Goal: Information Seeking & Learning: Compare options

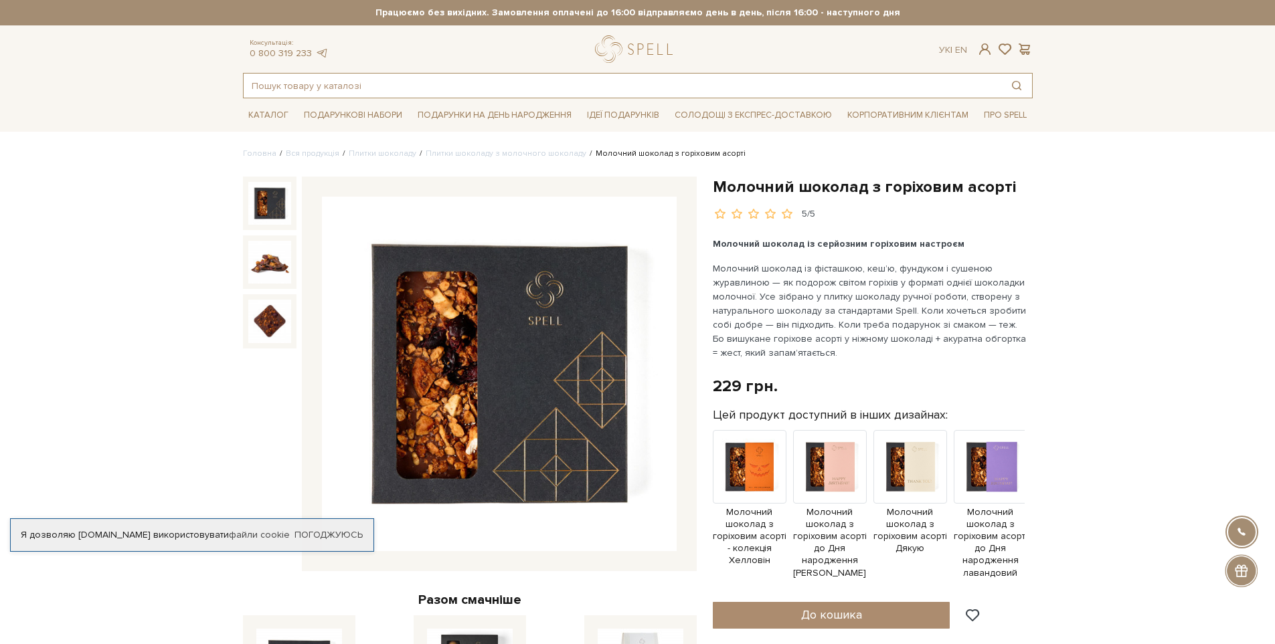
click at [318, 91] on input "text" at bounding box center [623, 86] width 758 height 24
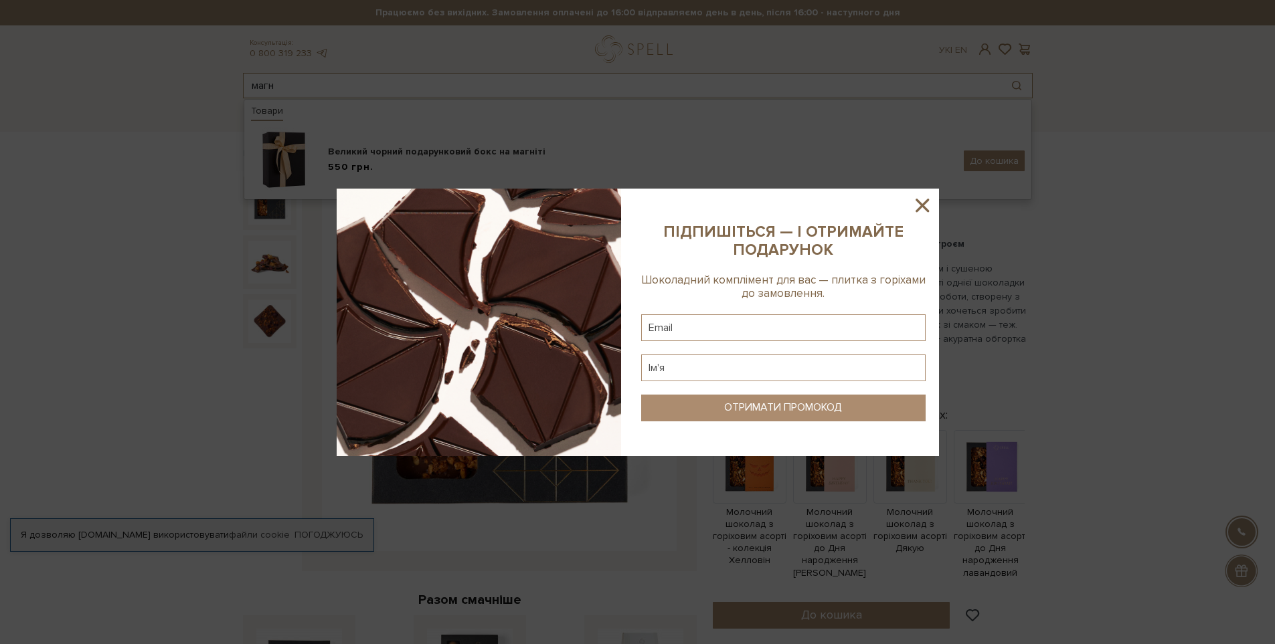
type input "магн"
click at [910, 207] on sys-column-static at bounding box center [783, 323] width 311 height 268
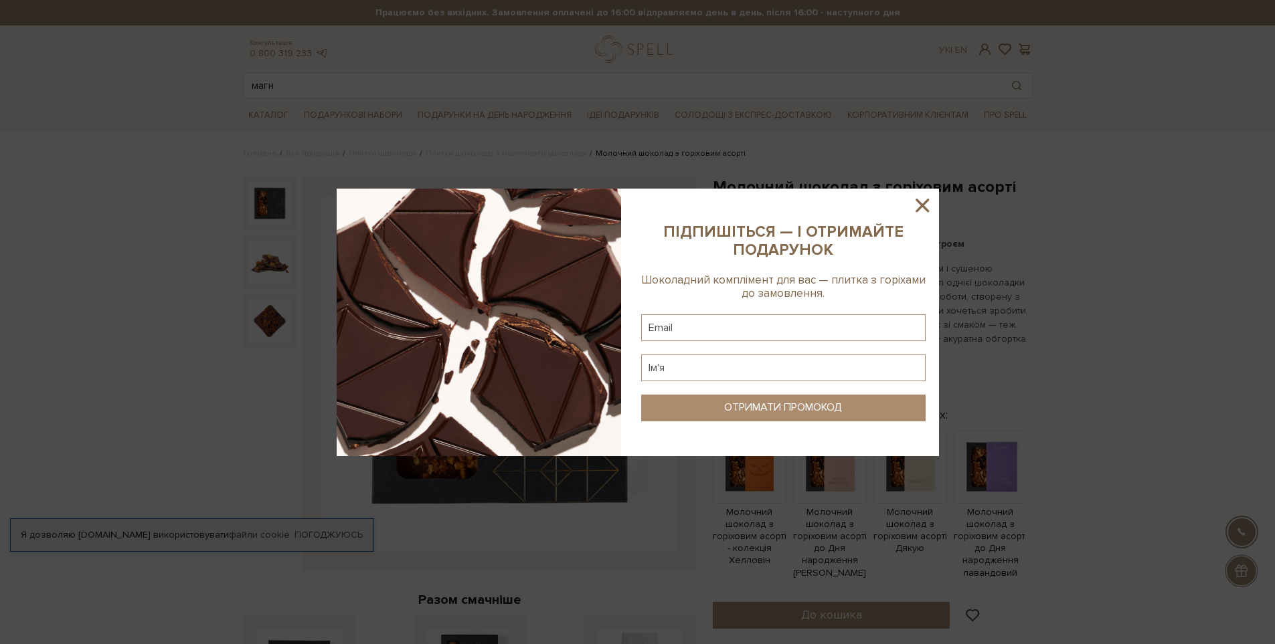
click at [927, 207] on icon at bounding box center [922, 205] width 23 height 23
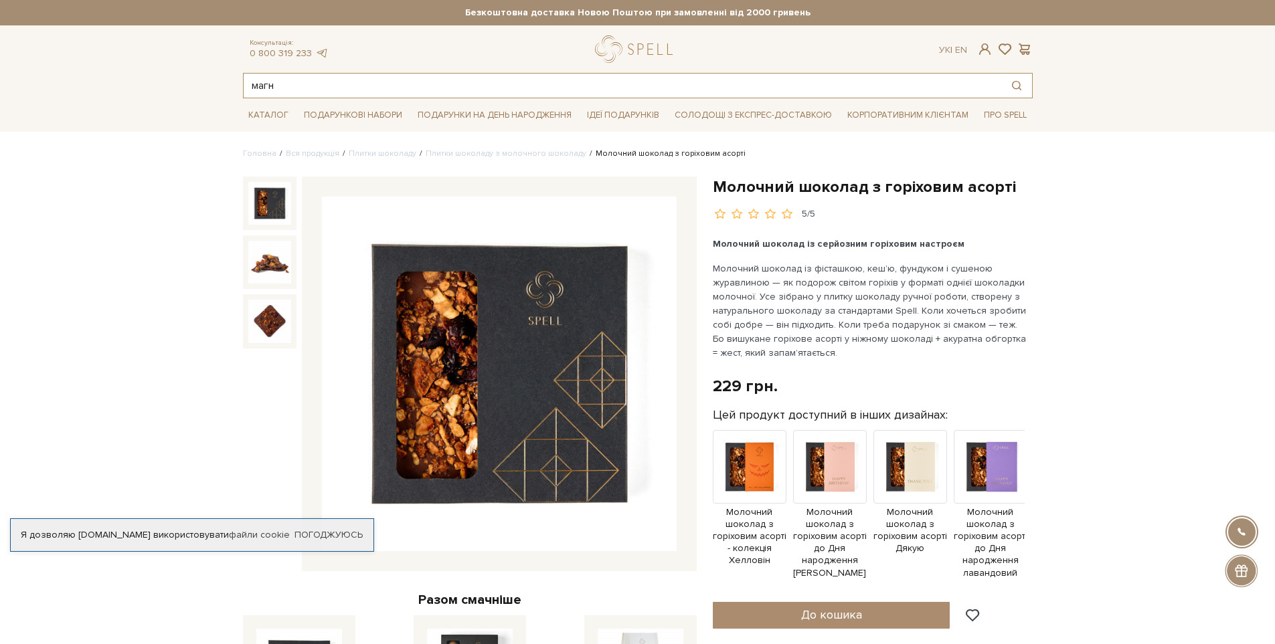
click at [310, 77] on input "магн" at bounding box center [623, 86] width 758 height 24
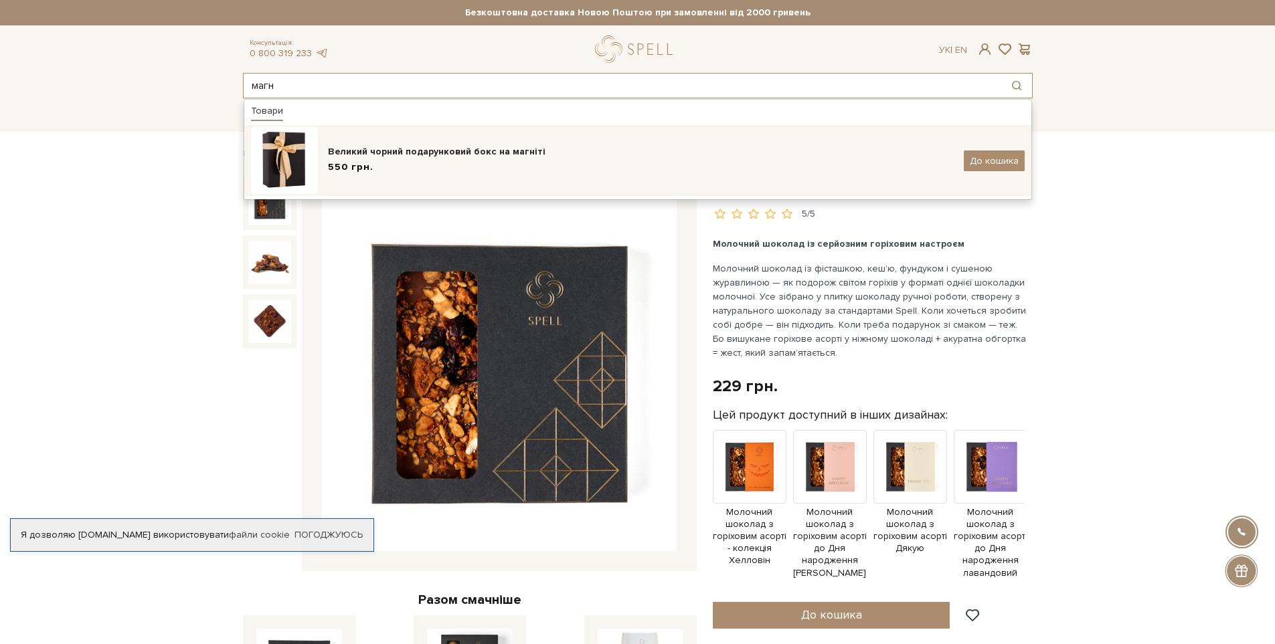
click at [339, 167] on span "550 грн." at bounding box center [351, 168] width 46 height 14
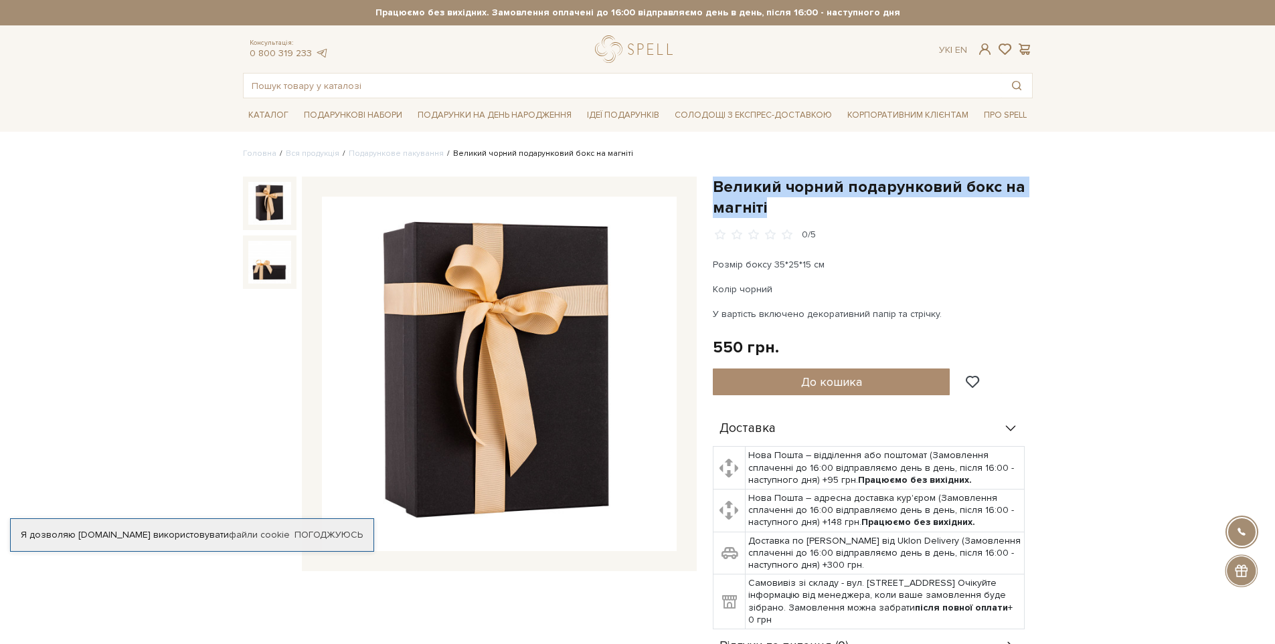
drag, startPoint x: 711, startPoint y: 178, endPoint x: 778, endPoint y: 205, distance: 72.1
click at [778, 205] on div "Великий чорний подарунковий бокс на магніті 0/5 Розмір боксу 35*25*15 см Колір …" at bounding box center [873, 421] width 336 height 489
copy h1 "Великий чорний подарунковий бокс на магніті"
drag, startPoint x: 712, startPoint y: 264, endPoint x: 961, endPoint y: 312, distance: 253.6
click at [961, 312] on div "Розмір боксу 35*25*15 см Колір чорний У вартість включено декоративний папір та…" at bounding box center [870, 290] width 314 height 64
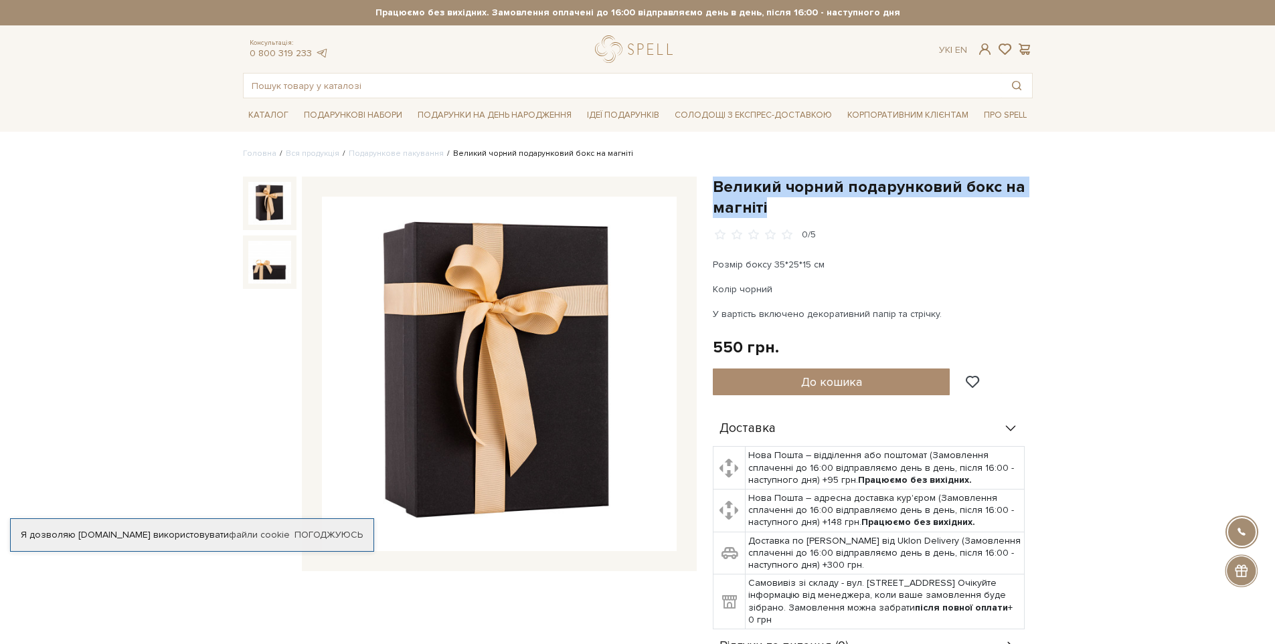
copy div "Розмір боксу 35*25*15 см Колір чорний У вартість включено декоративний папір та…"
click at [411, 84] on input "text" at bounding box center [623, 86] width 758 height 24
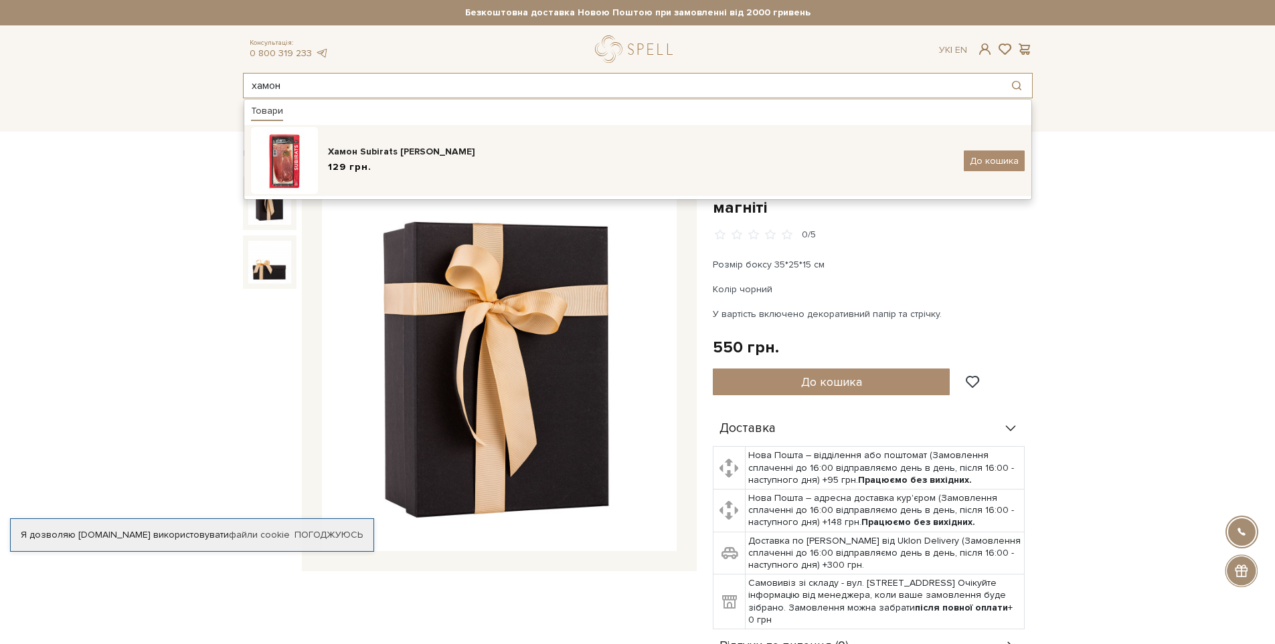
type input "хамон"
click at [434, 147] on div "Хамон Subirats [PERSON_NAME]" at bounding box center [641, 151] width 626 height 13
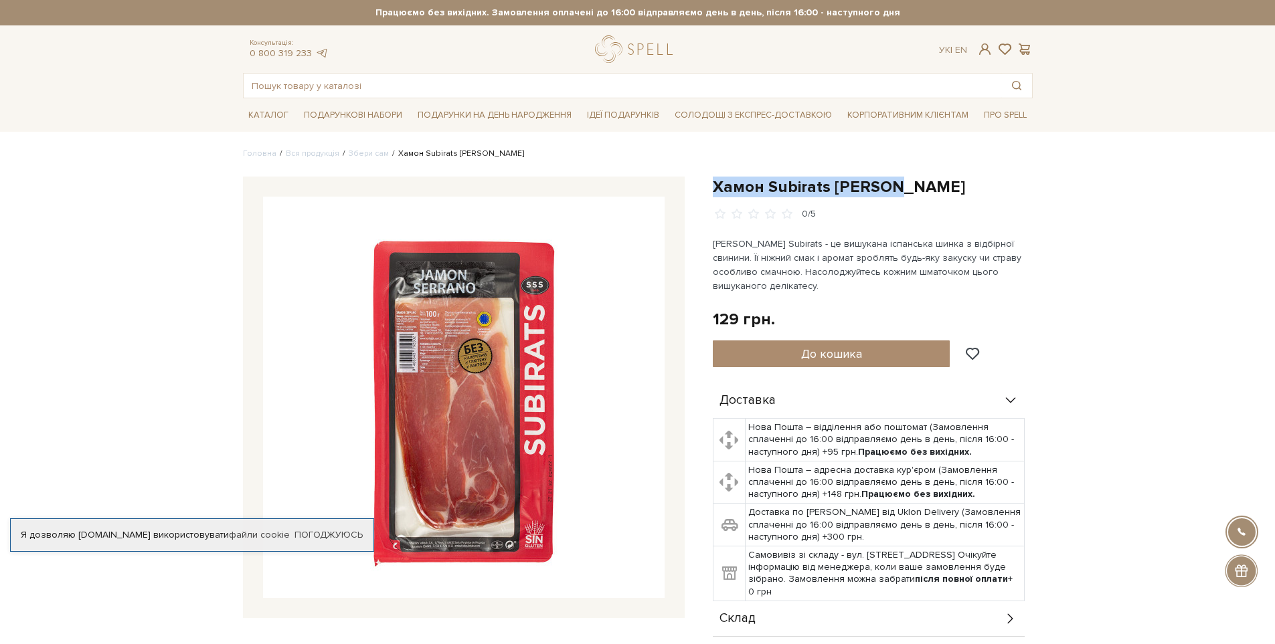
drag, startPoint x: 711, startPoint y: 185, endPoint x: 919, endPoint y: 193, distance: 208.3
click at [919, 193] on div "Хамон Subirats Serrano 0/5 Хамон Serrano Subirats - це вишукана іспанська шинка…" at bounding box center [873, 425] width 336 height 496
copy h1 "Хамон Subirats [PERSON_NAME]"
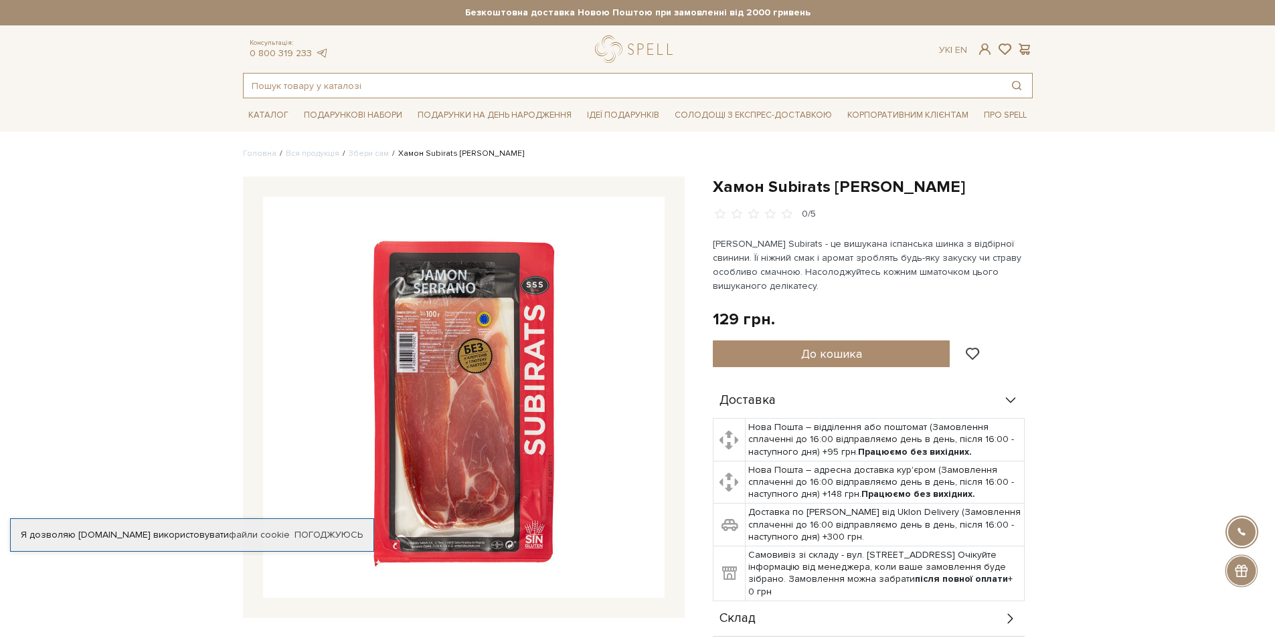
click at [409, 83] on input "text" at bounding box center [623, 86] width 758 height 24
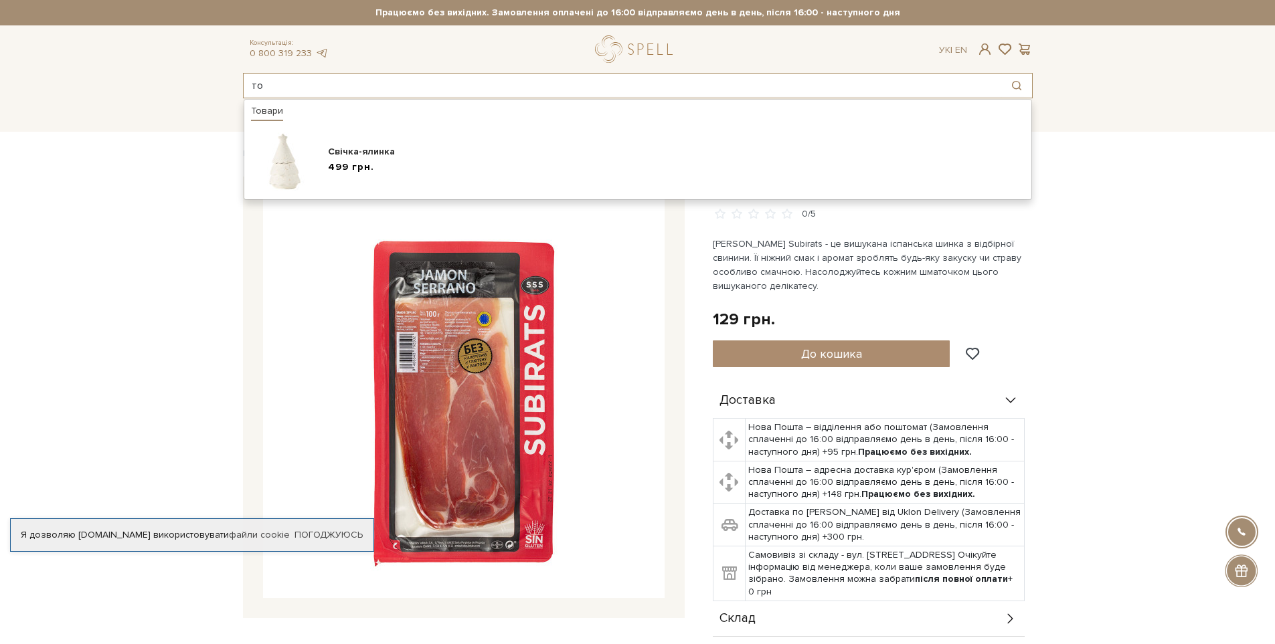
type input "т"
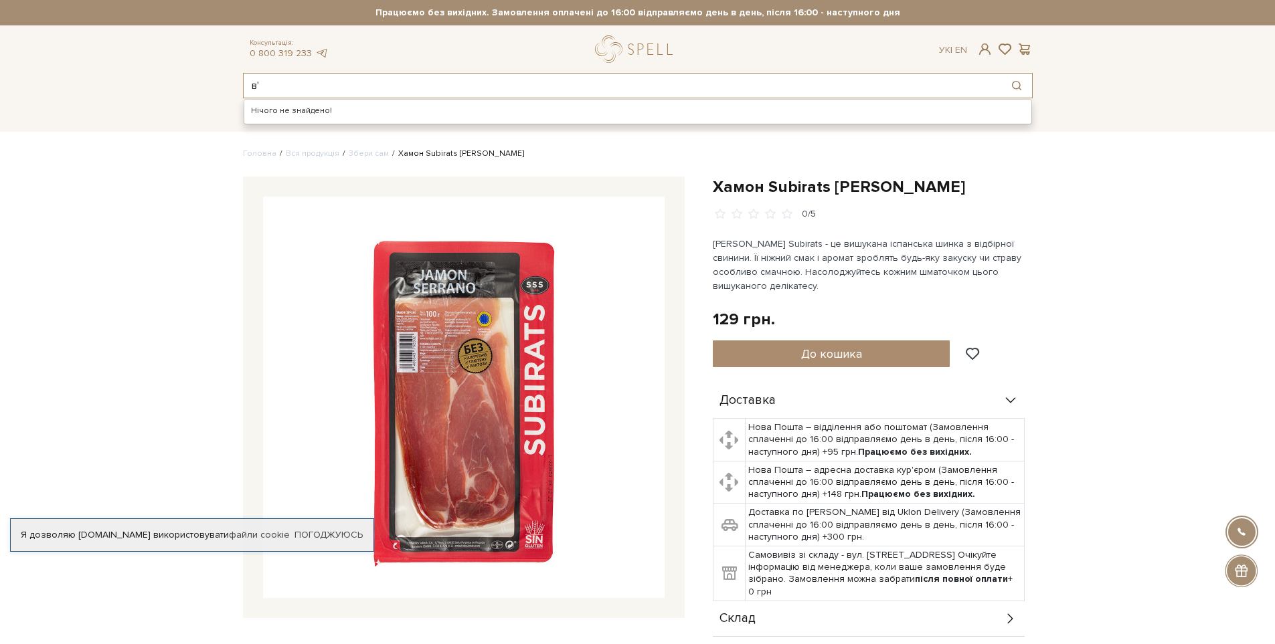
type input "в'"
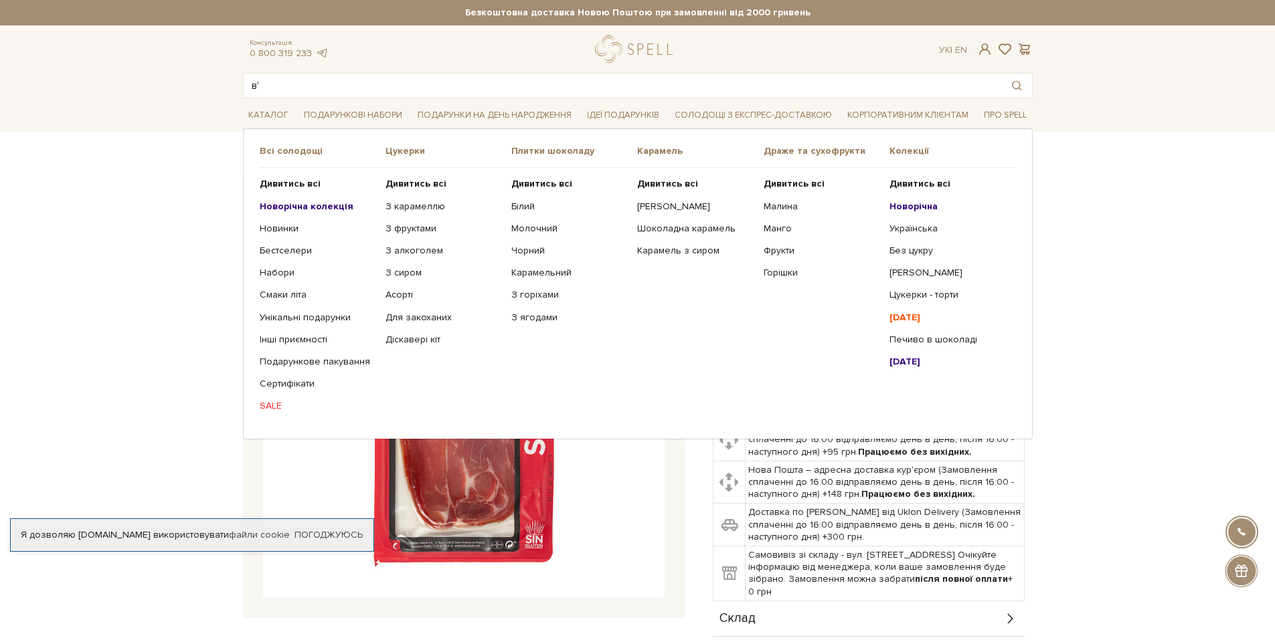
click at [296, 332] on ul "Дивитись всі Новорічна колекція Новинки Бестселери Набори SALE" at bounding box center [323, 295] width 126 height 254
click at [294, 341] on link "Інші приємності" at bounding box center [318, 340] width 116 height 12
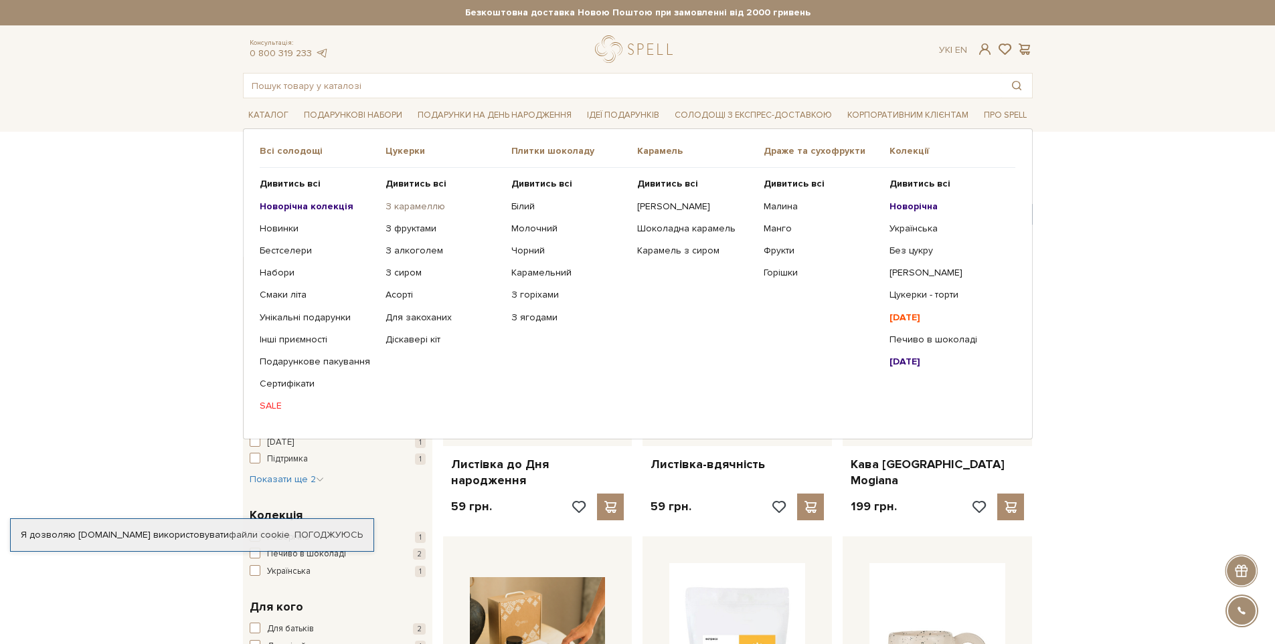
click at [430, 207] on link "З карамеллю" at bounding box center [443, 207] width 116 height 12
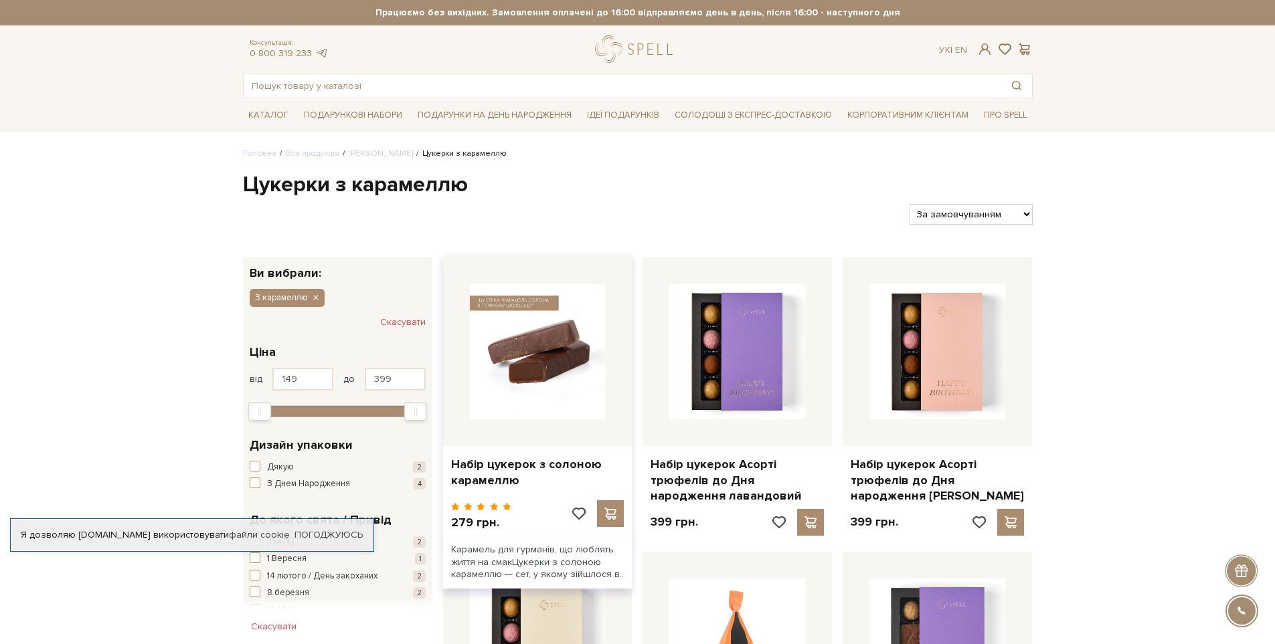
click at [559, 358] on img at bounding box center [538, 352] width 136 height 136
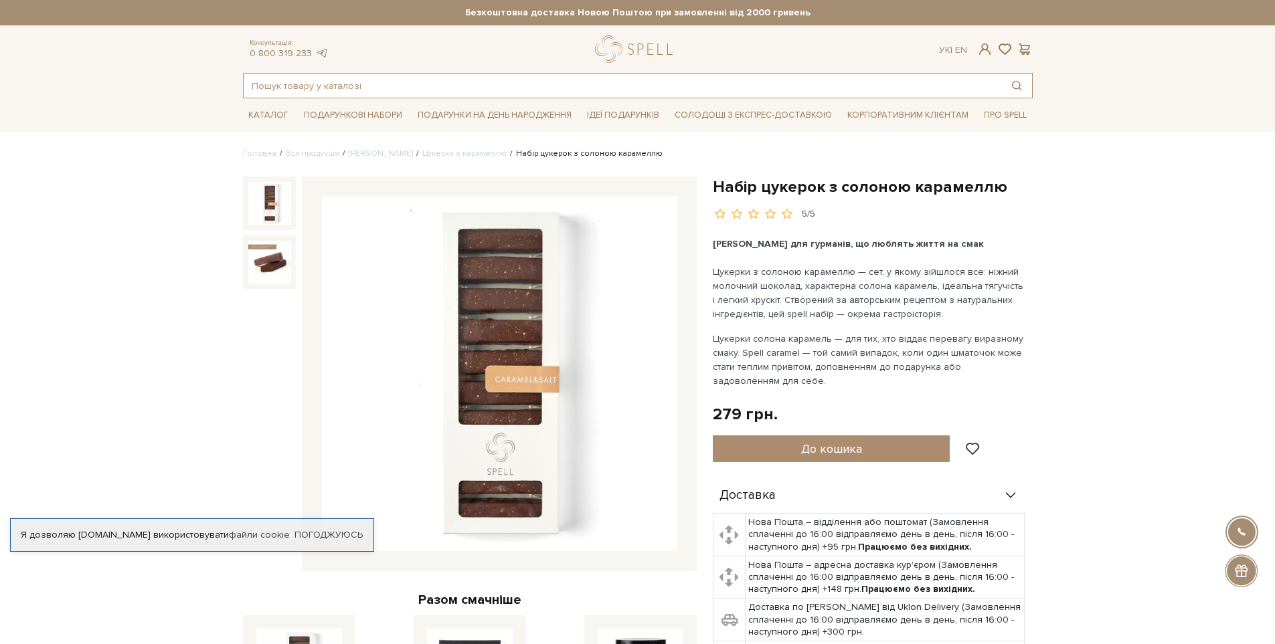
click at [317, 87] on input "text" at bounding box center [623, 86] width 758 height 24
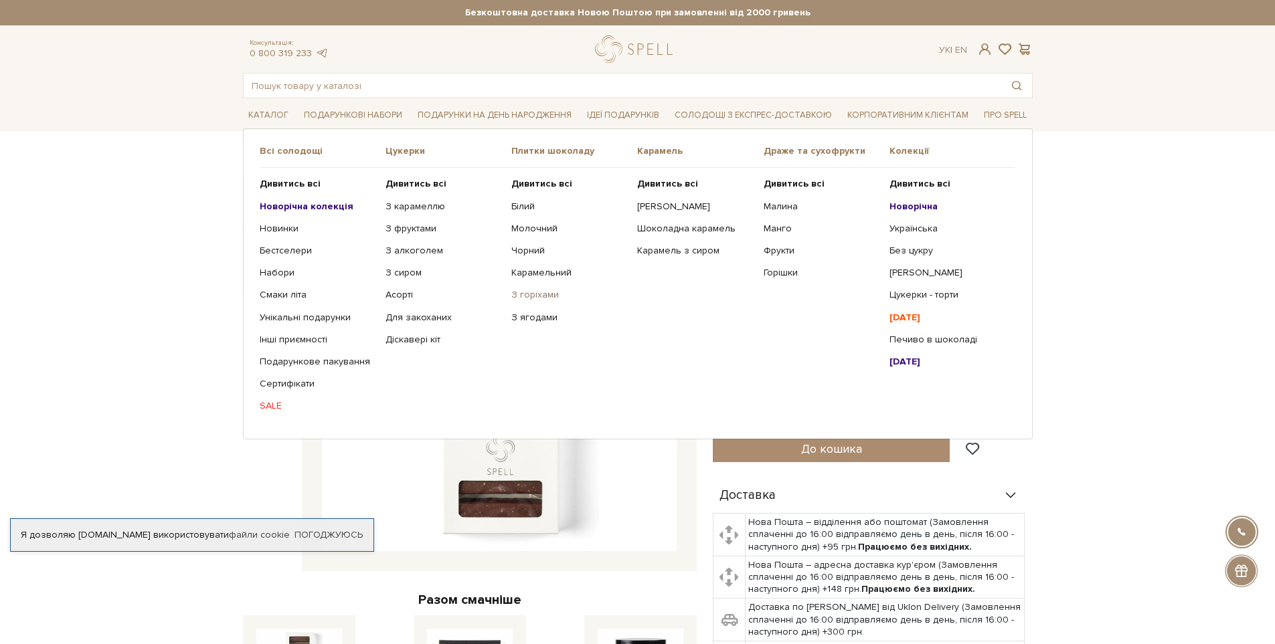
click at [530, 294] on link "З горіхами" at bounding box center [569, 295] width 116 height 12
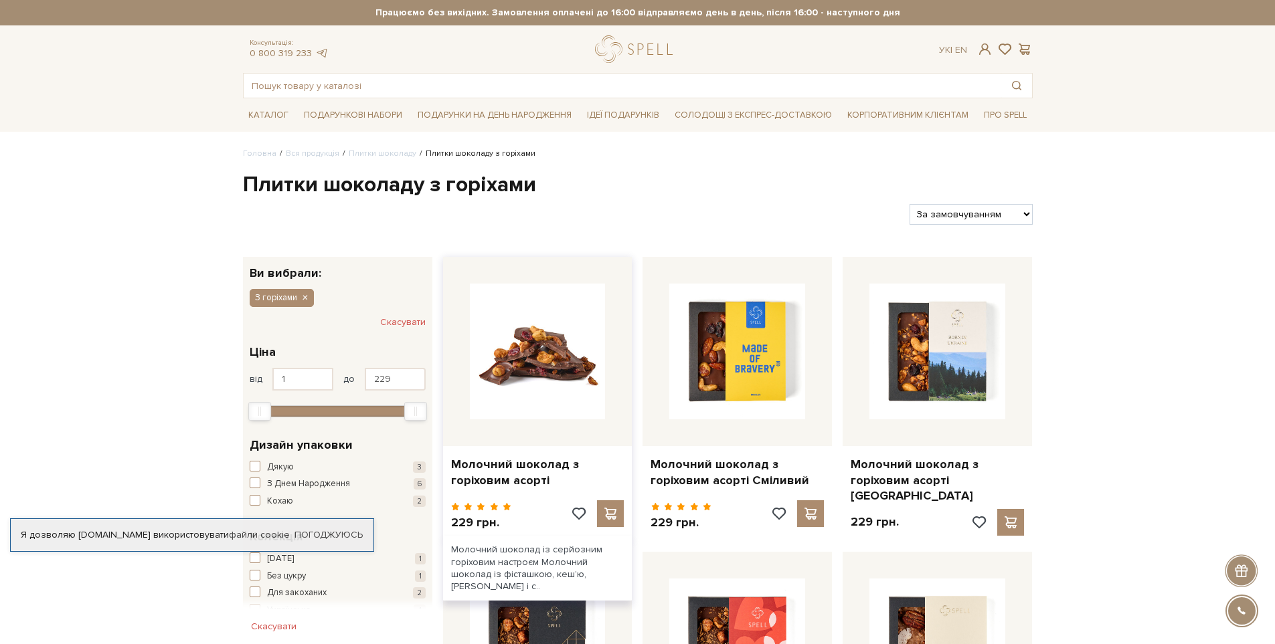
click at [523, 341] on img at bounding box center [538, 352] width 136 height 136
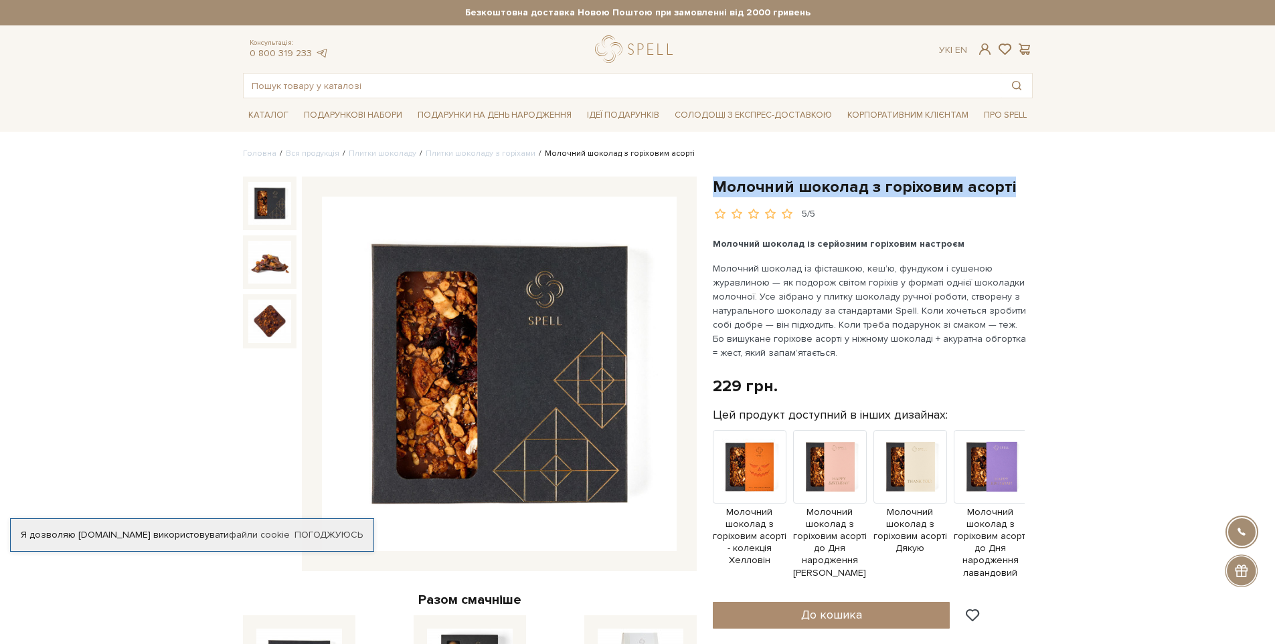
drag, startPoint x: 711, startPoint y: 185, endPoint x: 1027, endPoint y: 197, distance: 316.8
click at [1027, 197] on div "Молочний шоколад з горіховим асорті 5/5 Молочний шоколад із серйозним горіховим…" at bounding box center [873, 573] width 336 height 793
copy h1 "Молочний шоколад з горіховим асорті"
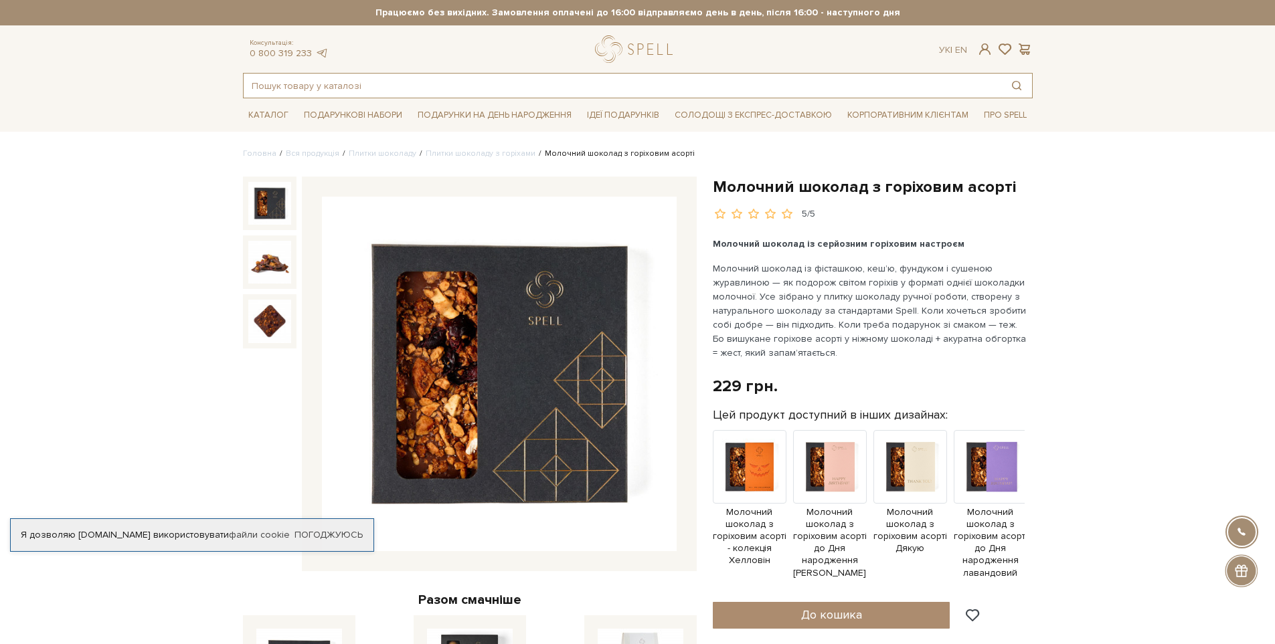
click at [428, 80] on input "text" at bounding box center [623, 86] width 758 height 24
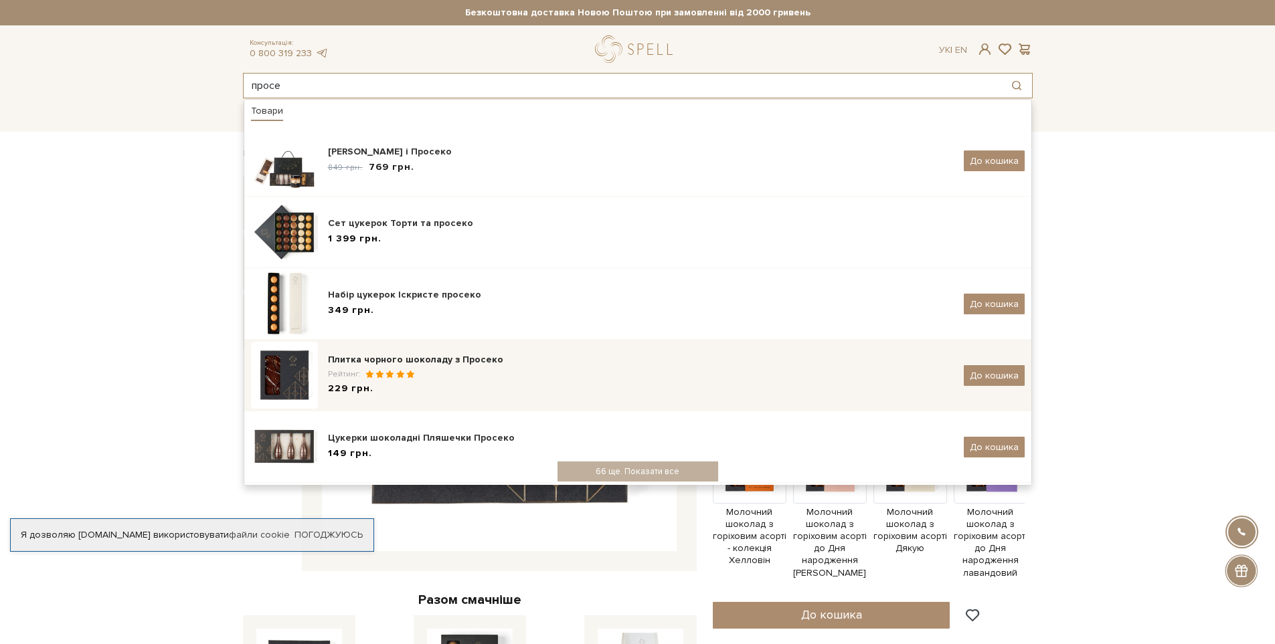
type input "просе"
click at [466, 382] on div "229 грн." at bounding box center [641, 389] width 626 height 14
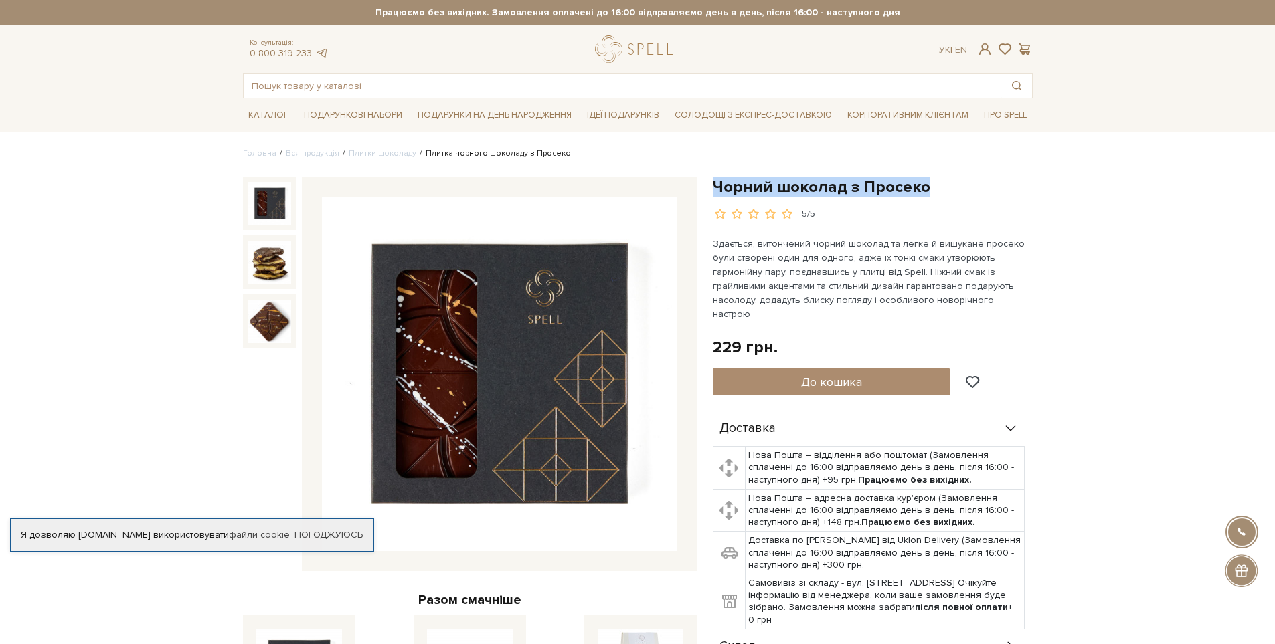
drag, startPoint x: 712, startPoint y: 185, endPoint x: 954, endPoint y: 189, distance: 242.3
click at [954, 189] on h1 "Чорний шоколад з Просеко" at bounding box center [873, 187] width 320 height 21
copy h1 "Чорний шоколад з Просеко"
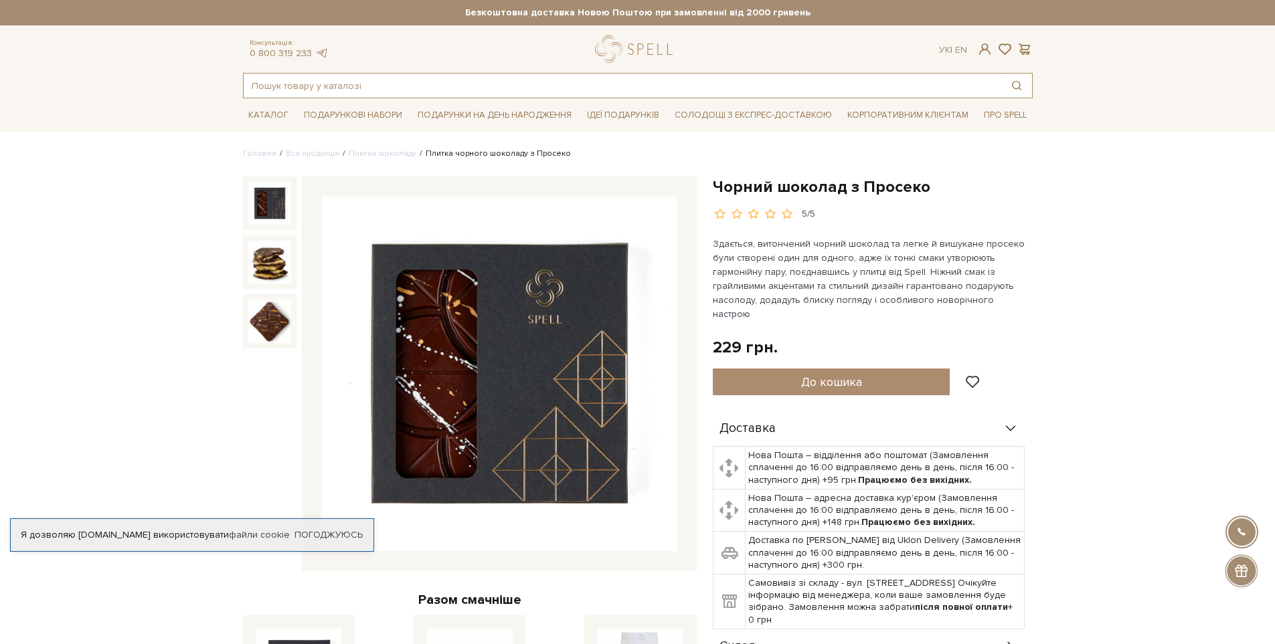
click at [328, 83] on input "text" at bounding box center [623, 86] width 758 height 24
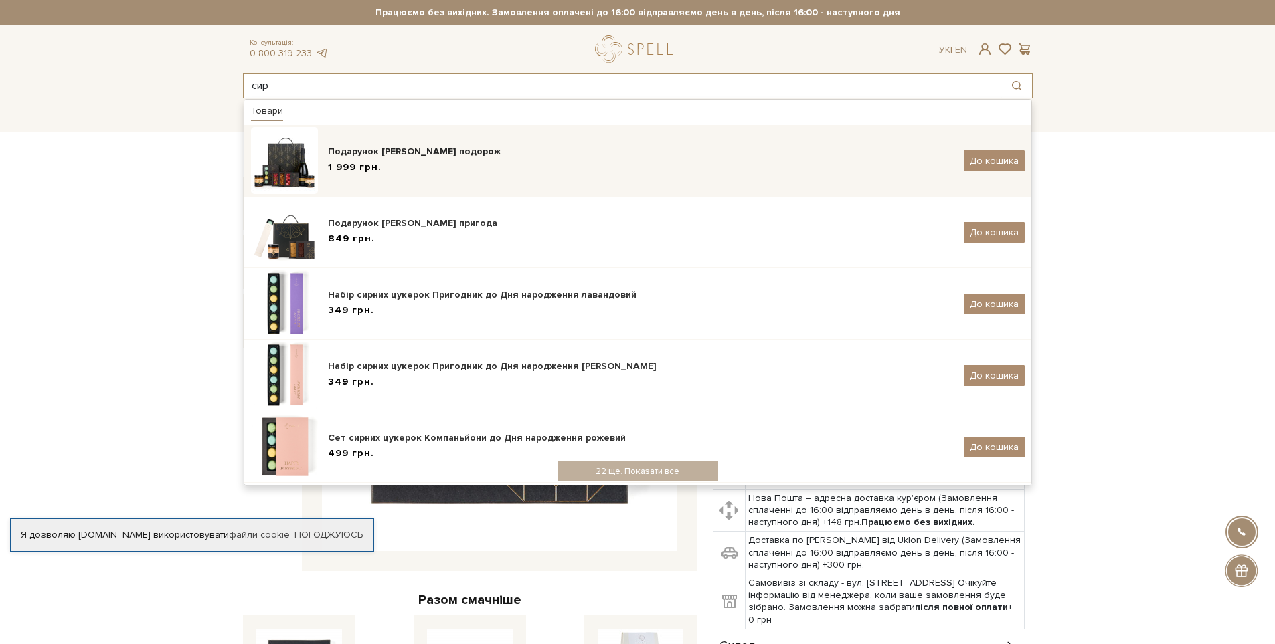
type input "сир"
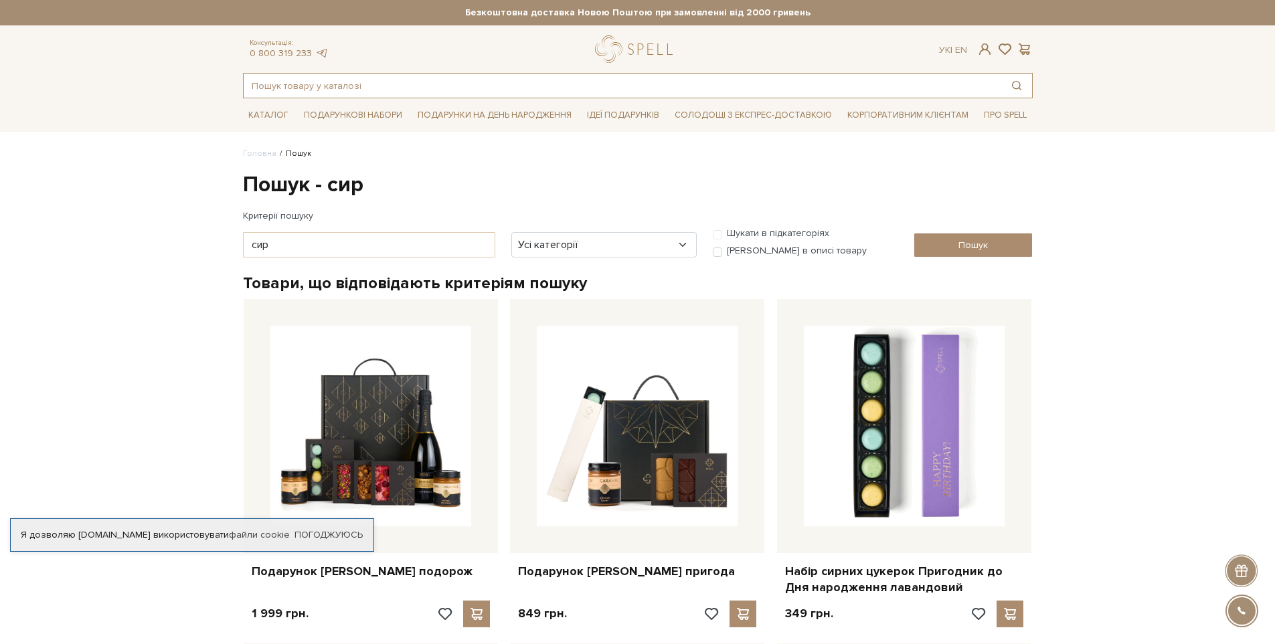
click at [283, 90] on input "text" at bounding box center [623, 86] width 758 height 24
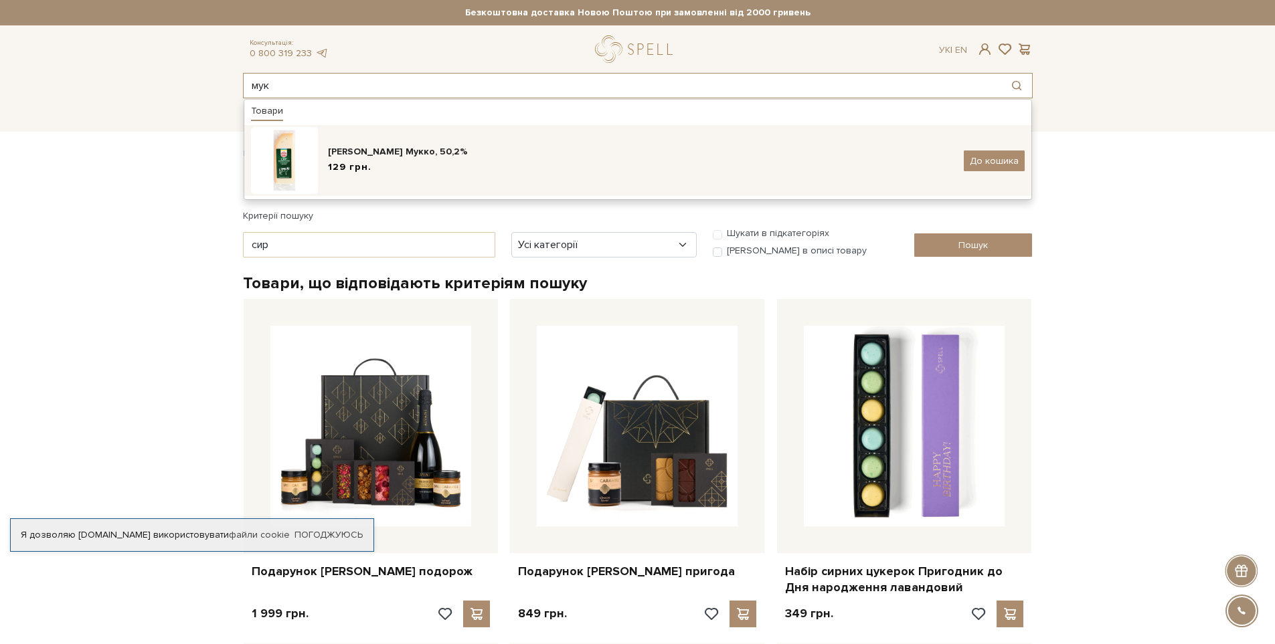
type input "мук"
click at [349, 161] on span "129 грн." at bounding box center [350, 168] width 44 height 14
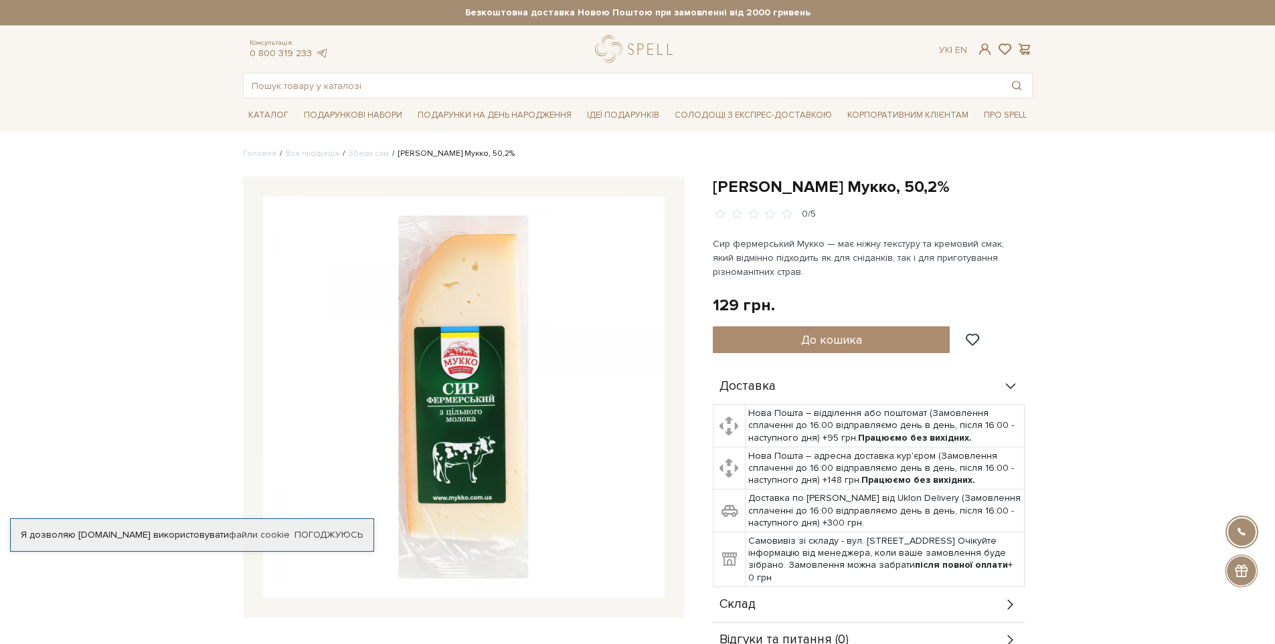
drag, startPoint x: 715, startPoint y: 187, endPoint x: 993, endPoint y: 194, distance: 277.8
click at [993, 194] on h1 "[PERSON_NAME] Мукко, 50,2%" at bounding box center [873, 187] width 320 height 21
copy h1 "[PERSON_NAME] Мукко, 50,2%"
click at [420, 81] on input "text" at bounding box center [623, 86] width 758 height 24
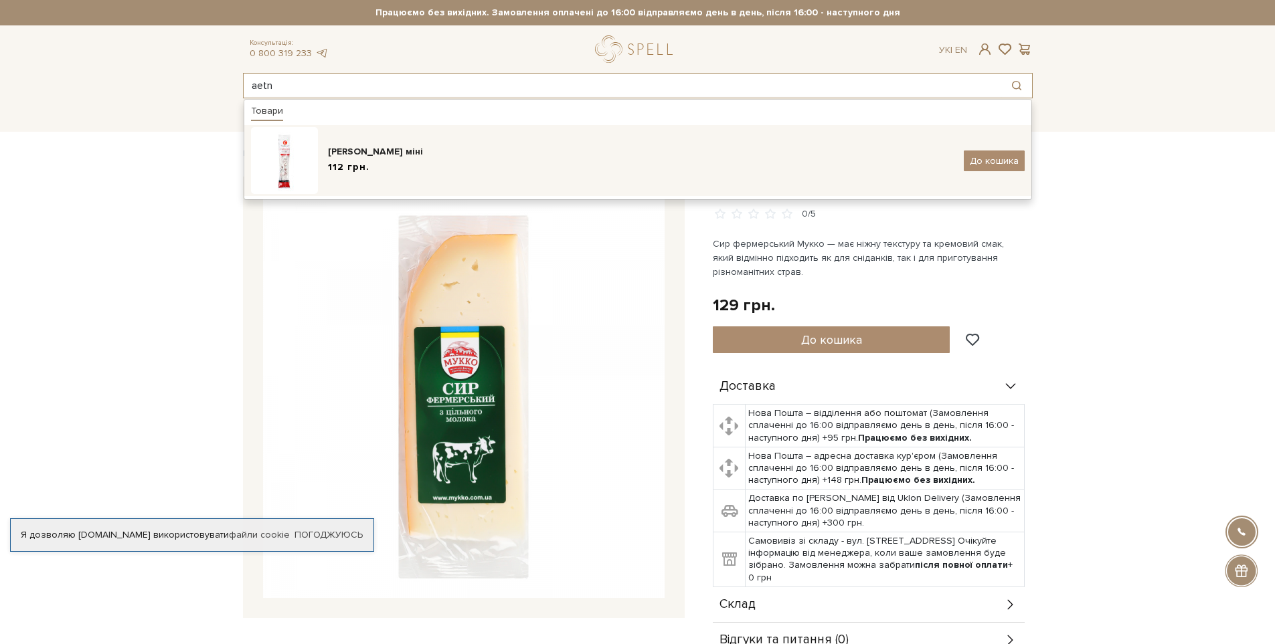
type input "aetn"
click at [398, 157] on div "[PERSON_NAME] міні" at bounding box center [641, 151] width 626 height 13
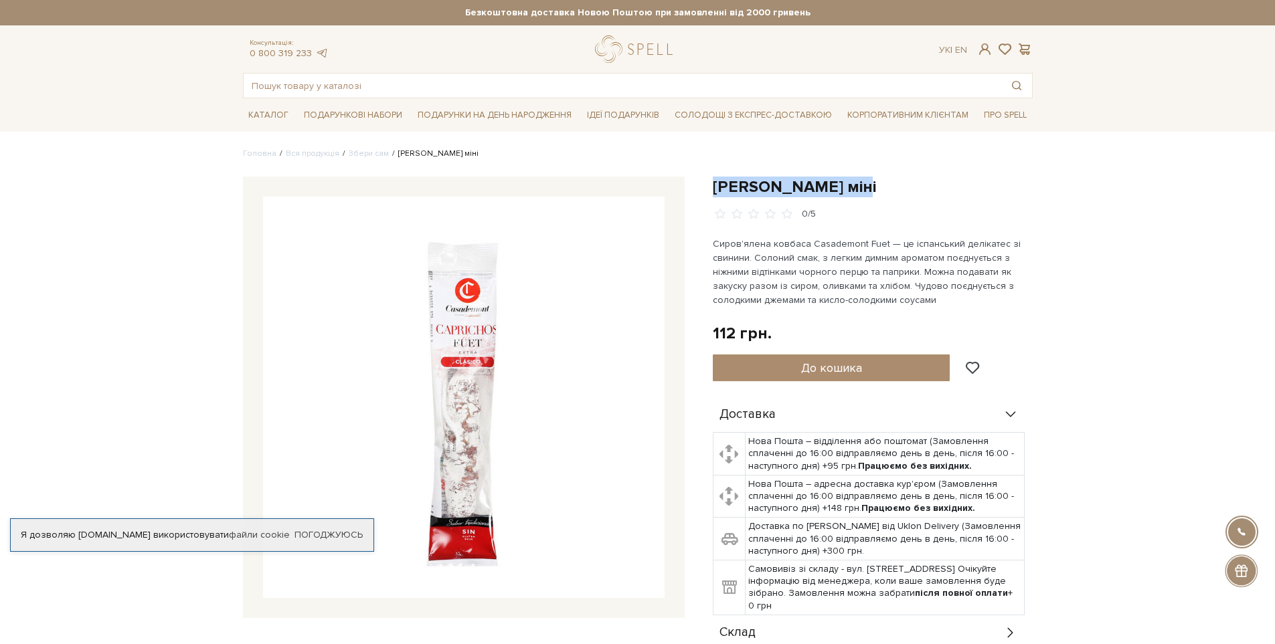
drag, startPoint x: 711, startPoint y: 186, endPoint x: 880, endPoint y: 193, distance: 168.8
click at [880, 193] on div "[PERSON_NAME] міні 0/5 112 грн. Оплата частинами: До кошика" at bounding box center [873, 432] width 336 height 510
copy h1 "Ковбаса Фует міні"
click at [421, 86] on input "text" at bounding box center [623, 86] width 758 height 24
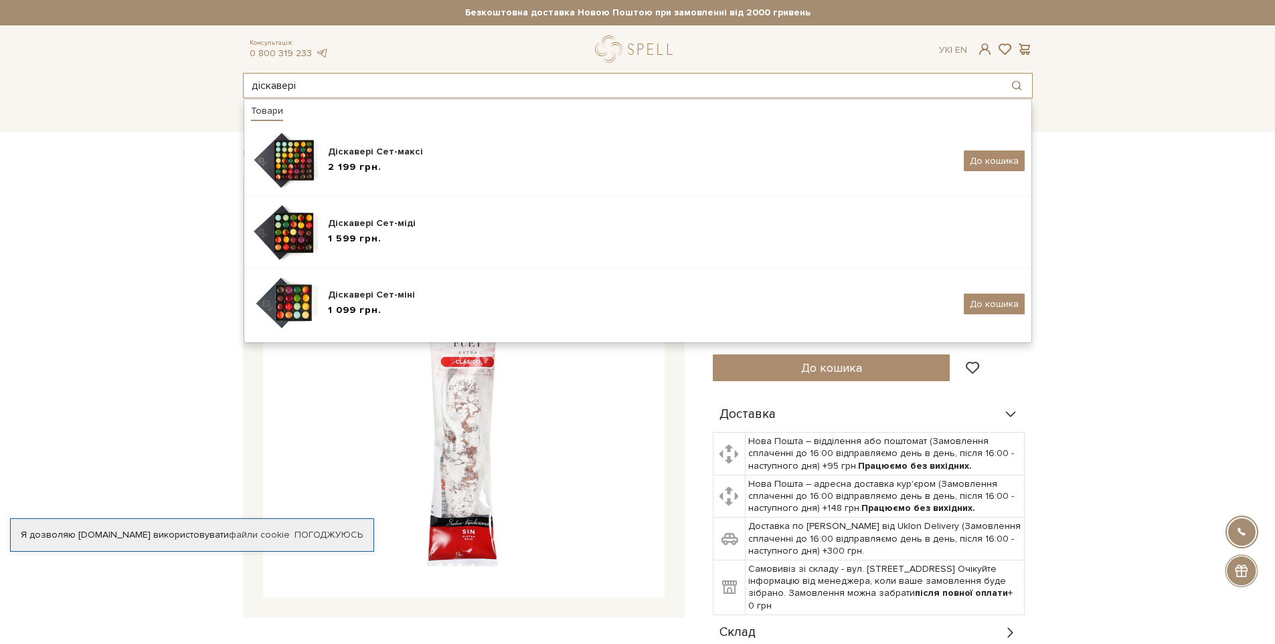
type input "діскавері"
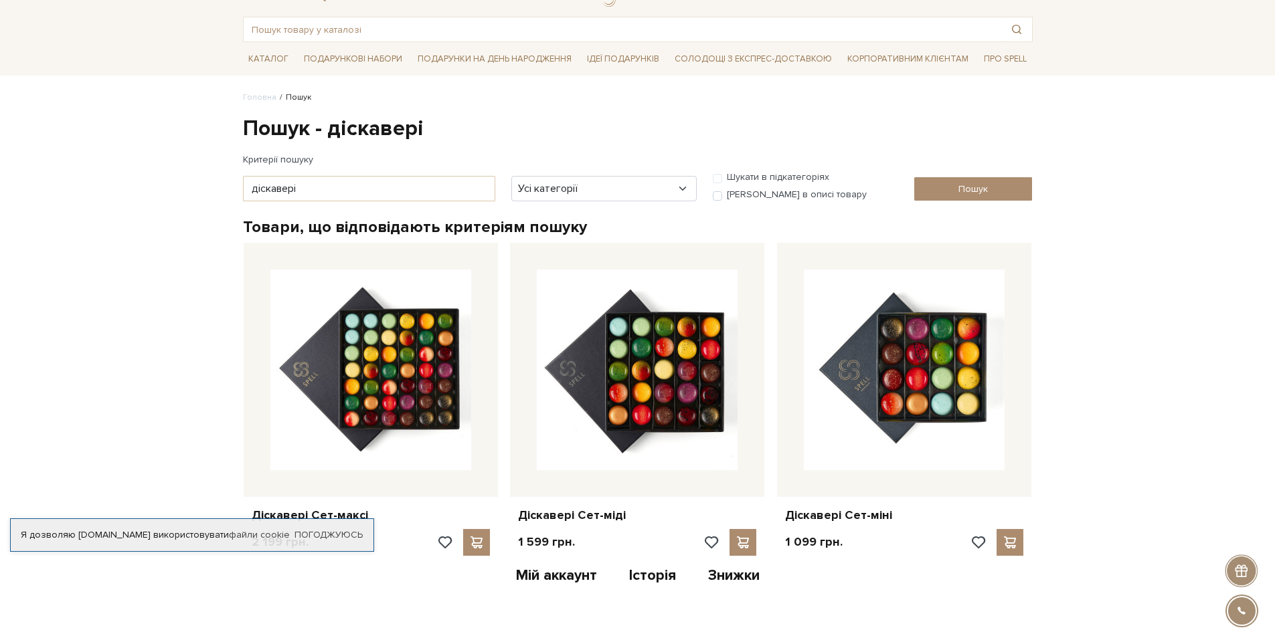
scroll to position [134, 0]
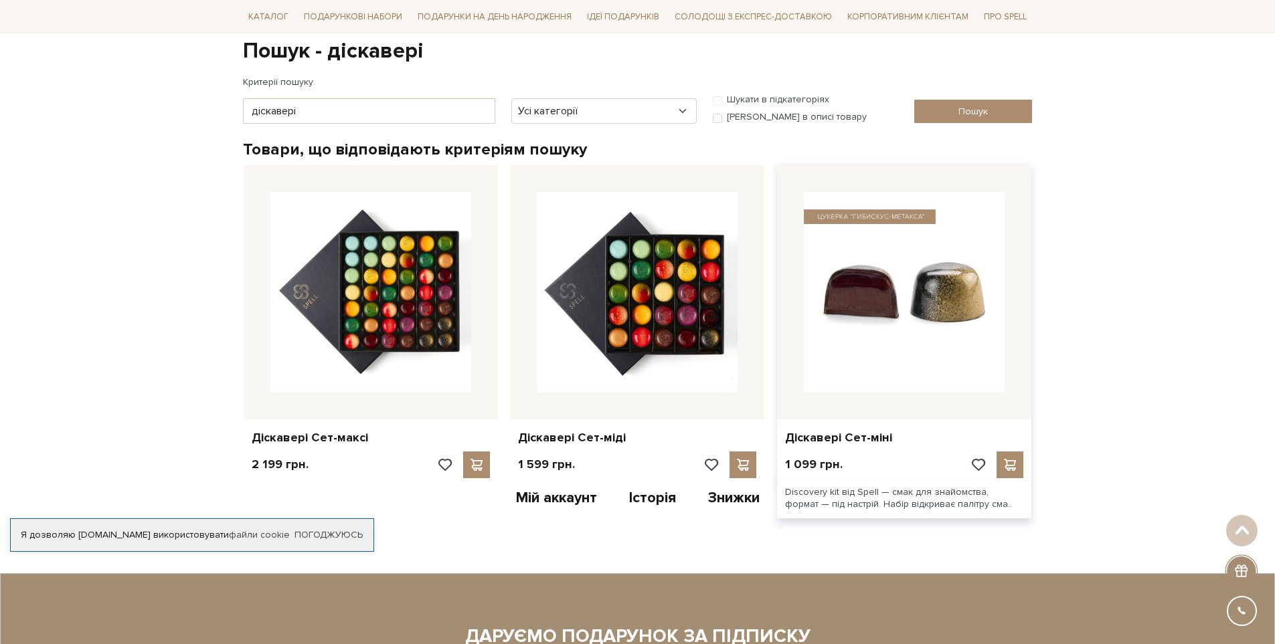
click at [905, 284] on img at bounding box center [904, 292] width 201 height 201
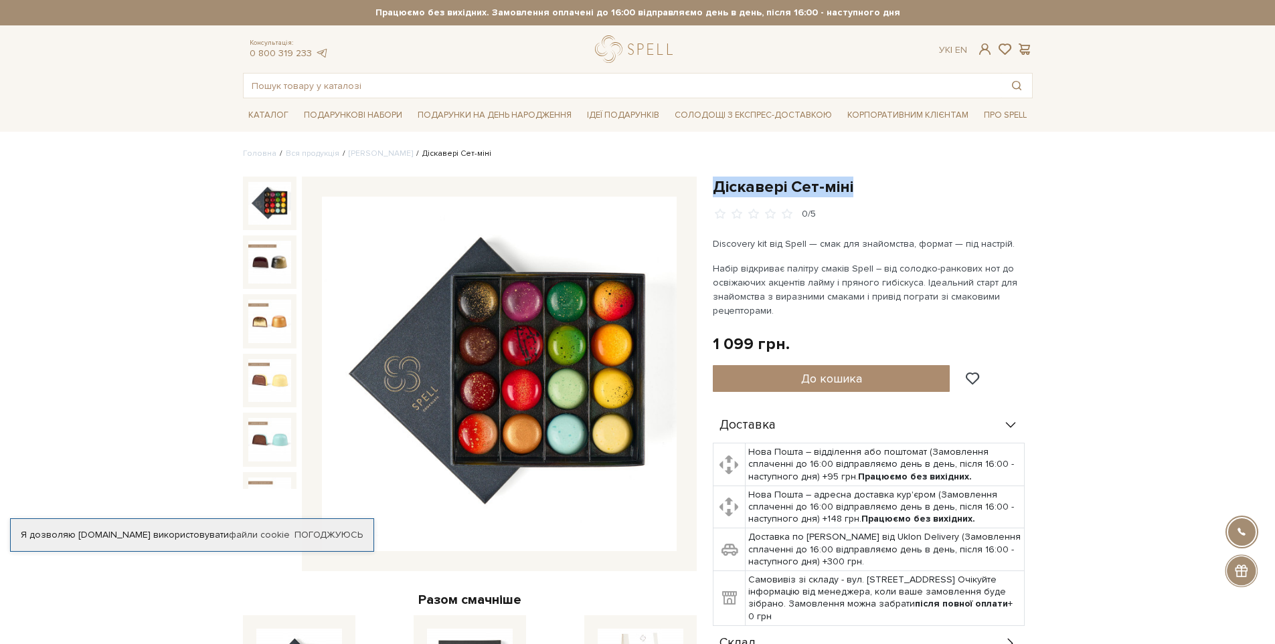
drag, startPoint x: 715, startPoint y: 189, endPoint x: 879, endPoint y: 191, distance: 164.0
click at [879, 191] on h1 "Діскавері Сет-міні" at bounding box center [873, 187] width 320 height 21
copy h1 "Діскавері Сет-міні"
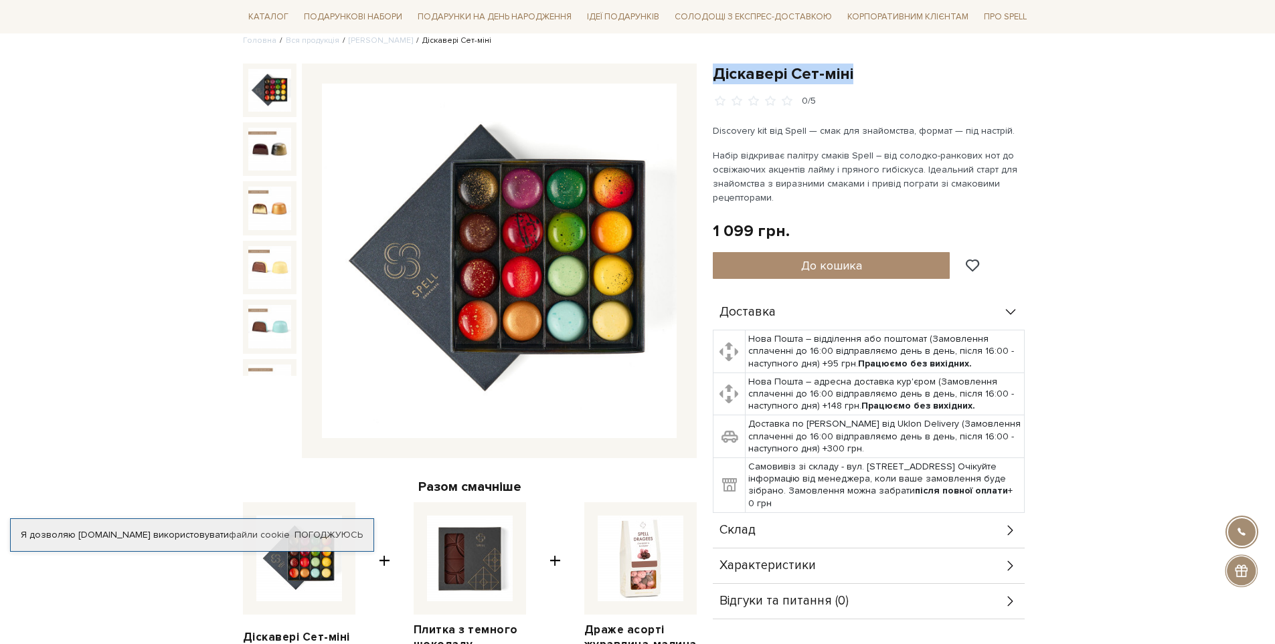
scroll to position [268, 0]
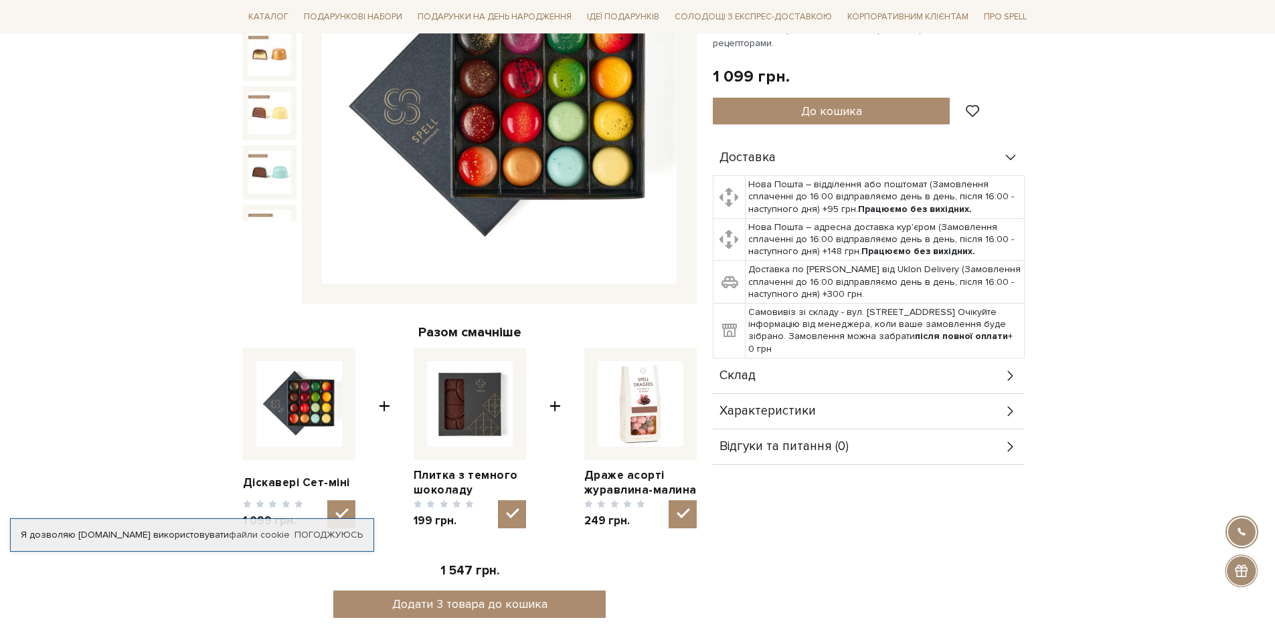
click at [820, 377] on div "Склад" at bounding box center [869, 376] width 312 height 35
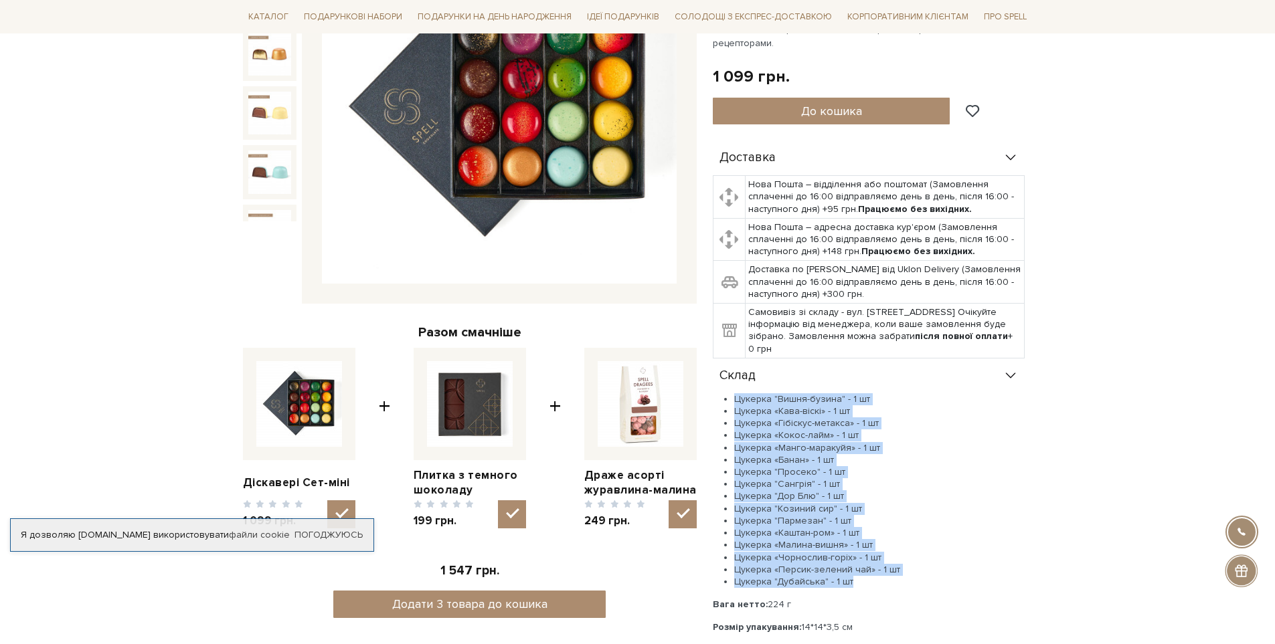
drag, startPoint x: 735, startPoint y: 399, endPoint x: 878, endPoint y: 581, distance: 231.6
click at [878, 581] on ul "Цукерка "Вишня-бузина" - 1 шт Цукерка «Кава-віскі» - 1 шт Цукерка «Гібіскус-мет…" at bounding box center [869, 491] width 312 height 195
copy ul "Цукерка "Вишня-бузина" - 1 шт Цукерка «Кава-віскі» - 1 шт Цукерка «Гібіскус-мет…"
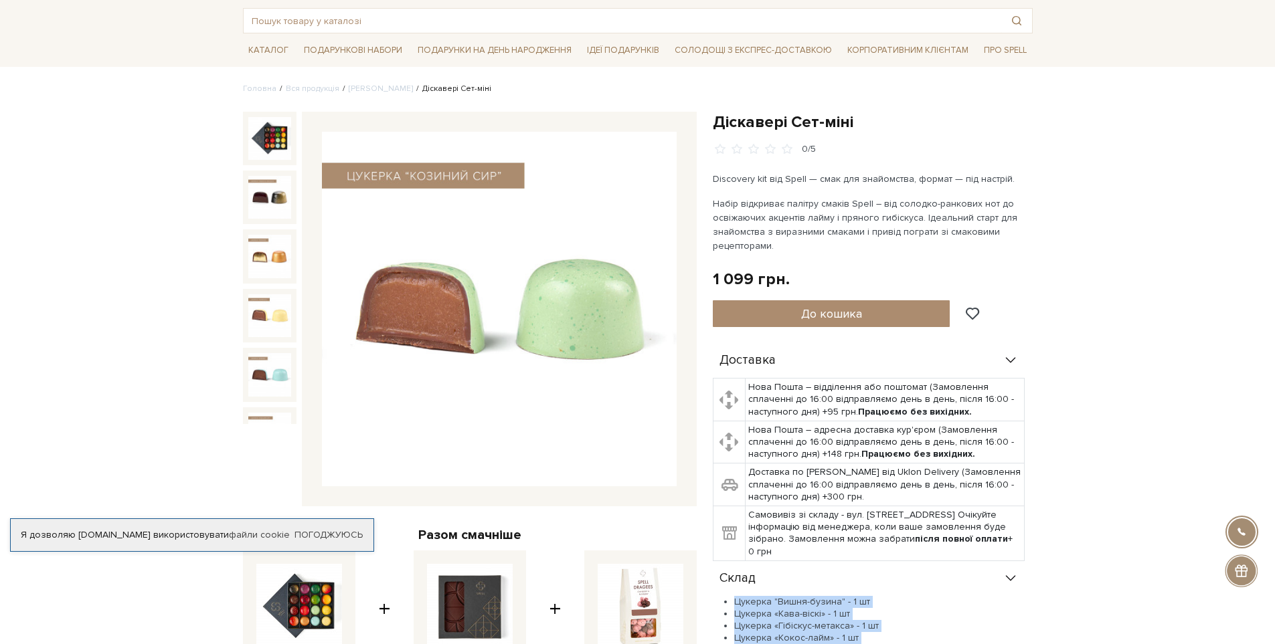
scroll to position [0, 0]
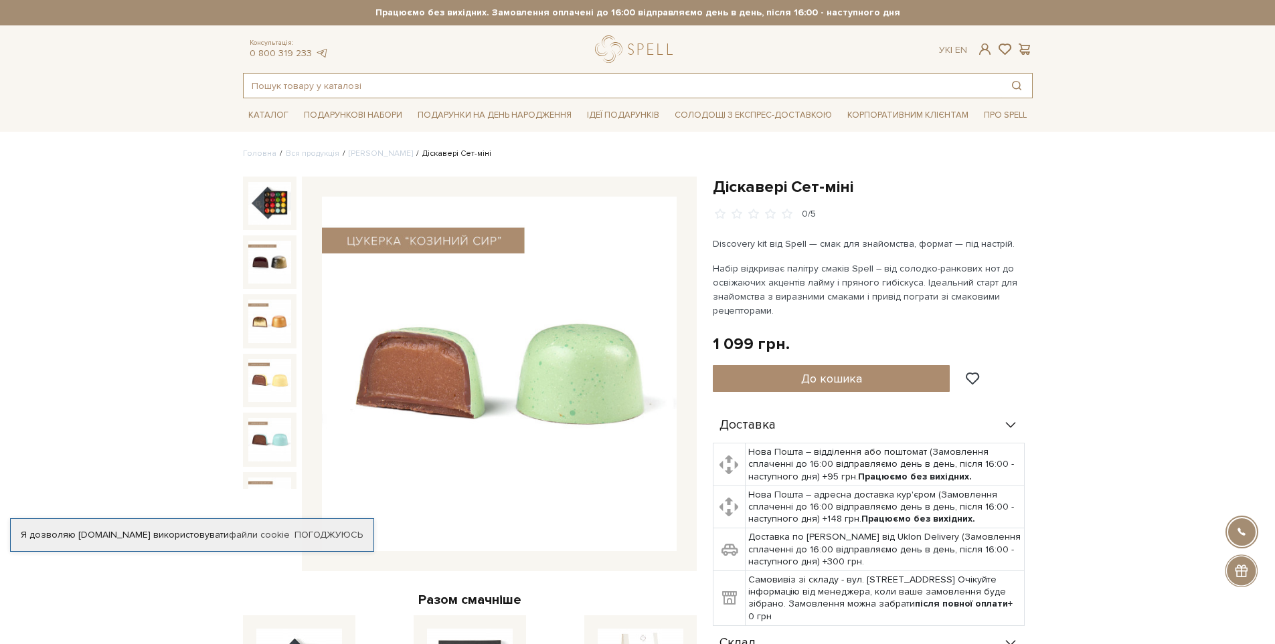
click at [367, 84] on input "text" at bounding box center [623, 86] width 758 height 24
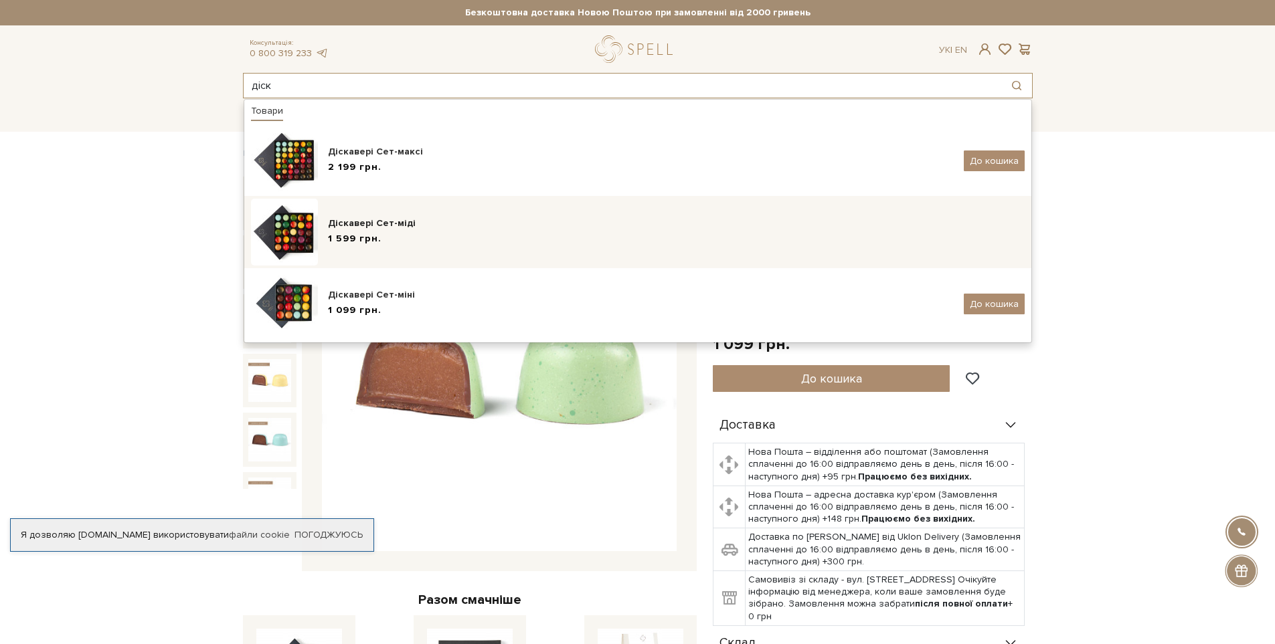
type input "діск"
click at [487, 219] on div "Діскавері Сет-міді" at bounding box center [676, 223] width 697 height 13
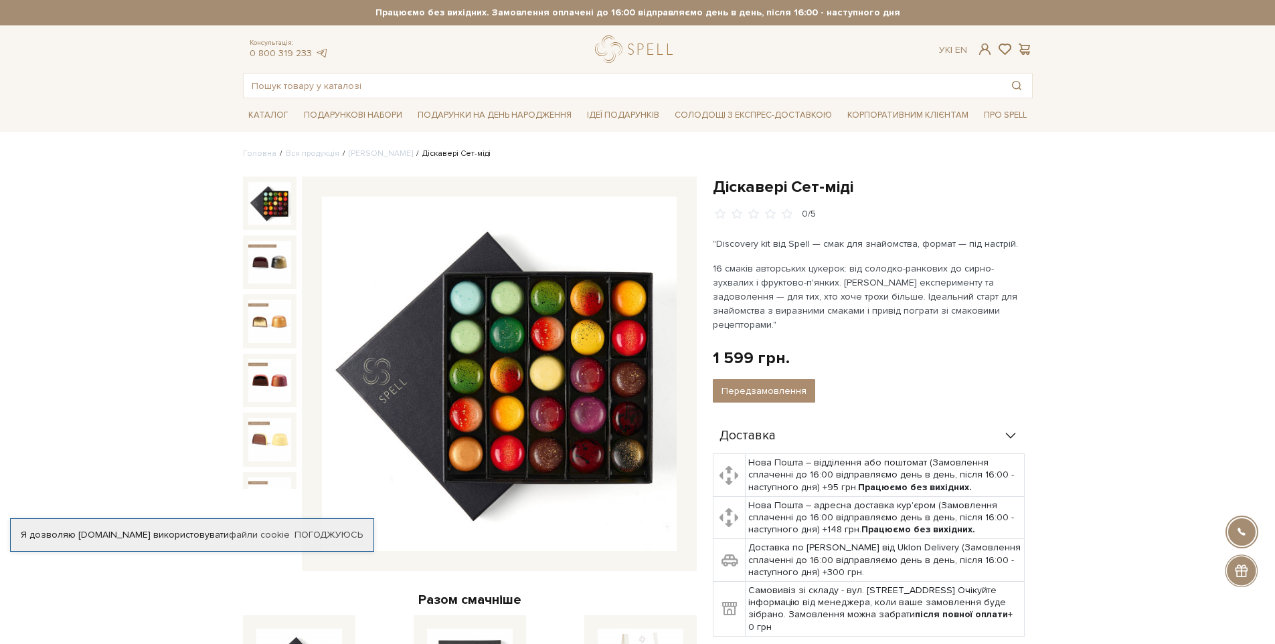
drag, startPoint x: 540, startPoint y: 335, endPoint x: 961, endPoint y: 196, distance: 443.2
click at [961, 196] on h1 "Діскавері Сет-міді" at bounding box center [873, 187] width 320 height 21
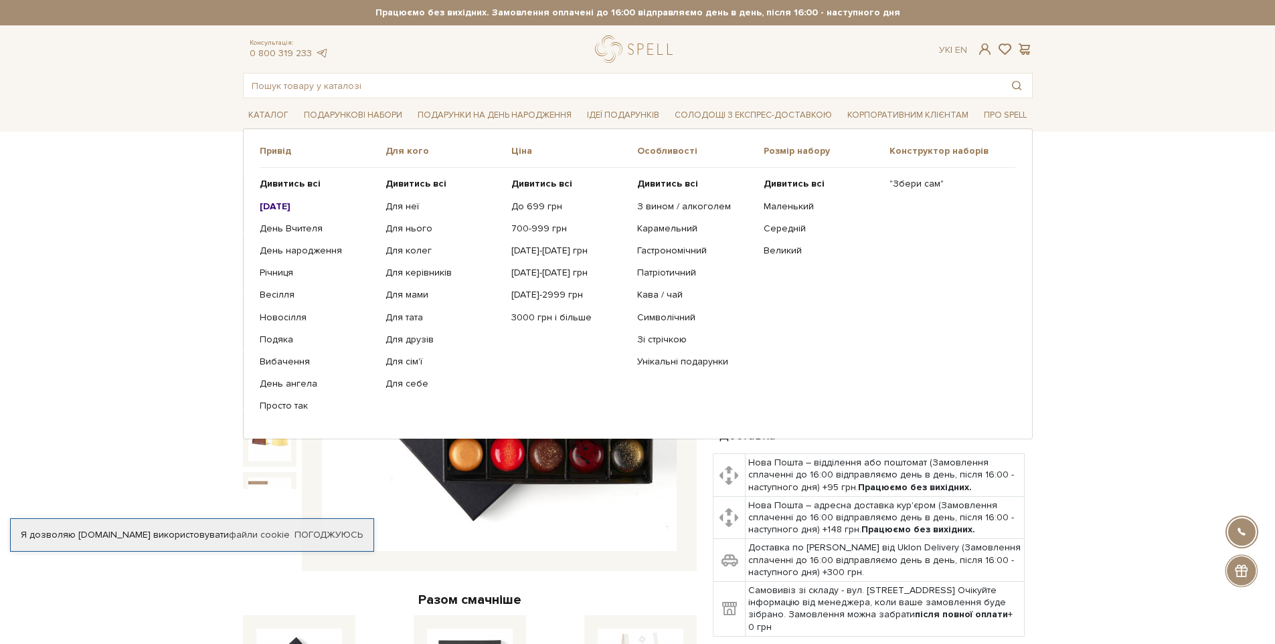
scroll to position [268, 0]
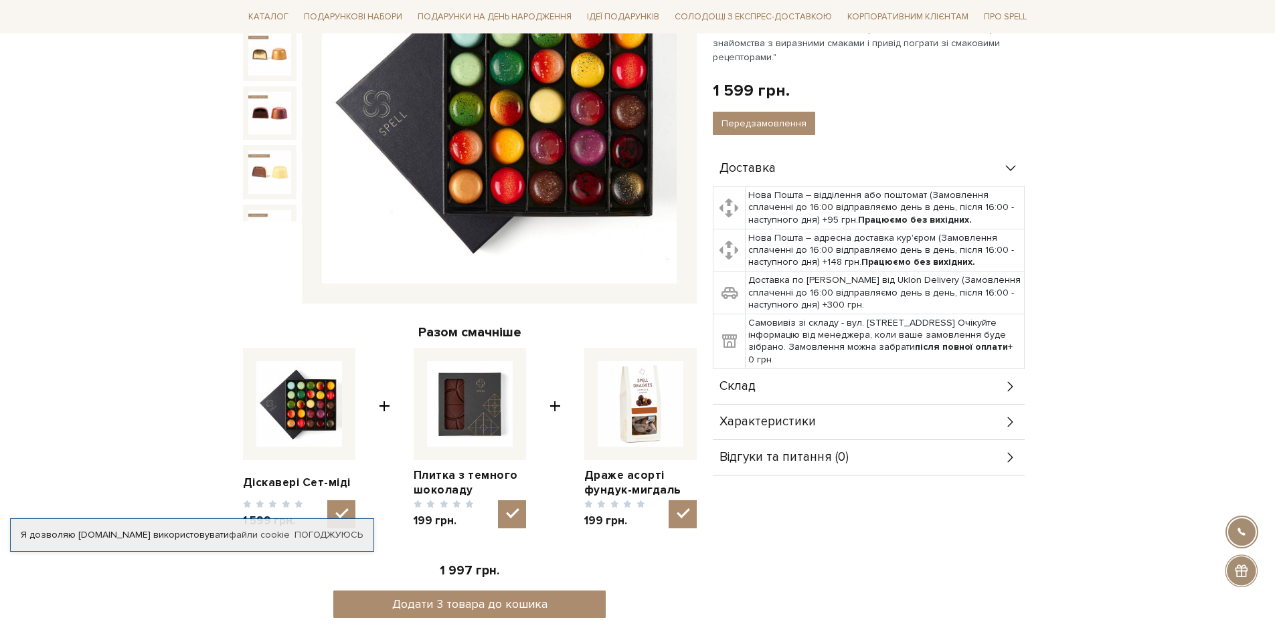
click at [768, 370] on div "Склад" at bounding box center [869, 386] width 312 height 35
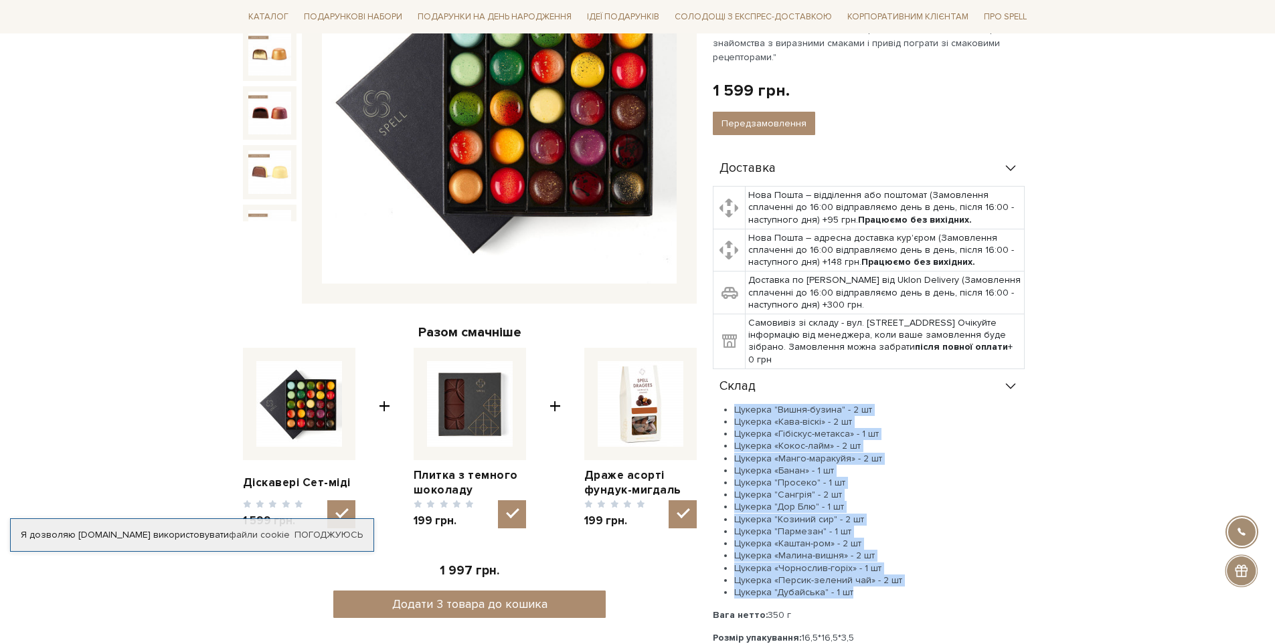
drag, startPoint x: 746, startPoint y: 396, endPoint x: 947, endPoint y: 575, distance: 269.3
click at [947, 575] on ul "Цукерка "Вишня-бузина" - 2 шт Цукерка «Кава-віскі» - 2 шт Цукерка «Гібіскус-мет…" at bounding box center [869, 501] width 312 height 195
copy ul "Цукерка "Вишня-бузина" - 2 шт Цукерка «Кава-віскі» - 2 шт Цукерка «Гібіскус-мет…"
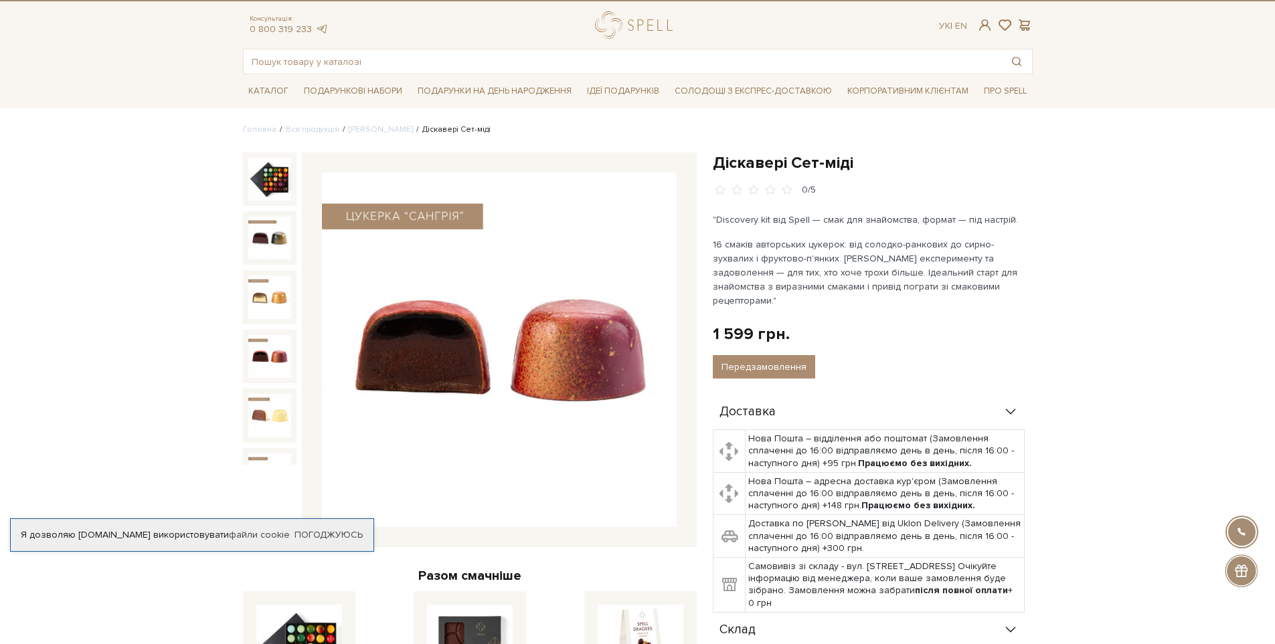
scroll to position [0, 0]
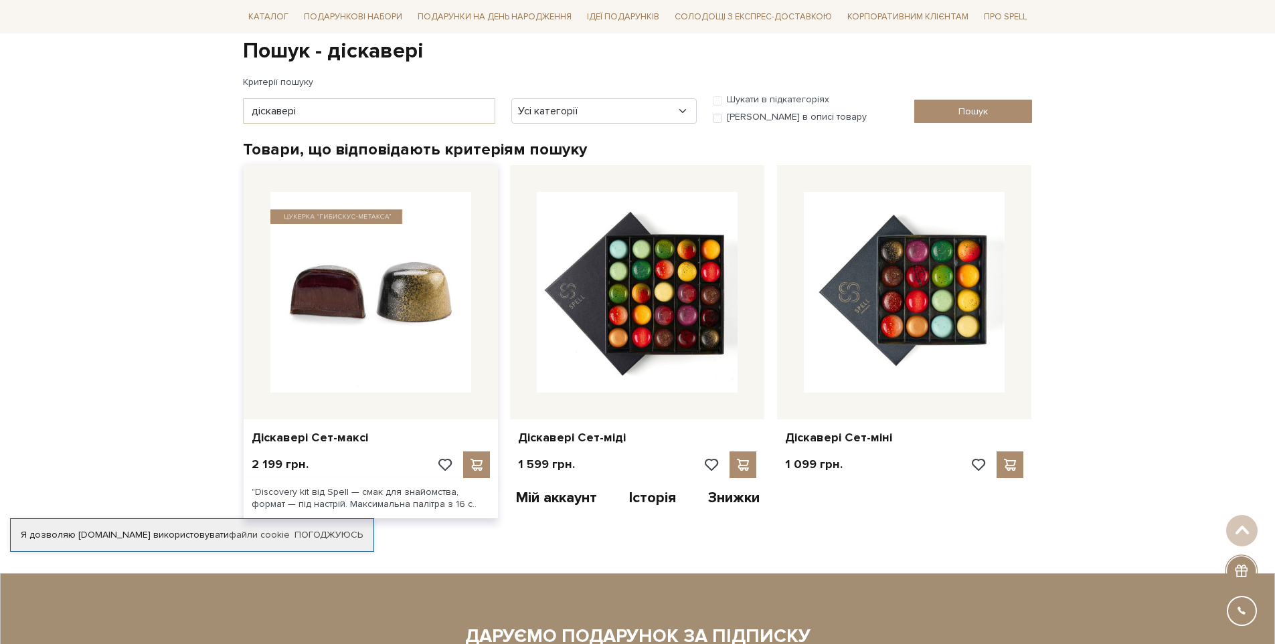
click at [371, 305] on img at bounding box center [370, 292] width 201 height 201
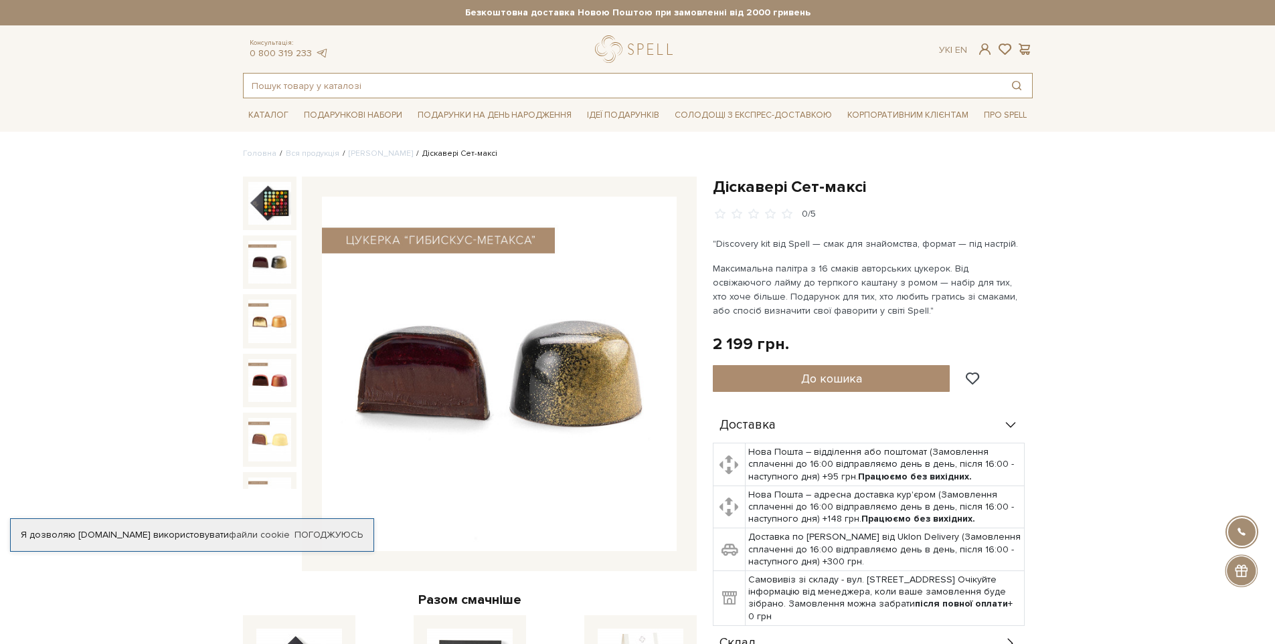
click at [450, 76] on input "text" at bounding box center [623, 86] width 758 height 24
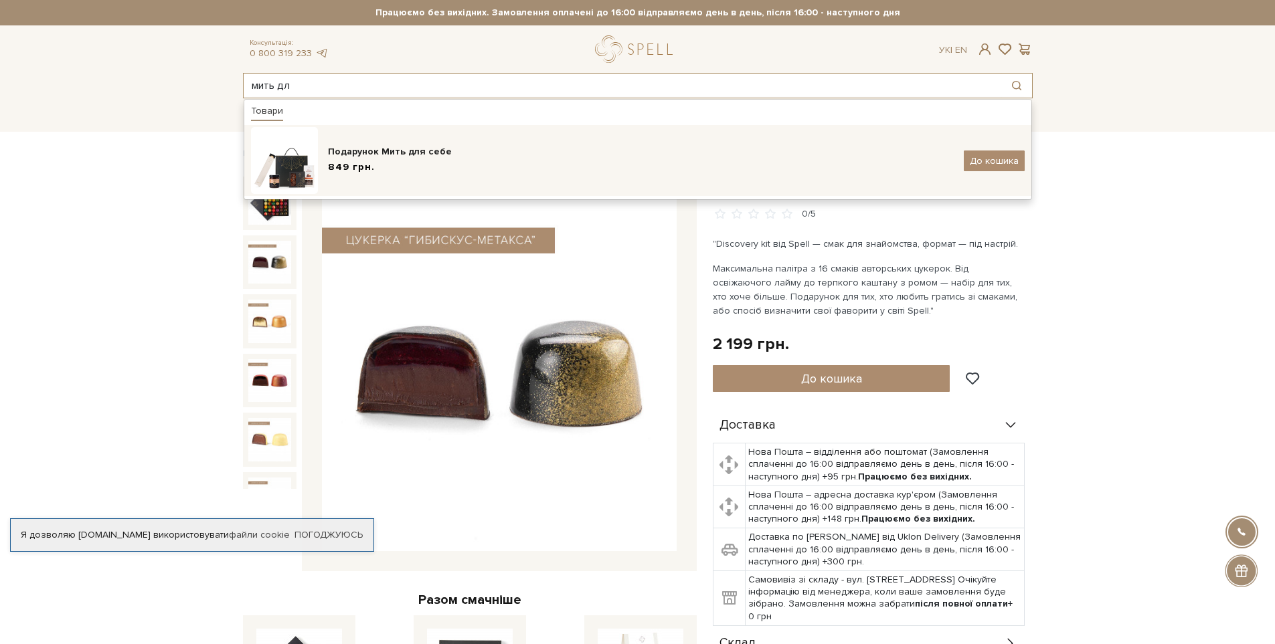
type input "мить дл"
click at [418, 170] on div "849 грн." at bounding box center [641, 168] width 626 height 14
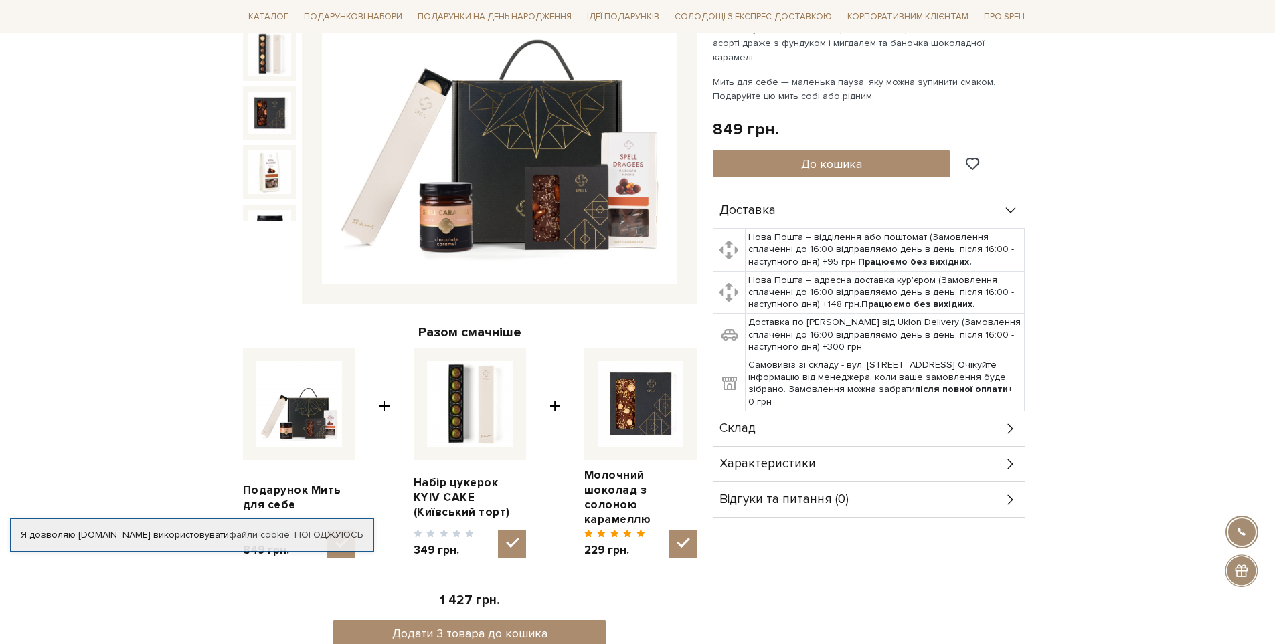
click at [806, 412] on div "Склад" at bounding box center [869, 429] width 312 height 35
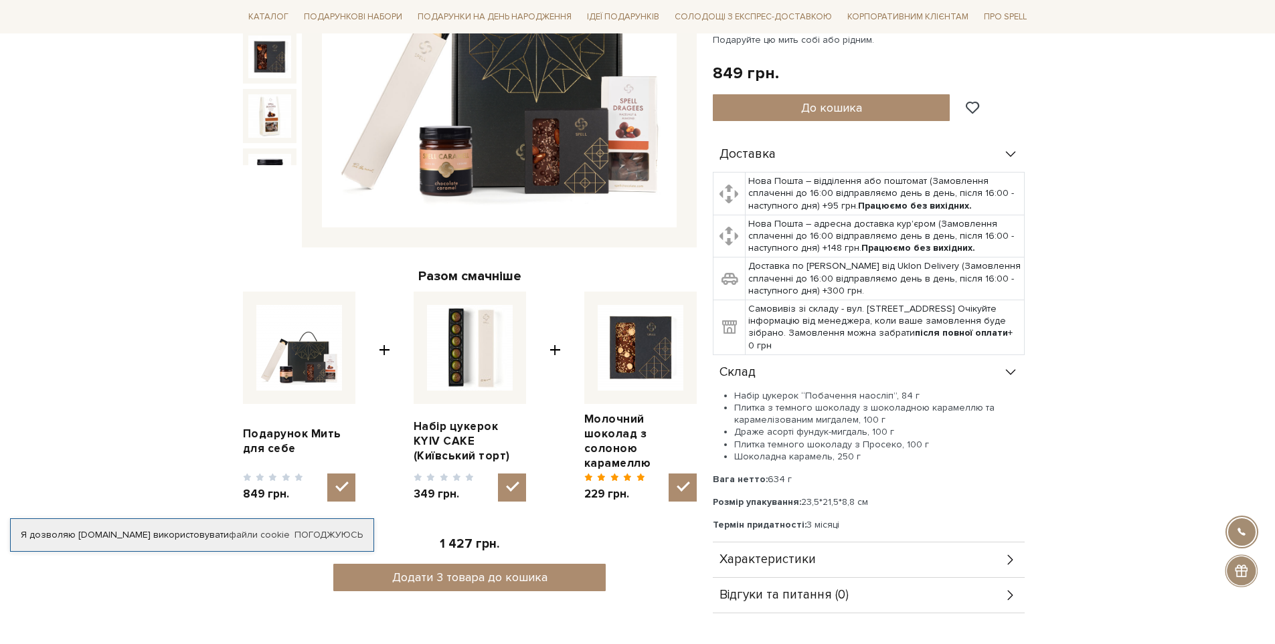
scroll to position [402, 0]
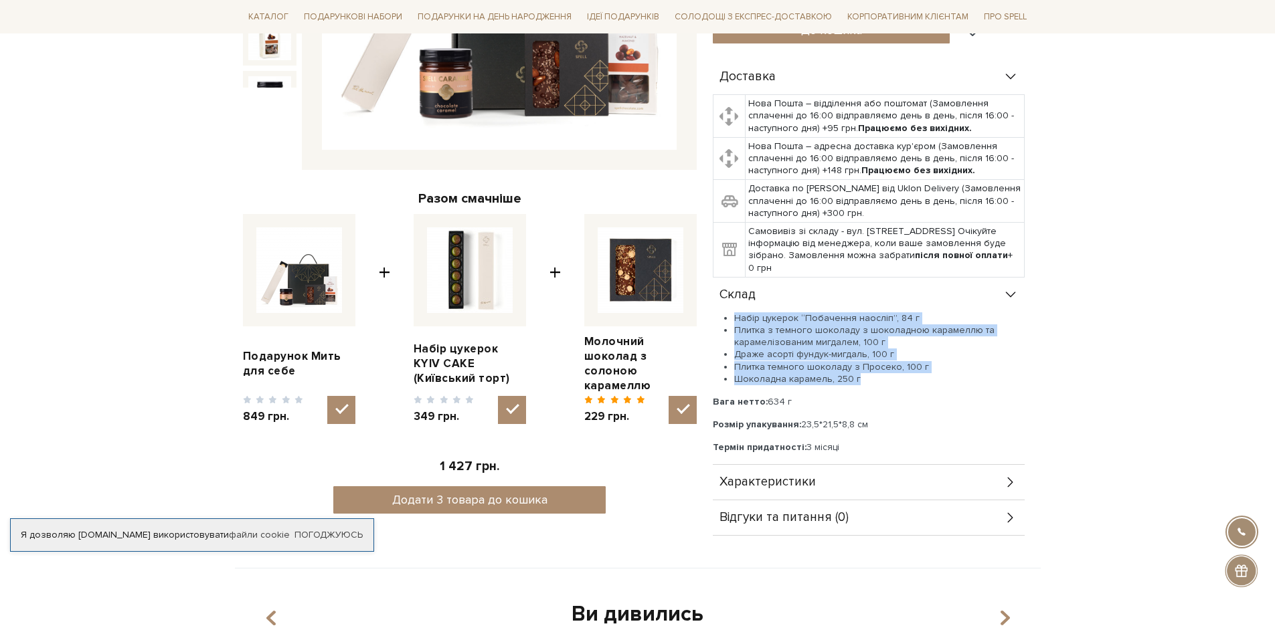
drag, startPoint x: 735, startPoint y: 284, endPoint x: 876, endPoint y: 348, distance: 154.9
click at [876, 348] on ul "Набір цукерок “Побачення наосліп”, 84 г Плитка з темного шоколаду з шоколадною …" at bounding box center [869, 349] width 312 height 73
copy ul "Набір цукерок “Побачення наосліп”, 84 г Плитка з темного шоколаду з шоколадною …"
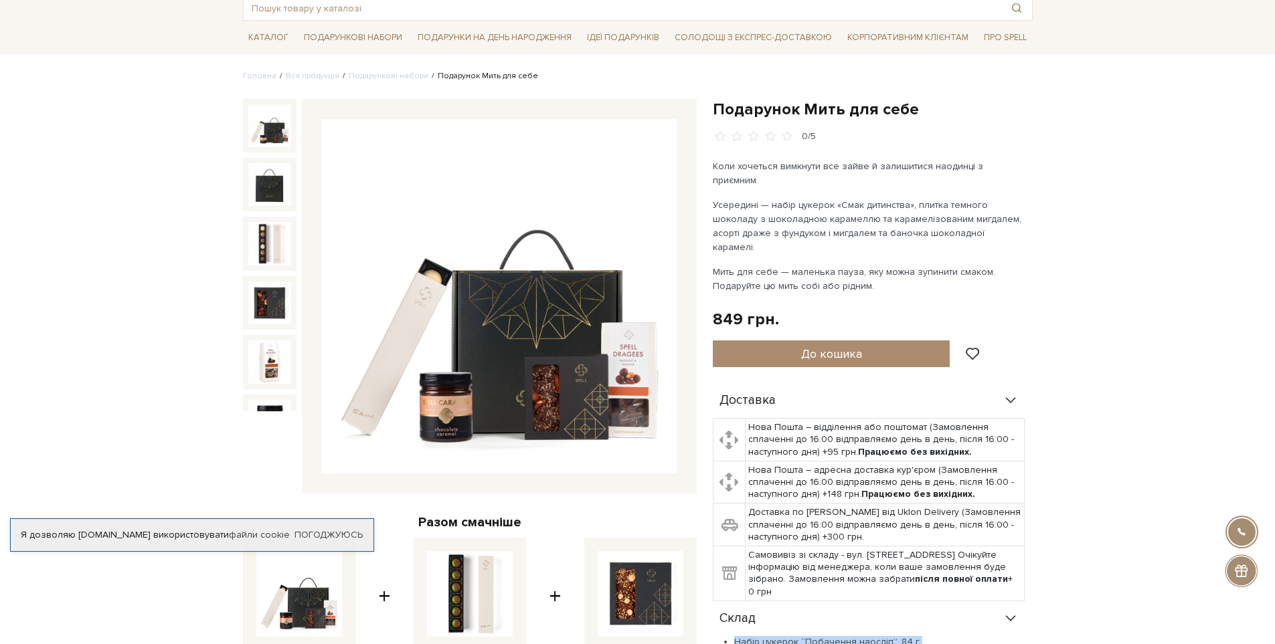
scroll to position [0, 0]
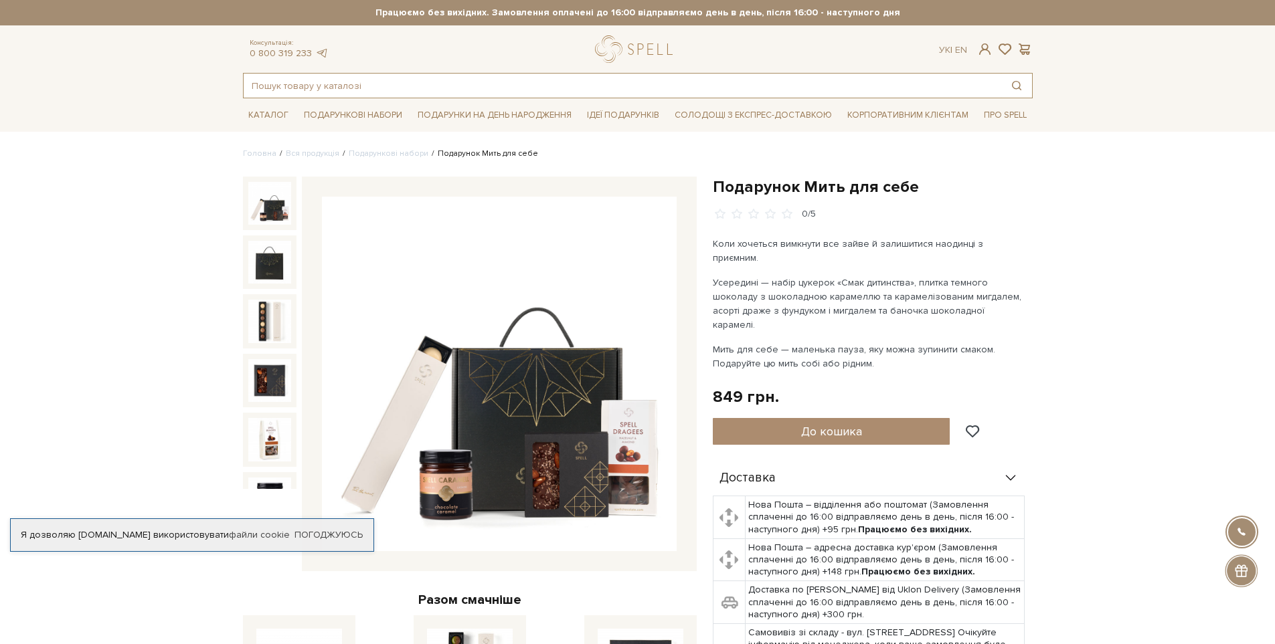
click at [366, 83] on input "text" at bounding box center [623, 86] width 758 height 24
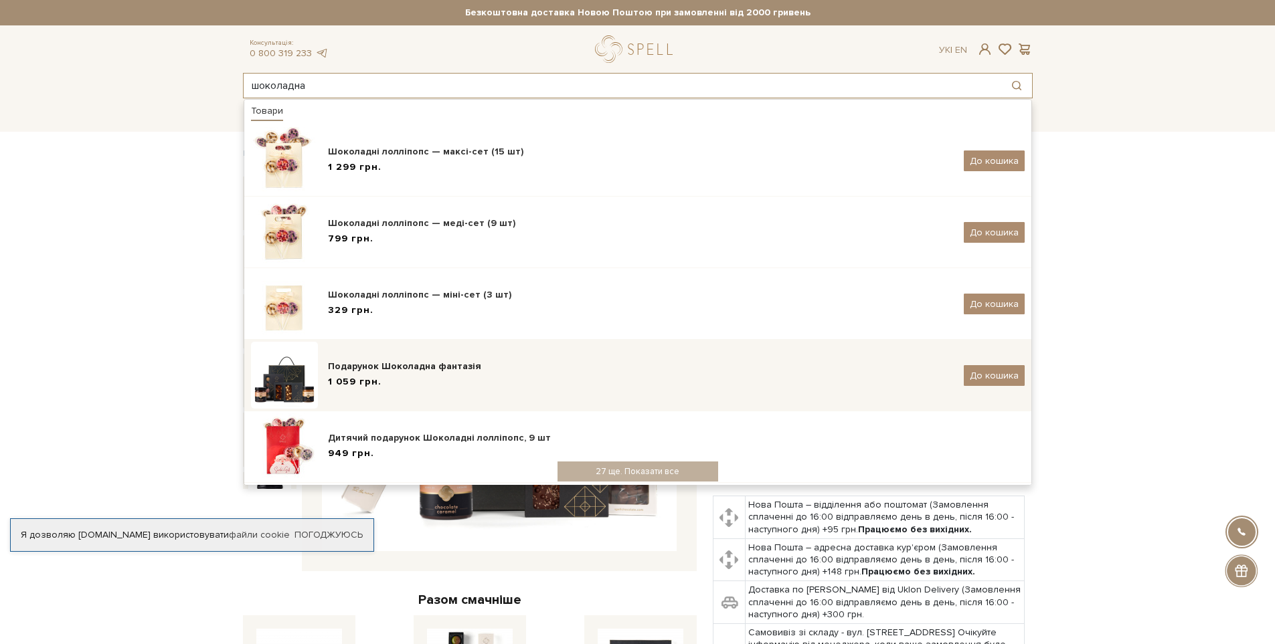
type input "шоколадна"
click at [454, 373] on div "Подарунок Шоколадна фантазія" at bounding box center [641, 366] width 626 height 13
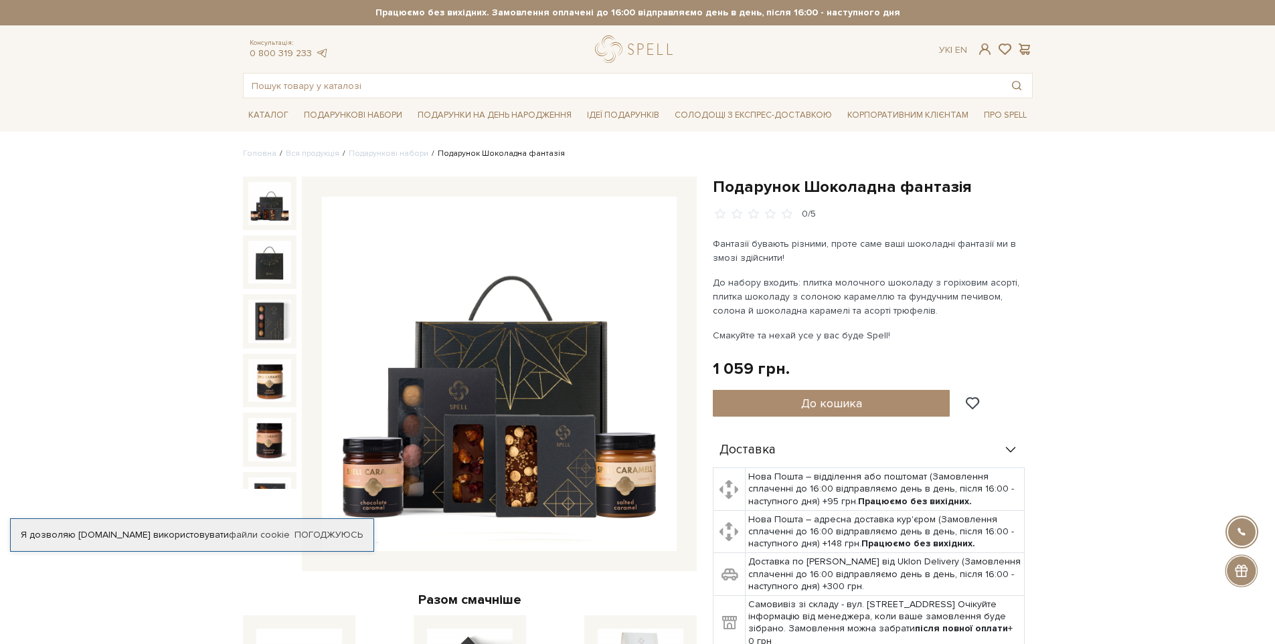
drag, startPoint x: 537, startPoint y: 347, endPoint x: 1128, endPoint y: 424, distance: 595.9
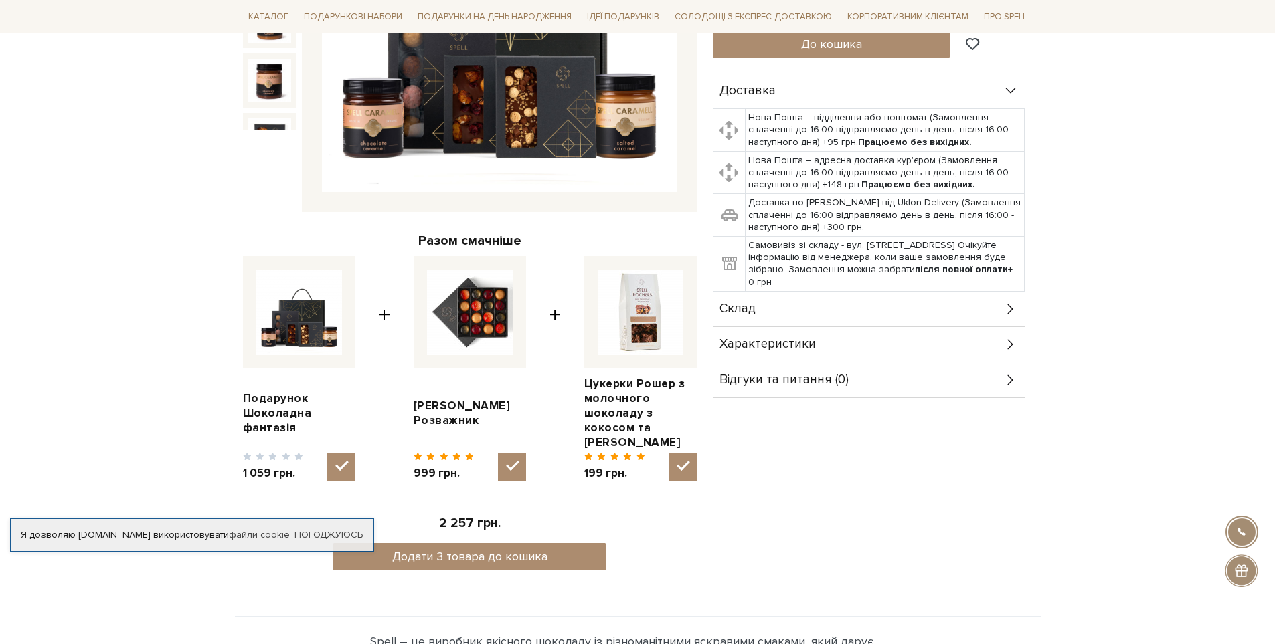
scroll to position [402, 0]
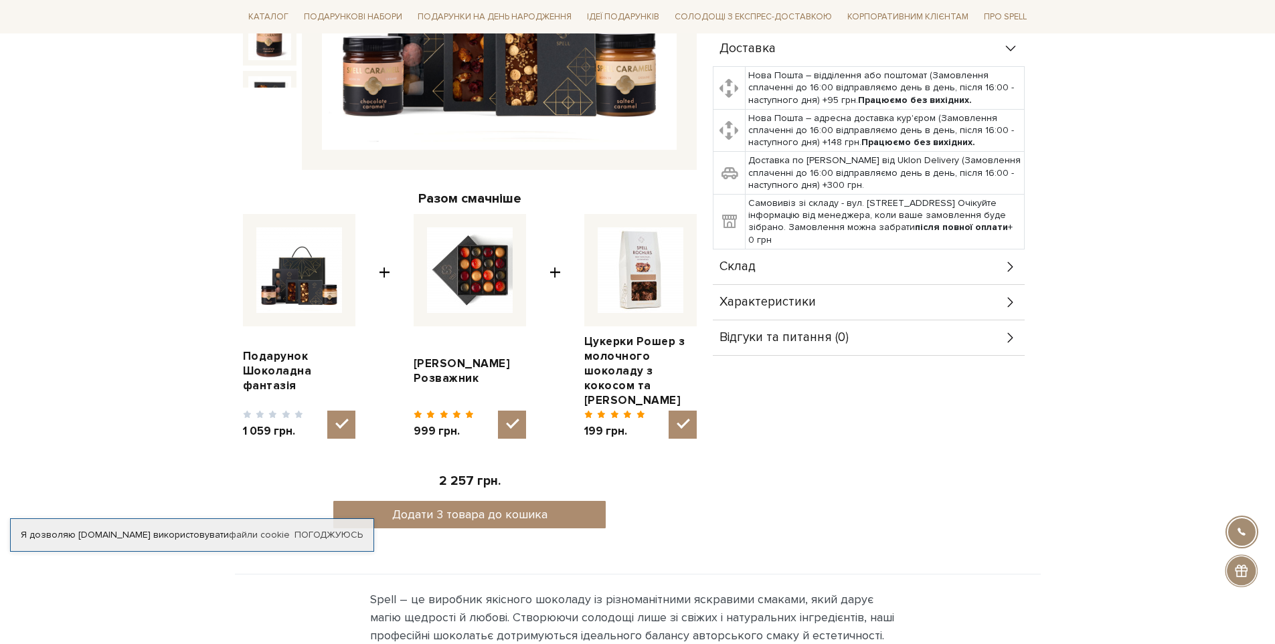
click at [794, 266] on div "Склад" at bounding box center [869, 267] width 312 height 35
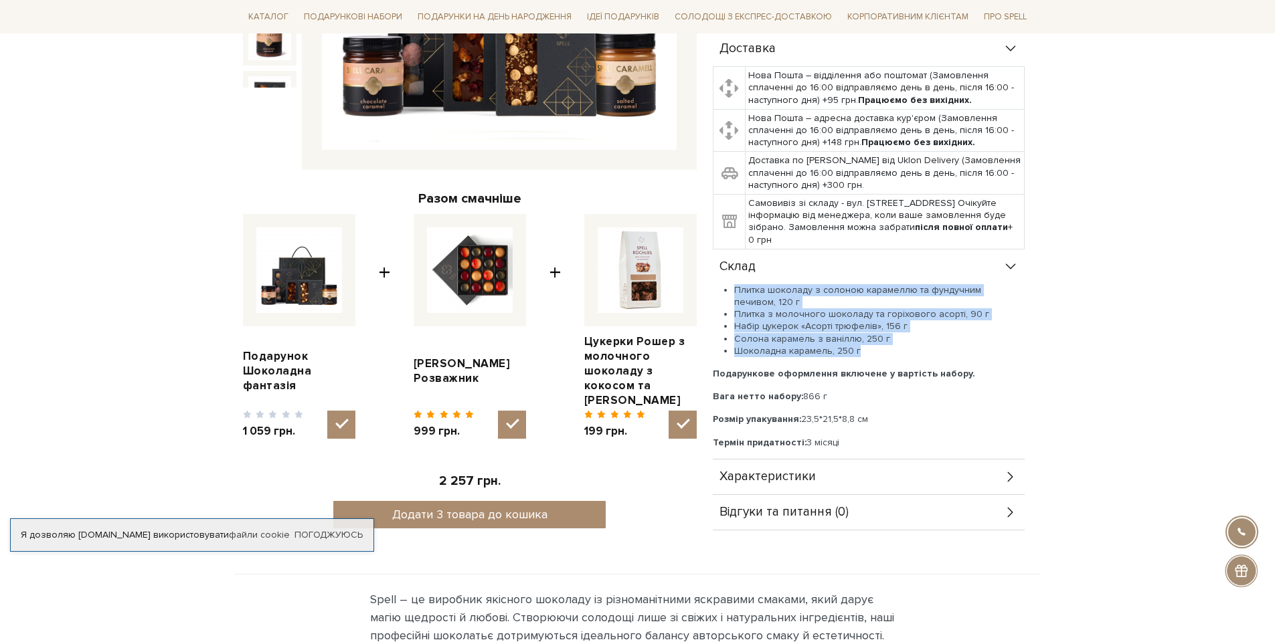
drag, startPoint x: 737, startPoint y: 285, endPoint x: 875, endPoint y: 351, distance: 153.0
click at [875, 351] on ul "Плитка шоколаду з солоною карамеллю та фундучним печивом, 120 г Плитка з молочн…" at bounding box center [869, 320] width 312 height 73
copy ul "Плитка шоколаду з солоною карамеллю та фундучним печивом, 120 г Плитка з молочн…"
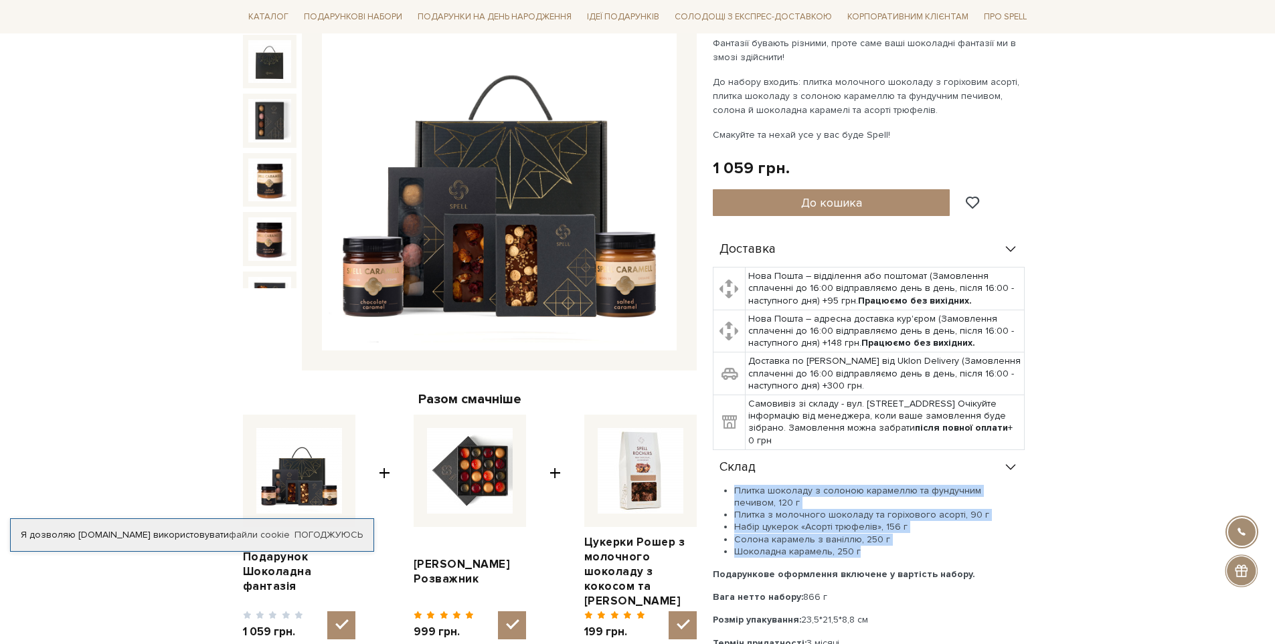
scroll to position [0, 0]
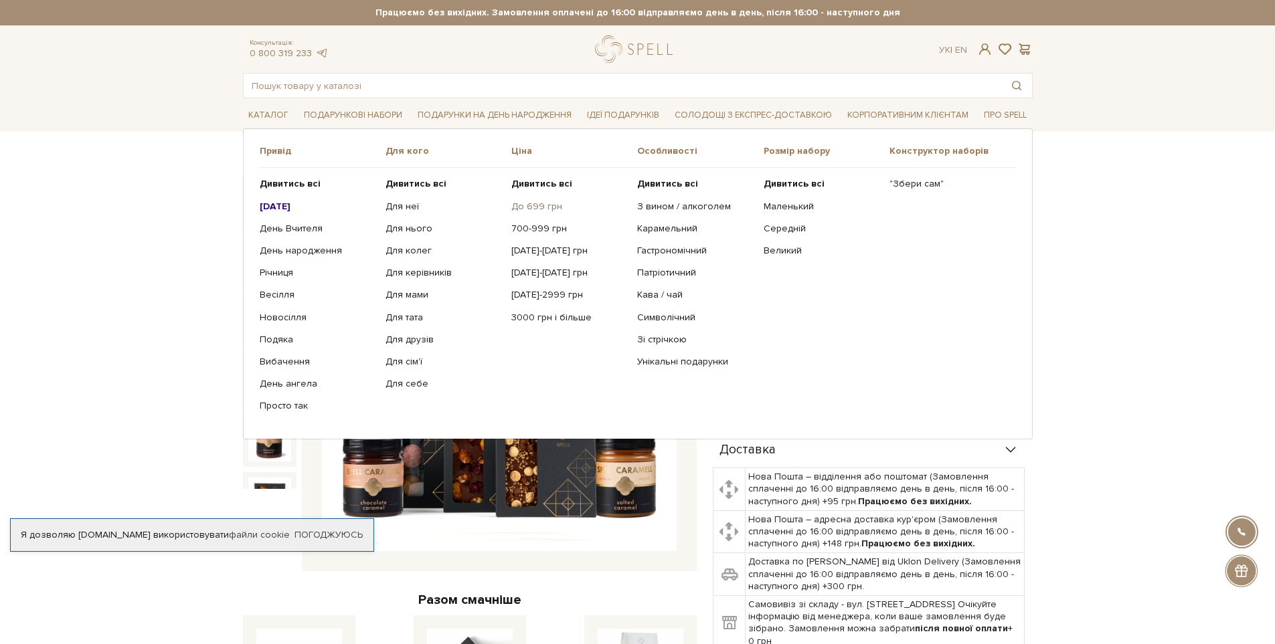
click at [555, 206] on link "До 699 грн" at bounding box center [569, 207] width 116 height 12
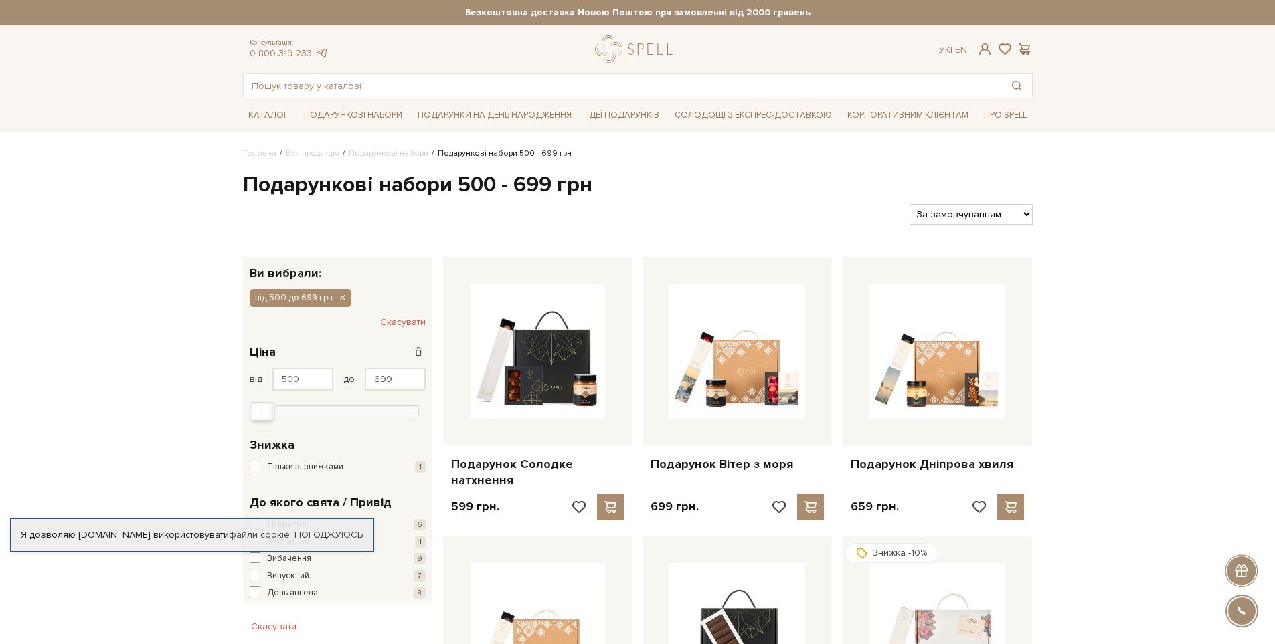
click at [961, 215] on select "За замовчуванням За Ціною (зростання) За Ціною (зменшення) Новинки За популярні…" at bounding box center [971, 214] width 122 height 21
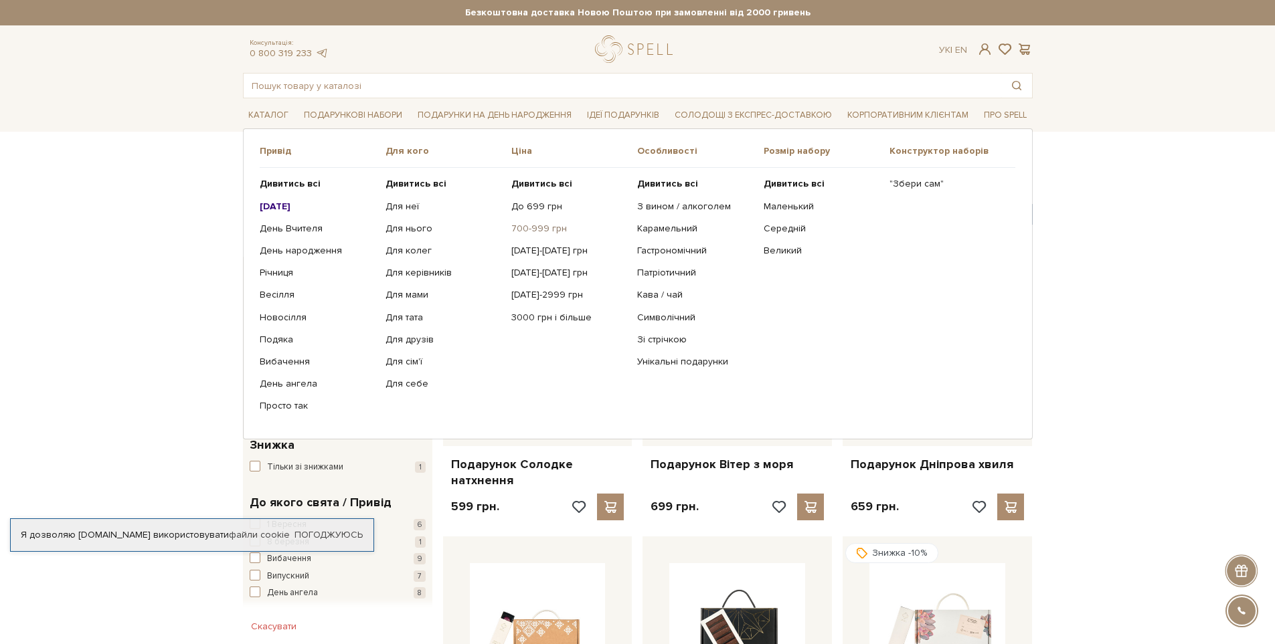
click at [539, 224] on link "700-999 грн" at bounding box center [569, 229] width 116 height 12
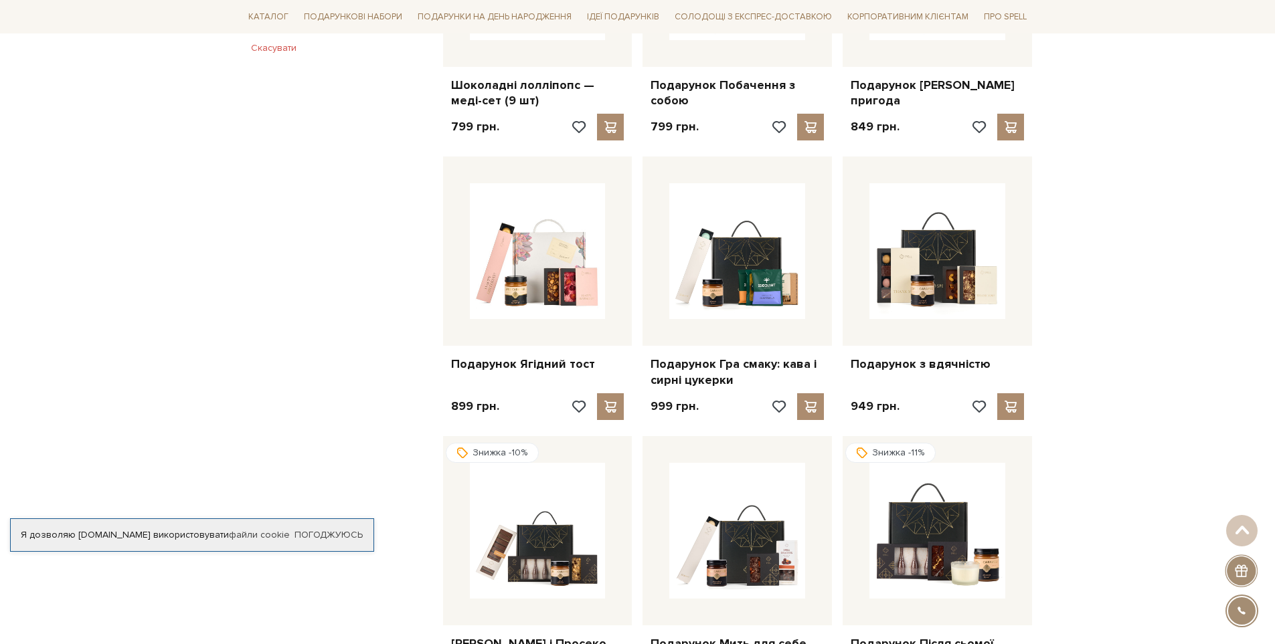
scroll to position [1004, 0]
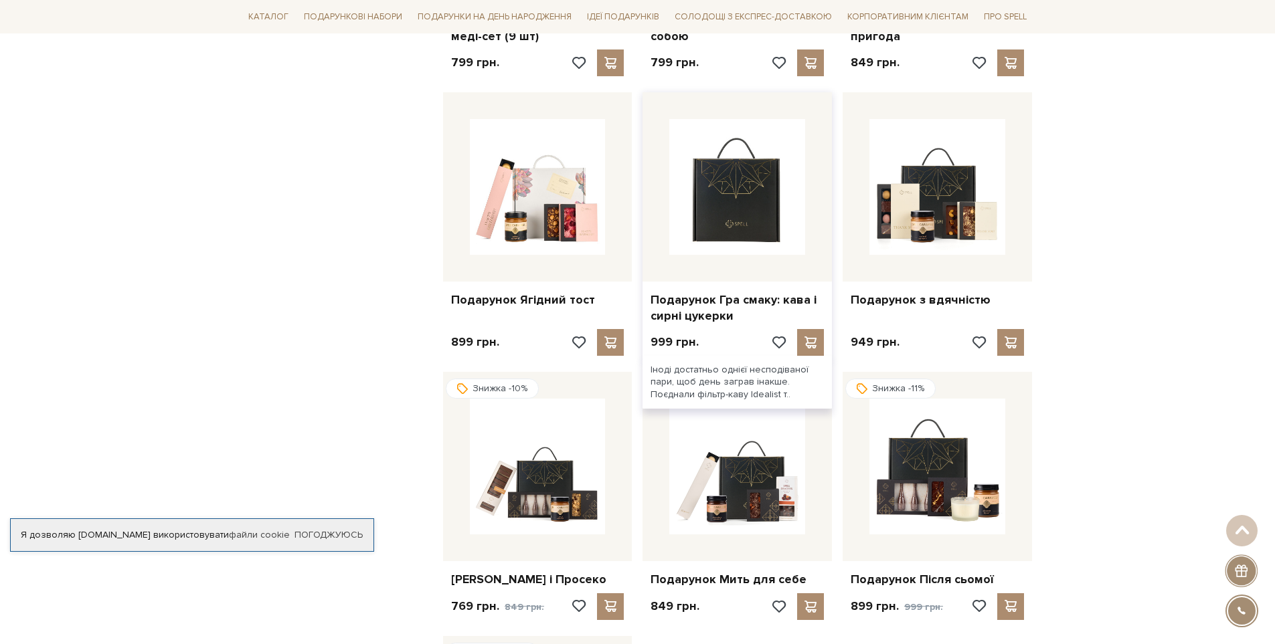
click at [687, 201] on img at bounding box center [737, 187] width 136 height 136
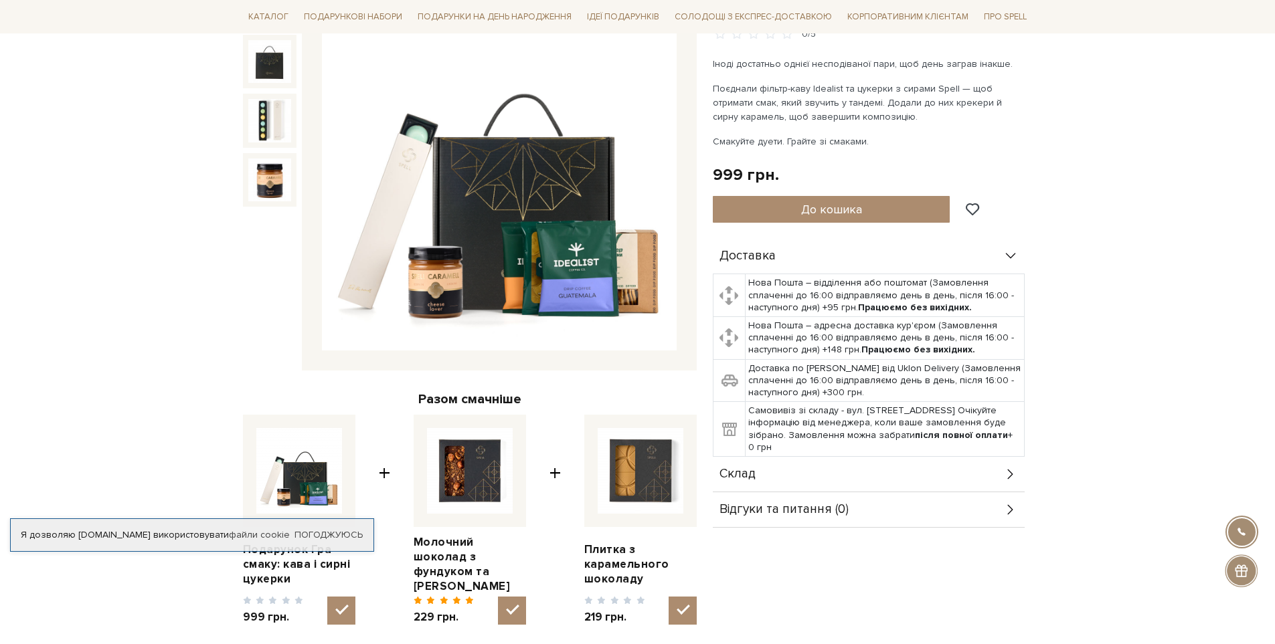
click at [760, 477] on div "Склад" at bounding box center [869, 474] width 312 height 35
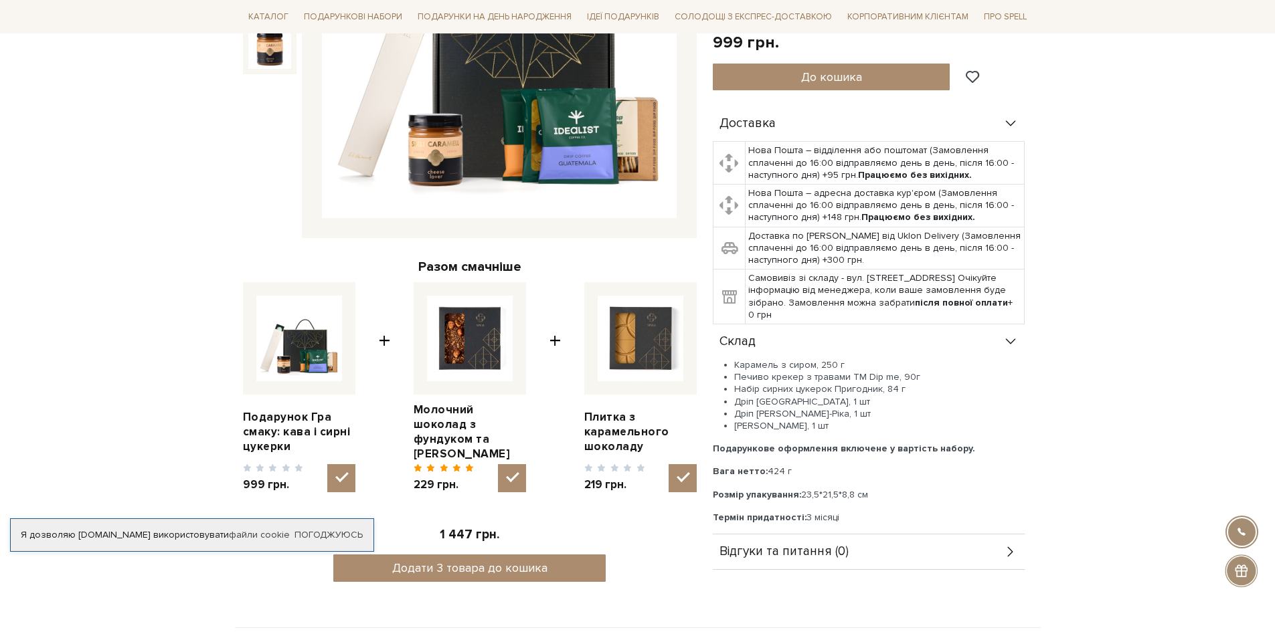
scroll to position [335, 0]
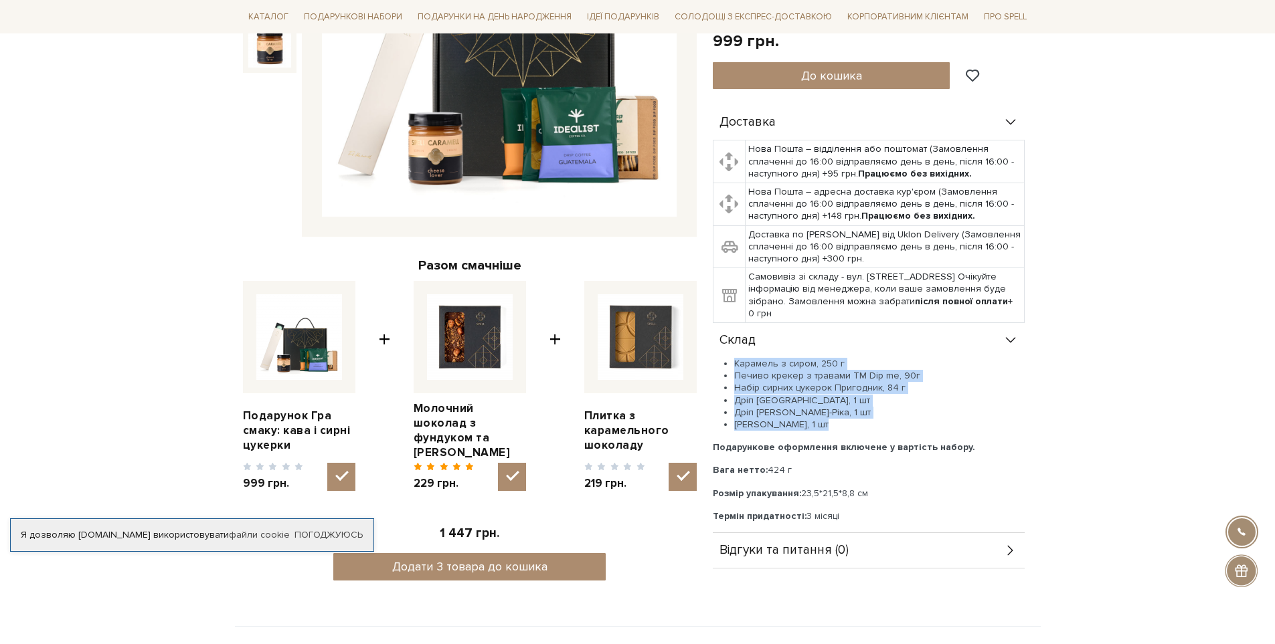
drag, startPoint x: 734, startPoint y: 362, endPoint x: 835, endPoint y: 421, distance: 116.4
click at [835, 421] on ul "Карамель з сиром, 250 г Печиво крекер з травами ТМ Dip me, 90г Набір сирних цук…" at bounding box center [869, 394] width 312 height 73
copy ul "Карамель з сиром, 250 г Печиво крекер з травами ТМ Dip me, 90г Набір сирних цук…"
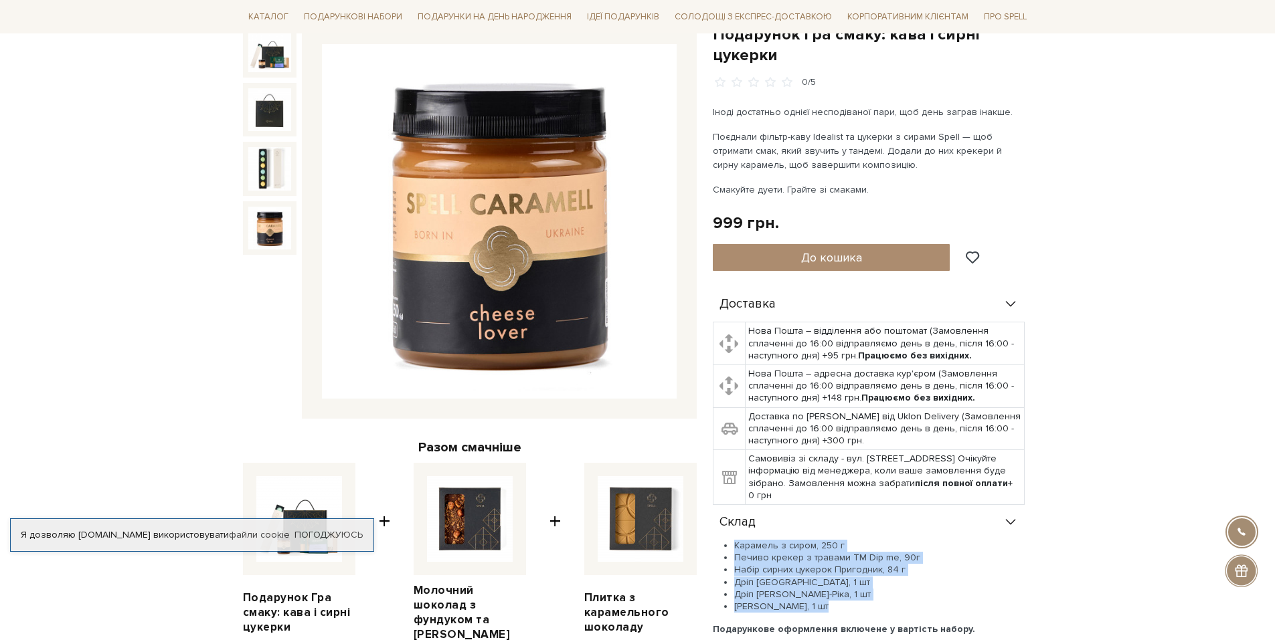
scroll to position [134, 0]
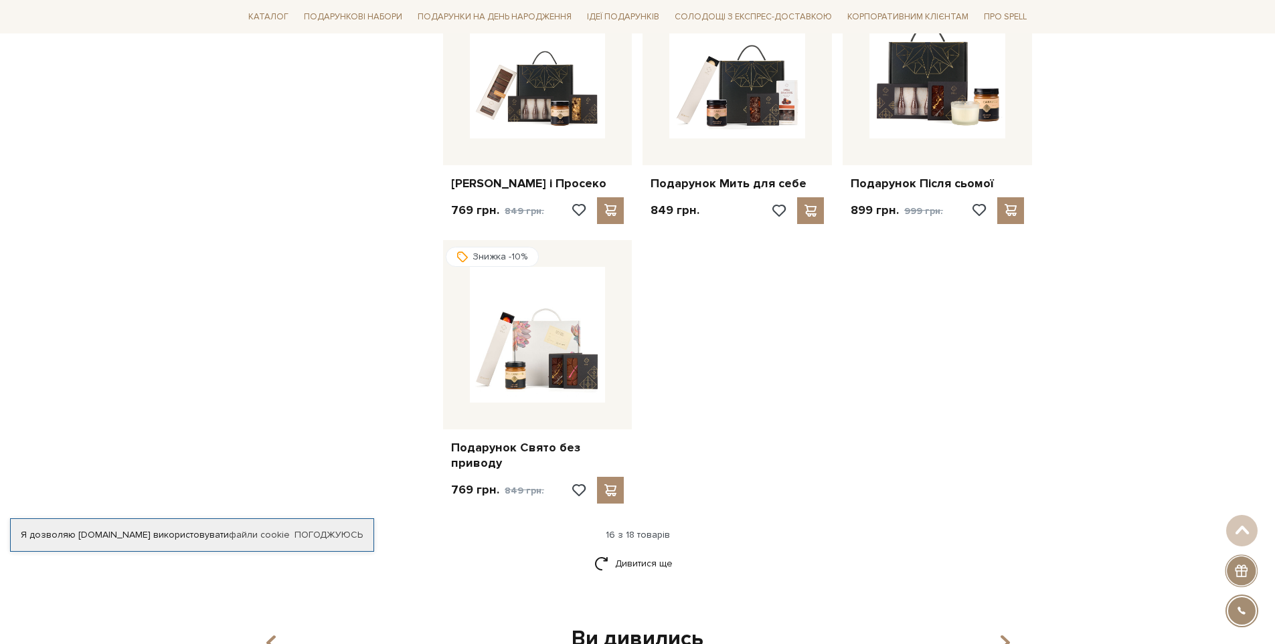
scroll to position [1405, 0]
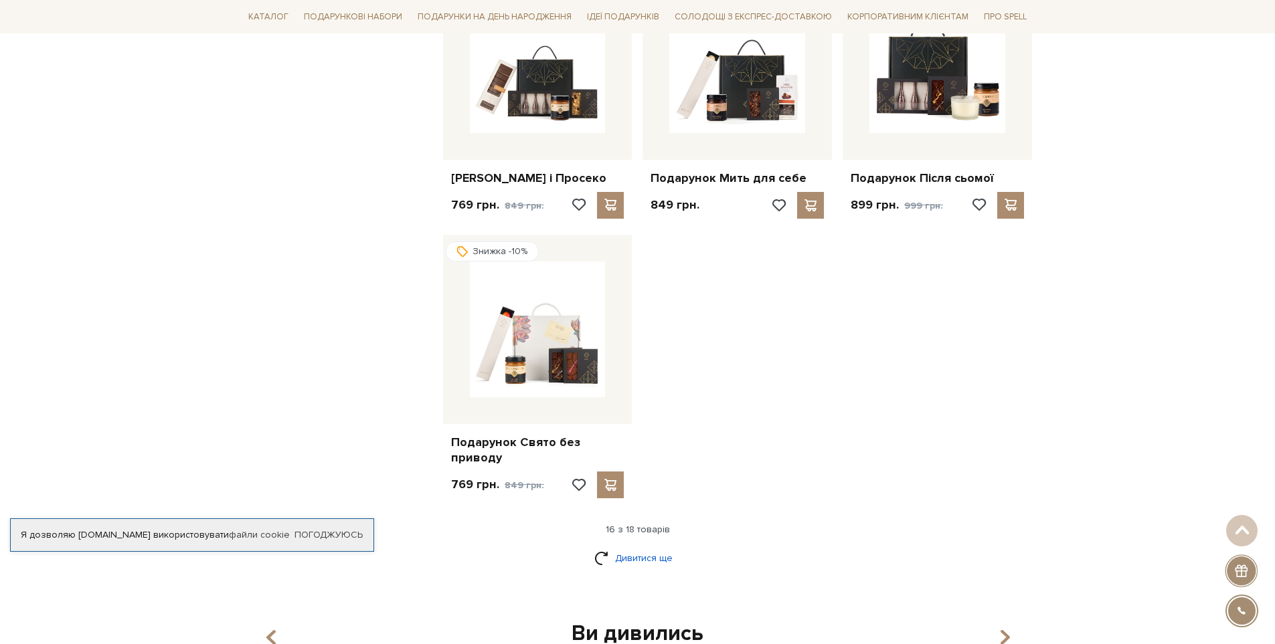
click at [668, 570] on link "Дивитися ще" at bounding box center [637, 558] width 87 height 23
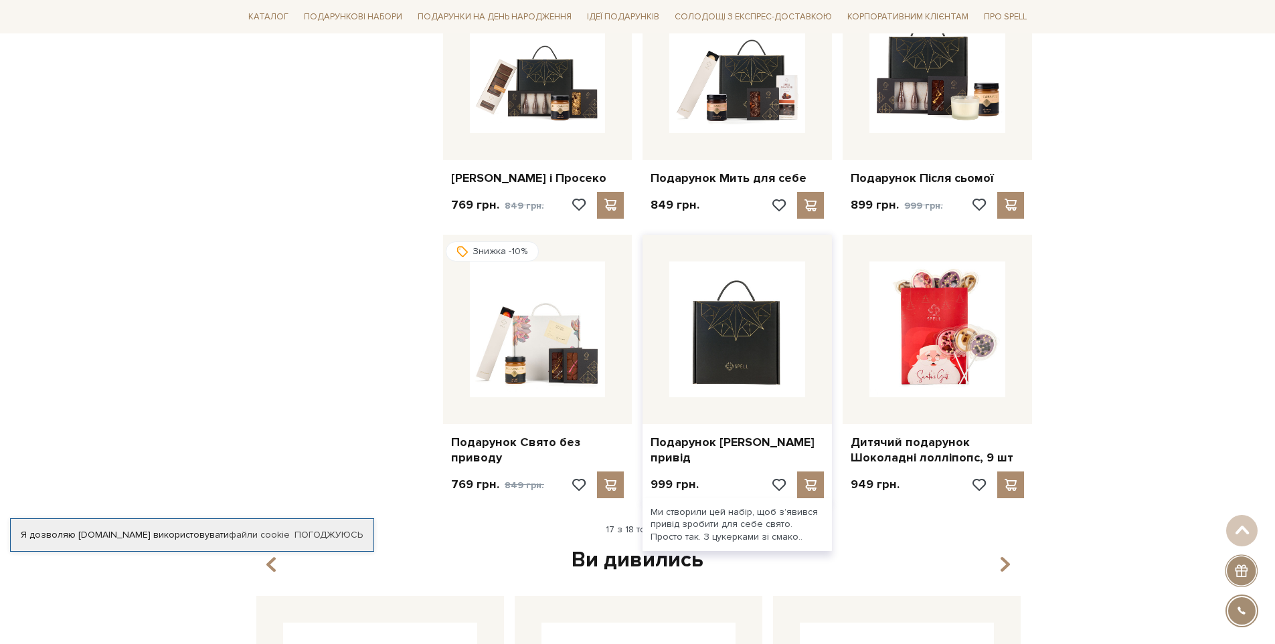
click at [740, 334] on img at bounding box center [737, 330] width 136 height 136
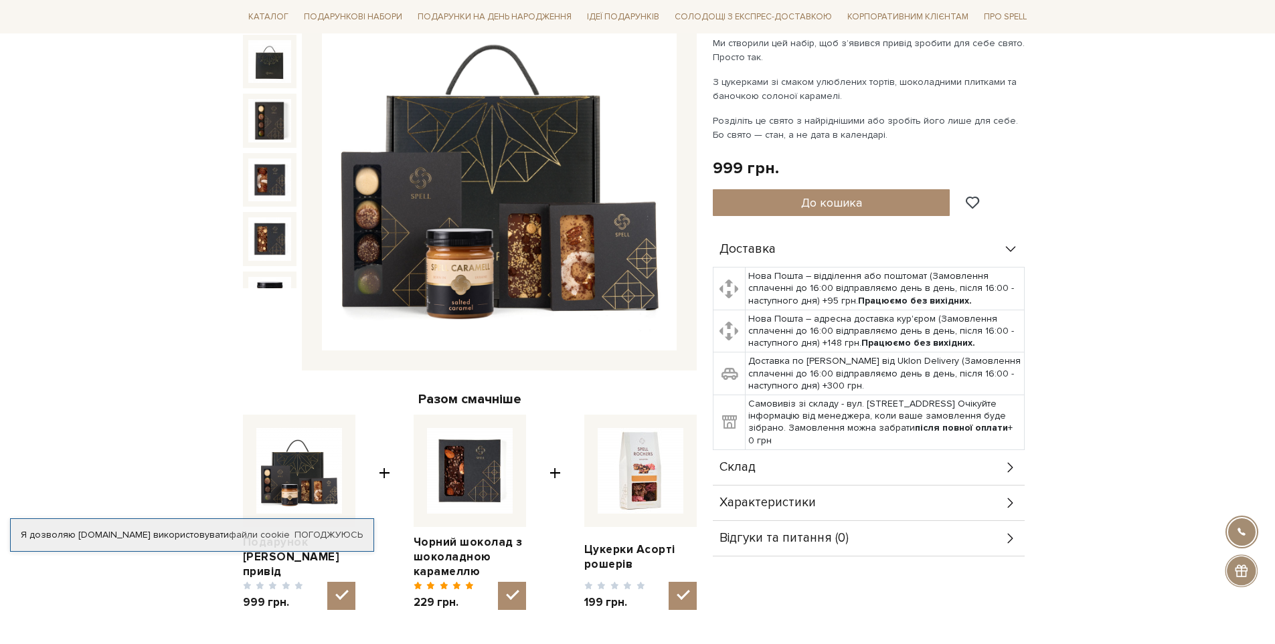
click at [776, 474] on div "Склад" at bounding box center [869, 467] width 312 height 35
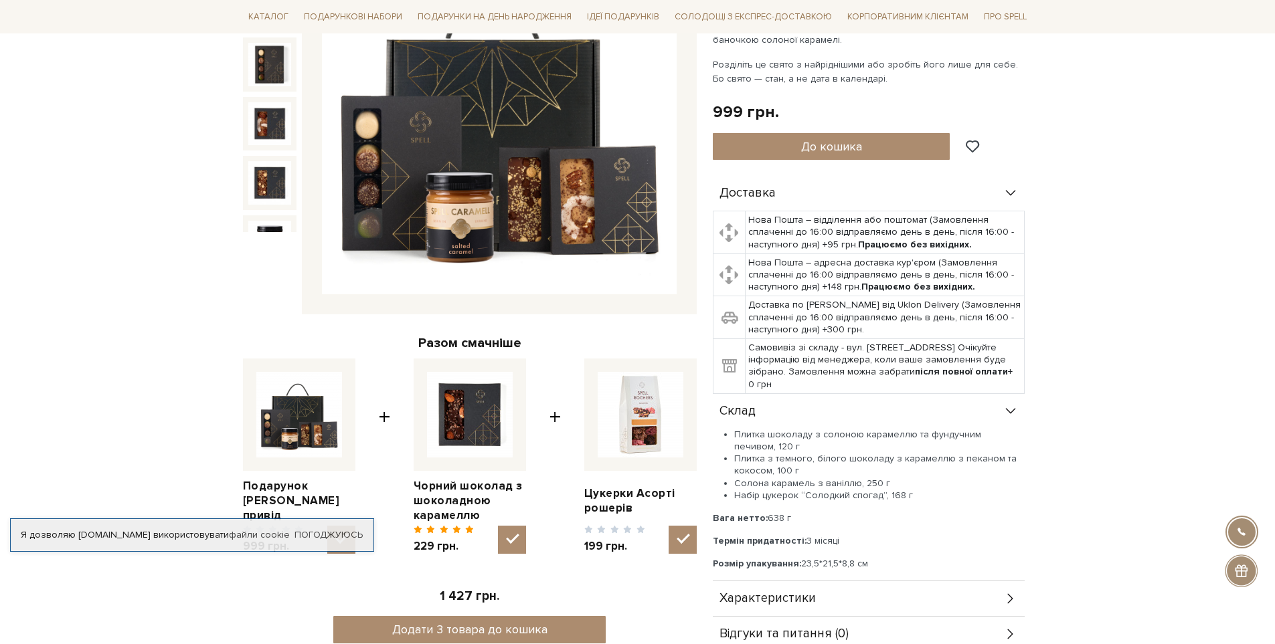
scroll to position [335, 0]
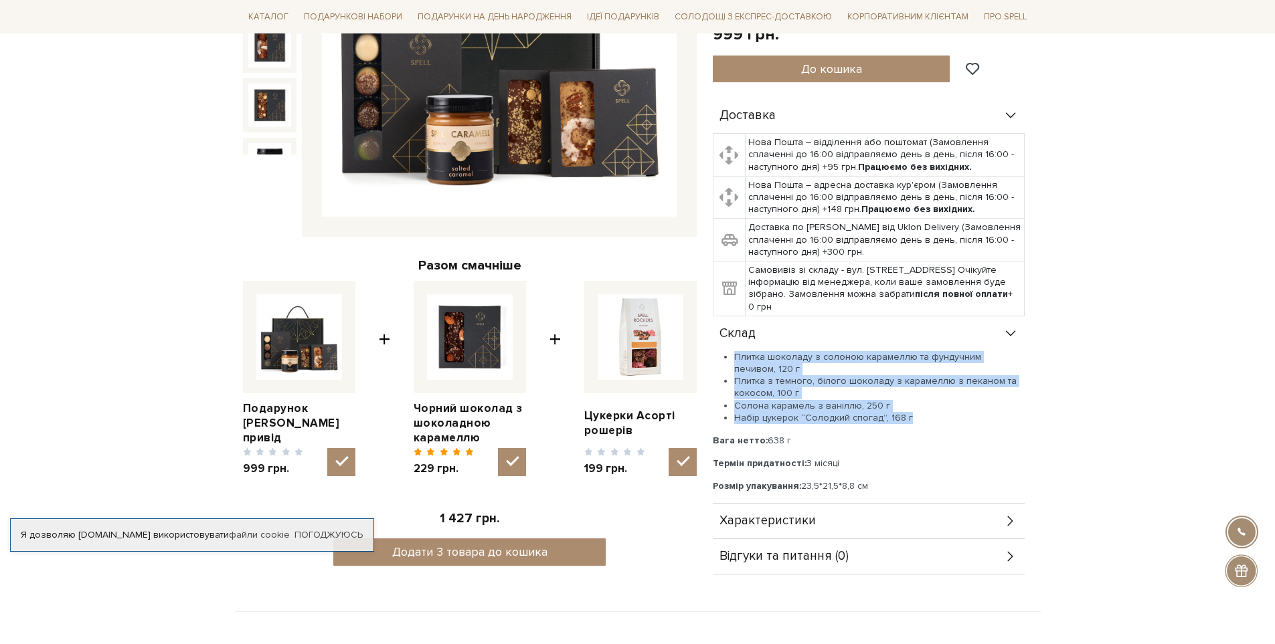
drag, startPoint x: 735, startPoint y: 355, endPoint x: 980, endPoint y: 412, distance: 252.0
click at [980, 412] on ul "Плитка шоколаду з солоною карамеллю та фундучним печивом, 120 г Плитка з темног…" at bounding box center [869, 387] width 312 height 73
copy ul "Плитка шоколаду з солоною карамеллю та фундучним печивом, 120 г Плитка з темног…"
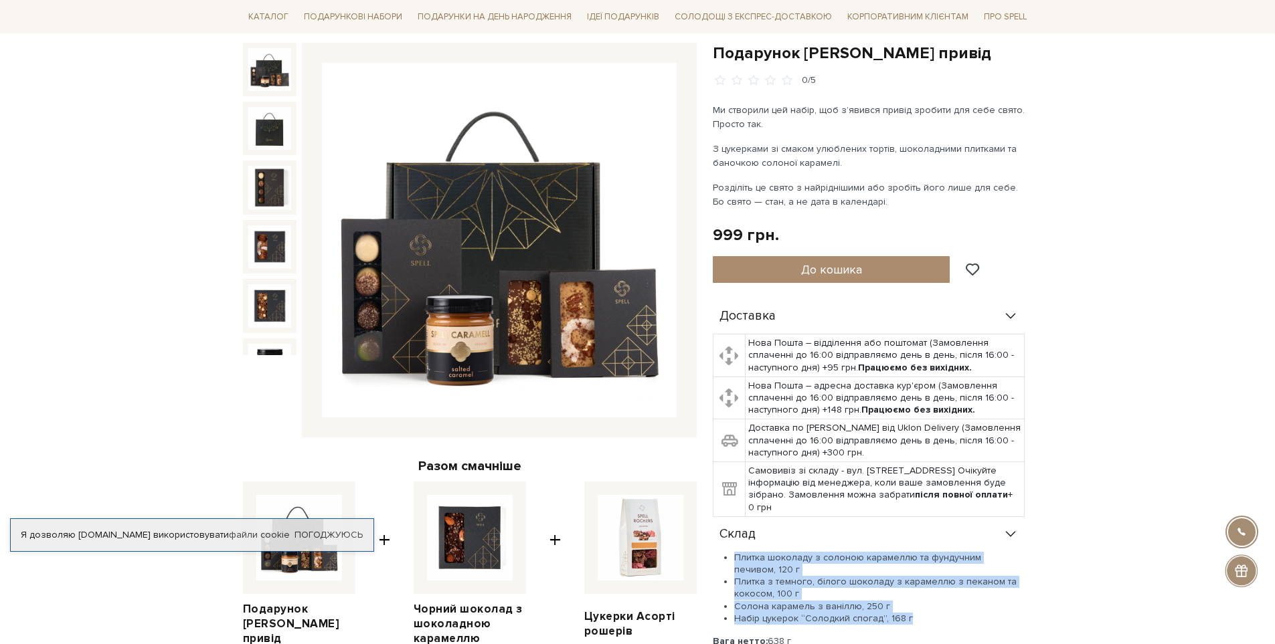
scroll to position [0, 0]
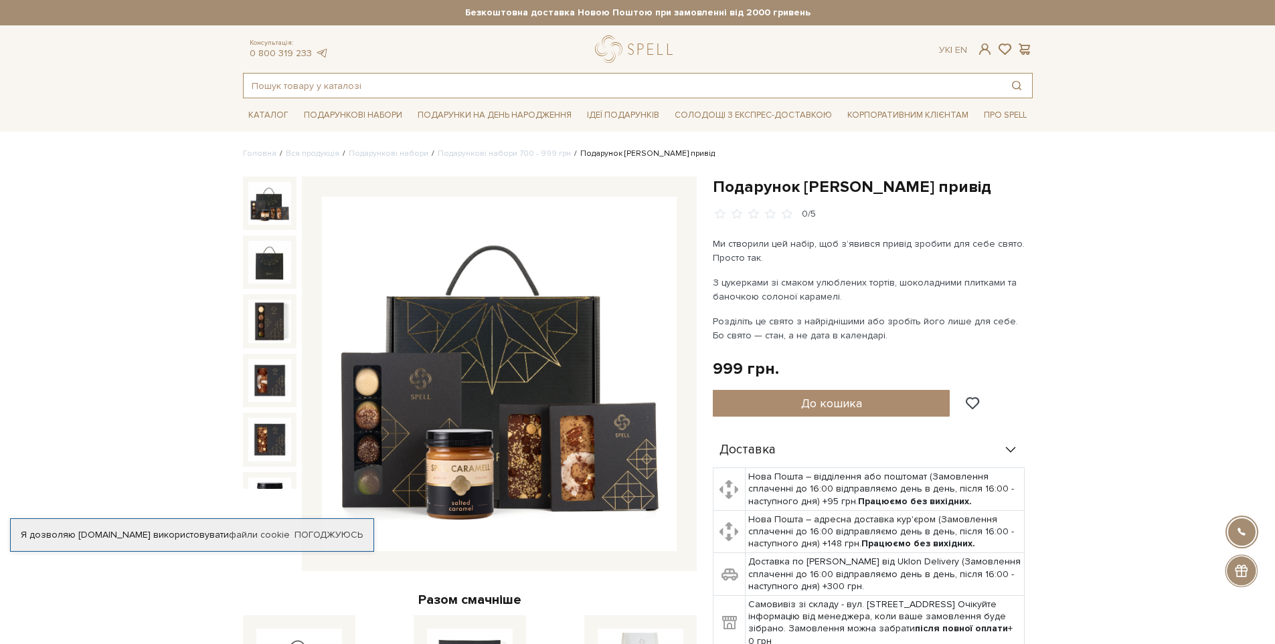
click at [286, 90] on input "text" at bounding box center [623, 86] width 758 height 24
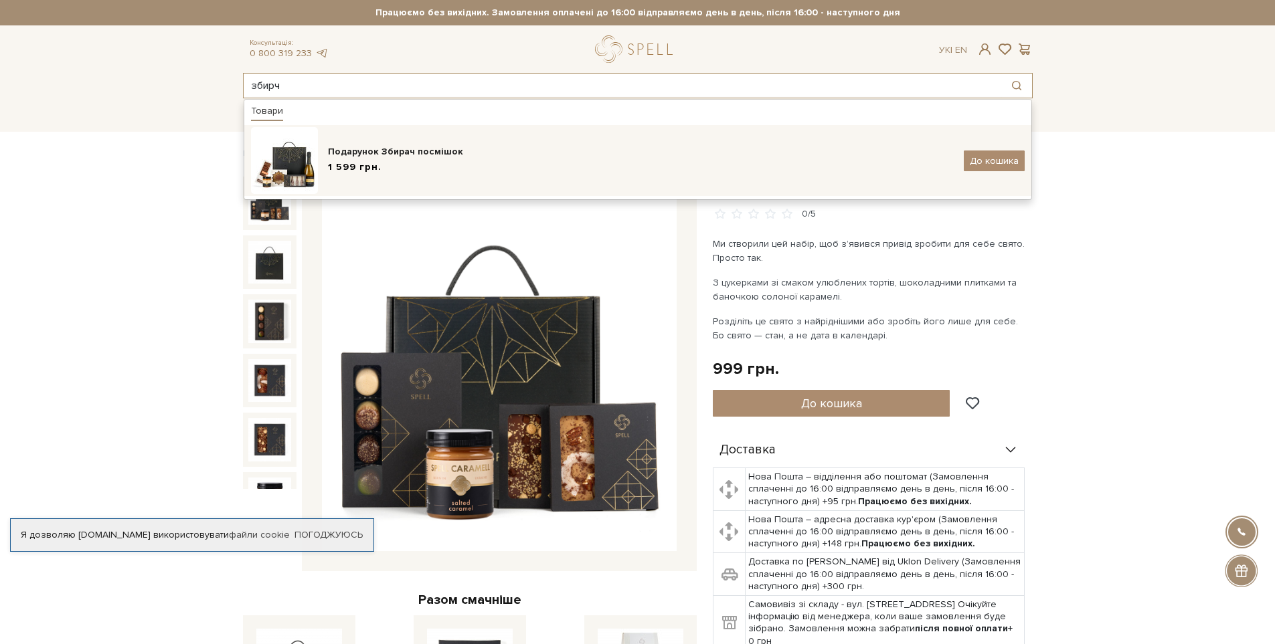
type input "збирч"
click at [367, 162] on span "1 599 грн." at bounding box center [355, 168] width 54 height 14
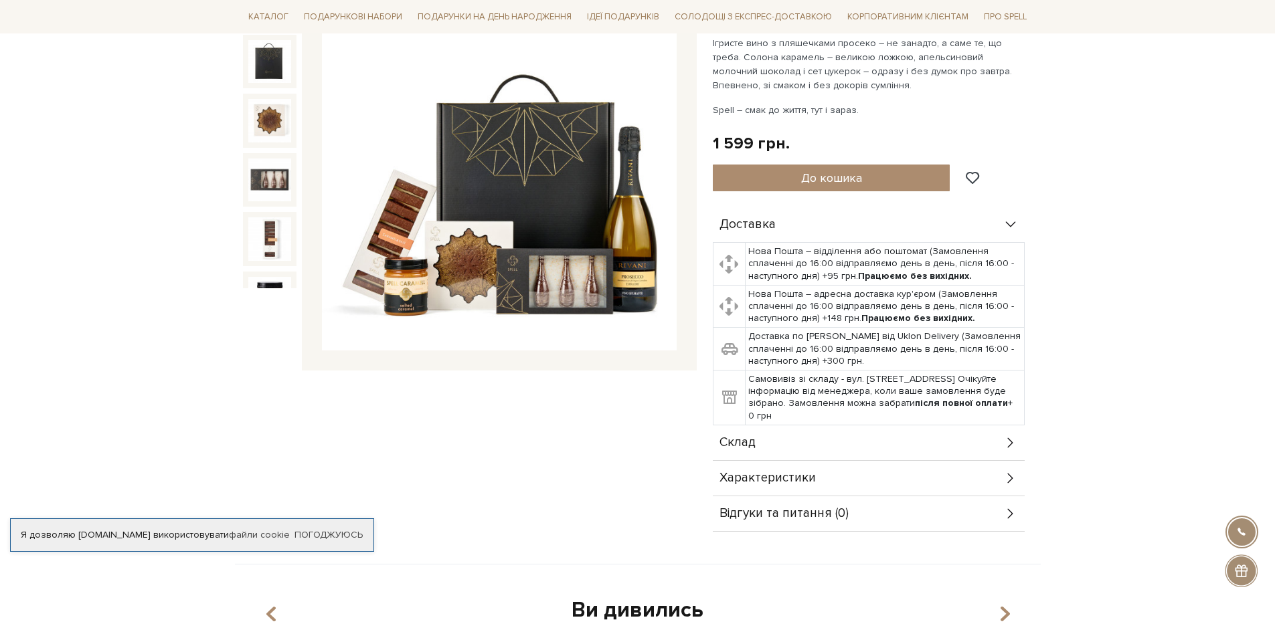
click at [746, 440] on span "Склад" at bounding box center [737, 443] width 36 height 12
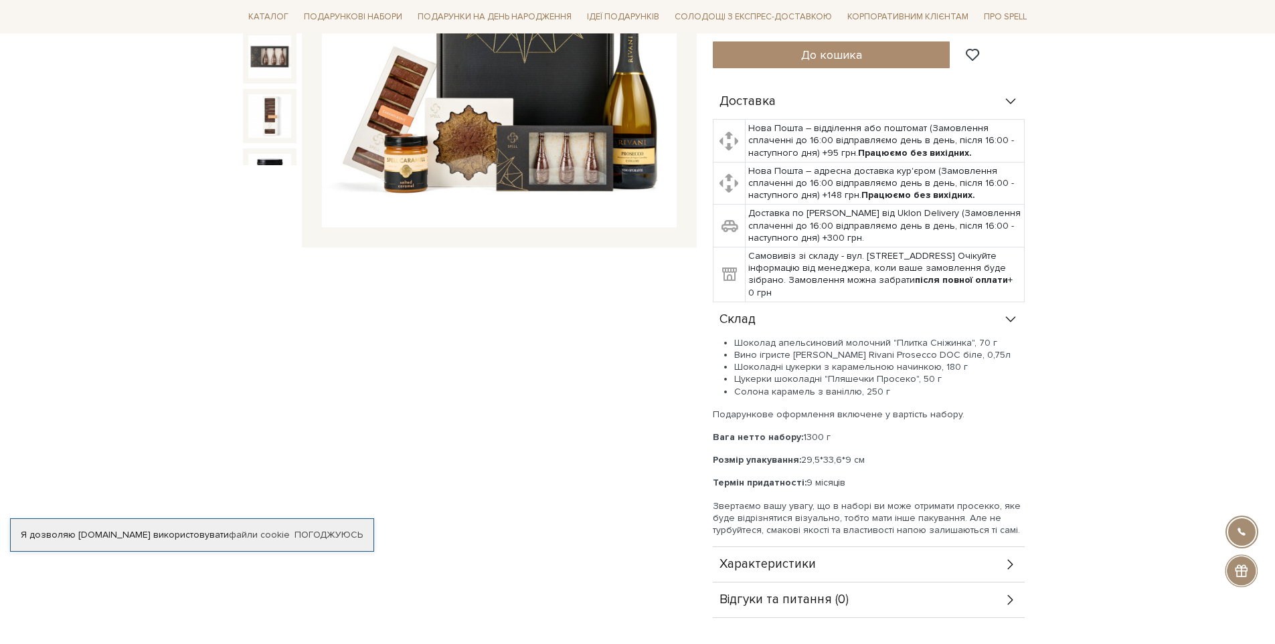
scroll to position [335, 0]
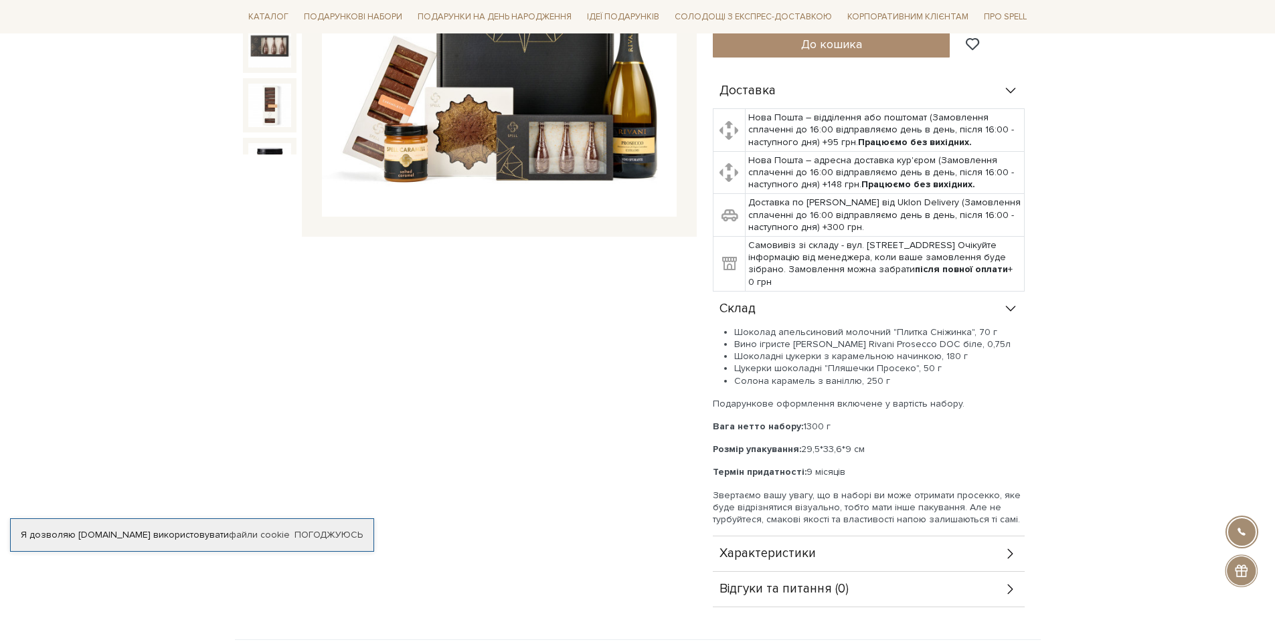
drag, startPoint x: 733, startPoint y: 330, endPoint x: 908, endPoint y: 377, distance: 180.8
click at [908, 377] on ul "Шоколад апельсиновий молочний "Плитка Сніжинка", 70 г Вино ігристе Schenk Rivan…" at bounding box center [869, 357] width 312 height 61
copy ul "Шоколад апельсиновий молочний "Плитка Сніжинка", 70 г Вино ігристе Schenk Rivan…"
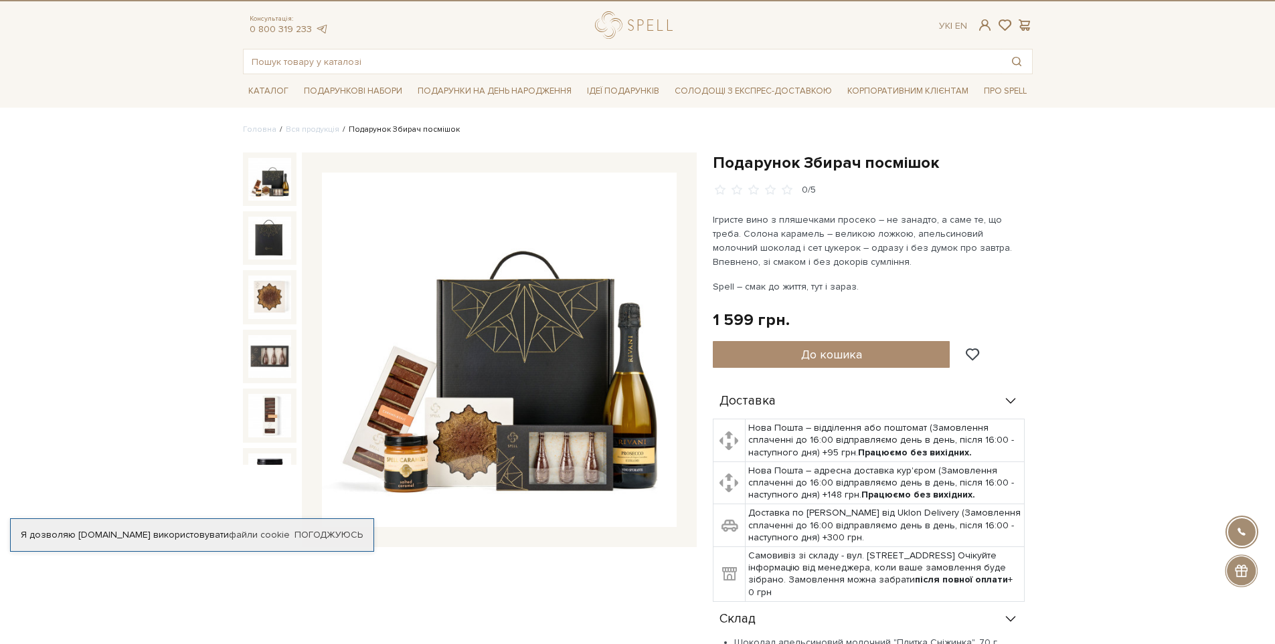
scroll to position [0, 0]
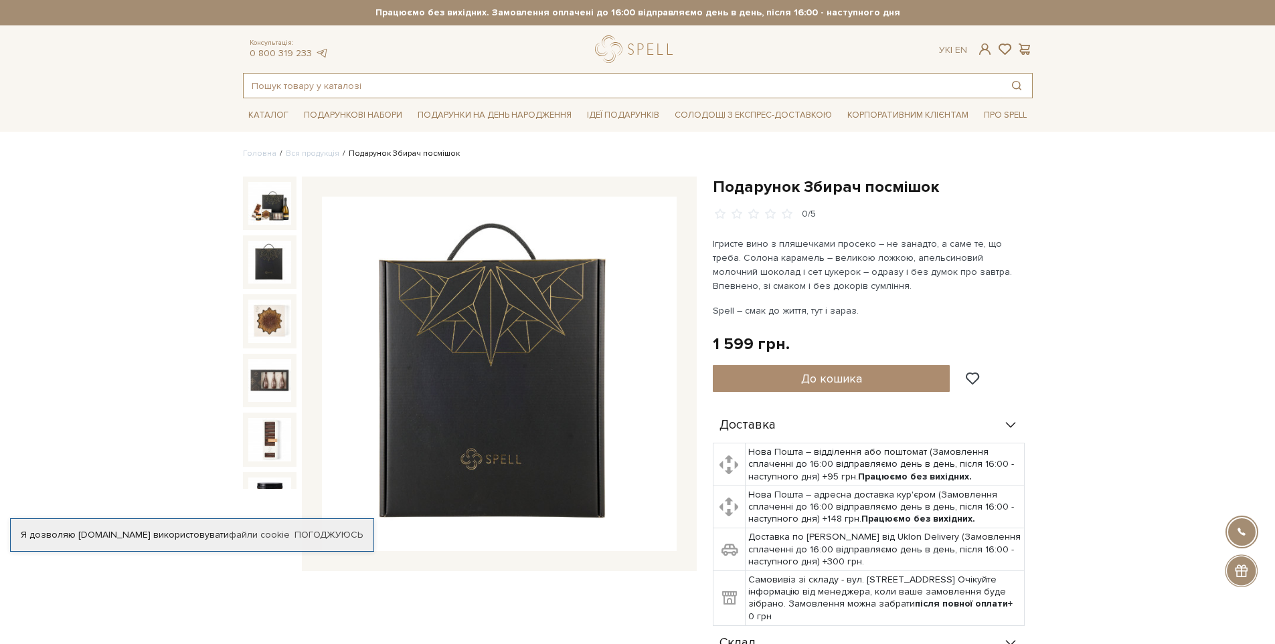
drag, startPoint x: 379, startPoint y: 90, endPoint x: 218, endPoint y: 90, distance: 161.3
click at [218, 89] on header "Безкоштовна доставка Новою Поштою при замовленні від 2000 гривень Працюємо без …" at bounding box center [637, 49] width 1275 height 98
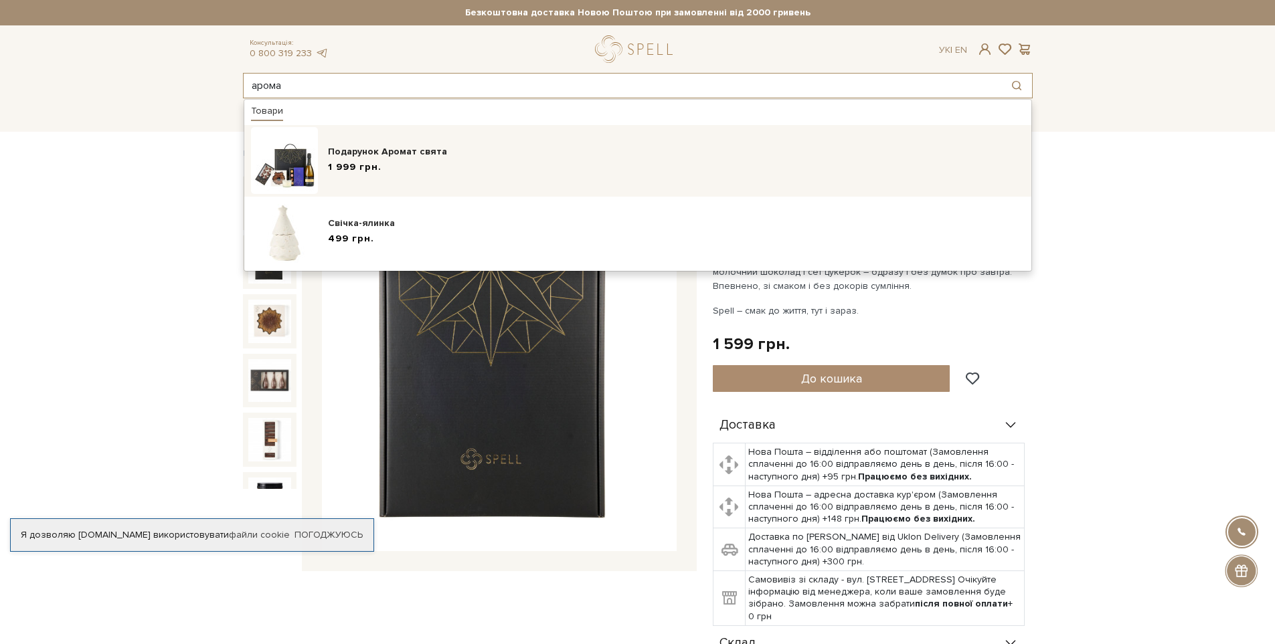
type input "арома"
click at [413, 161] on div "1 999 грн." at bounding box center [676, 168] width 697 height 14
click at [349, 167] on span "1 999 грн." at bounding box center [355, 168] width 54 height 14
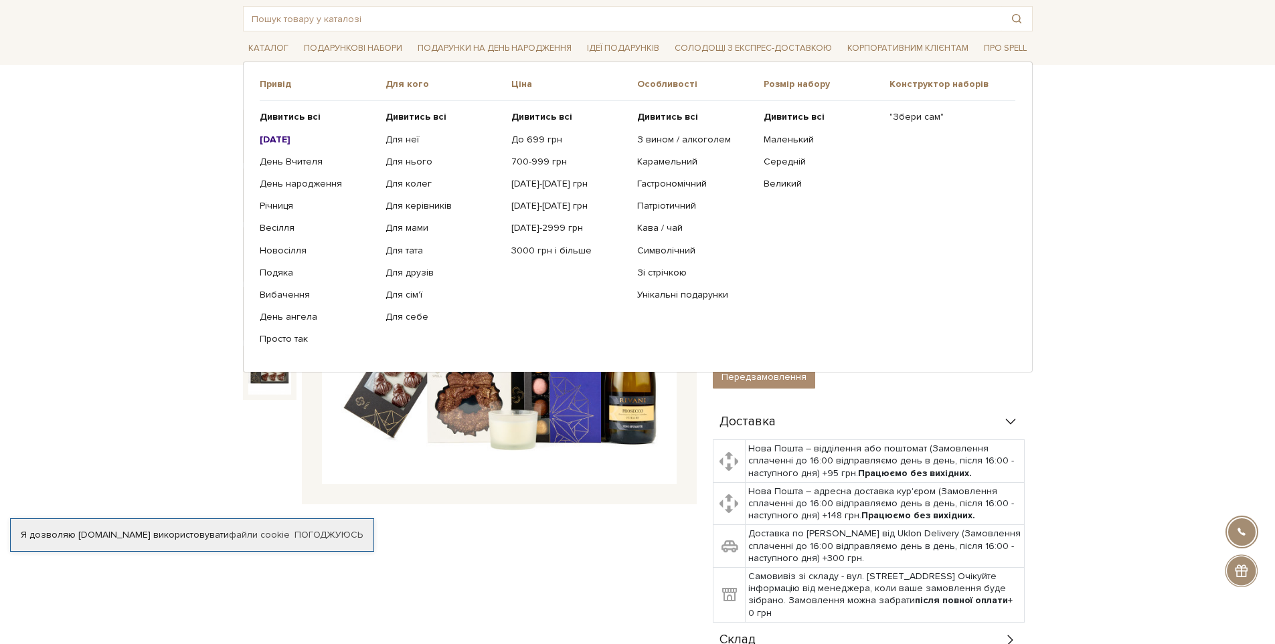
scroll to position [268, 0]
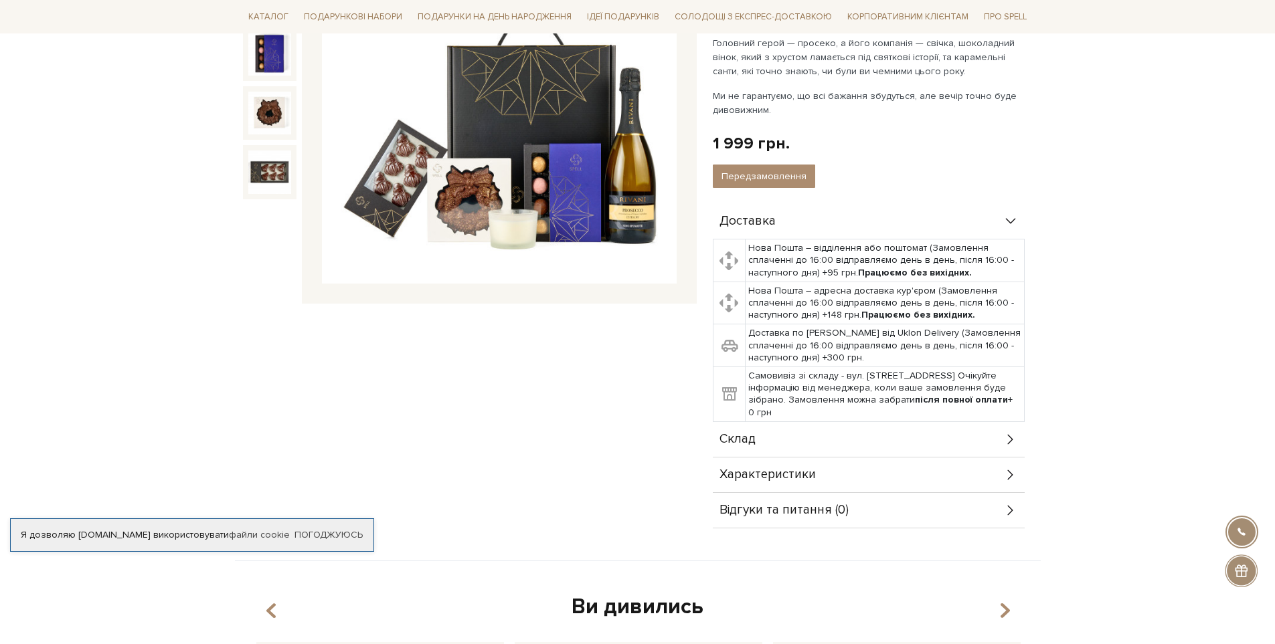
click at [756, 426] on div "Склад" at bounding box center [869, 439] width 312 height 35
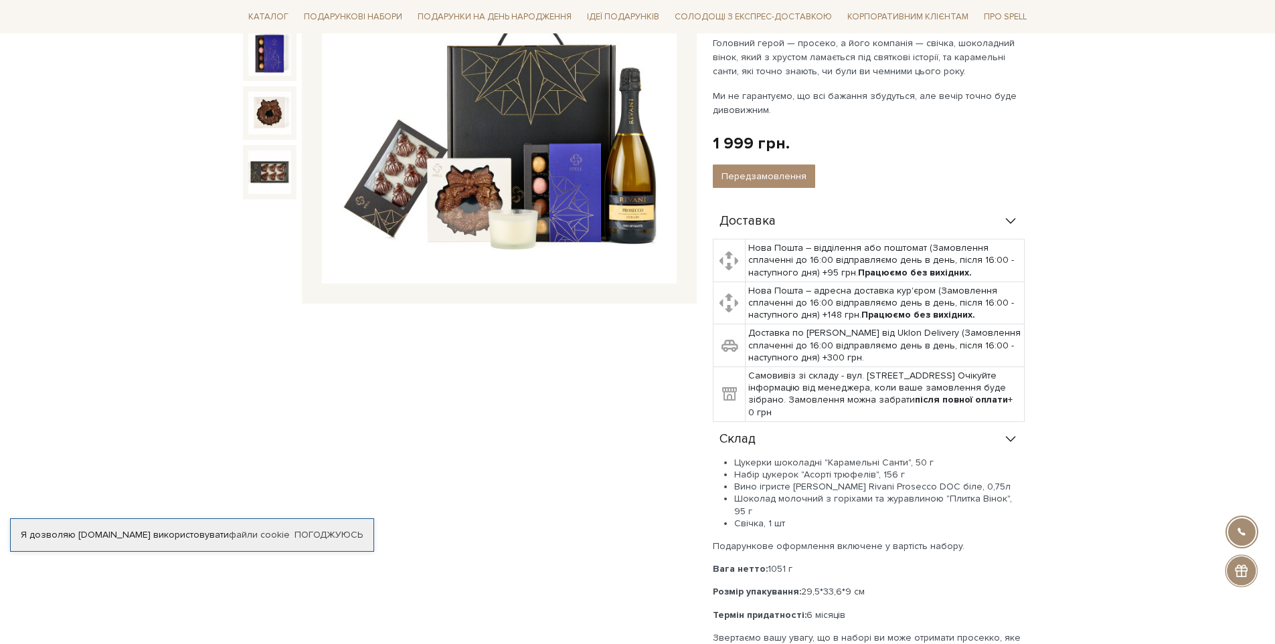
scroll to position [402, 0]
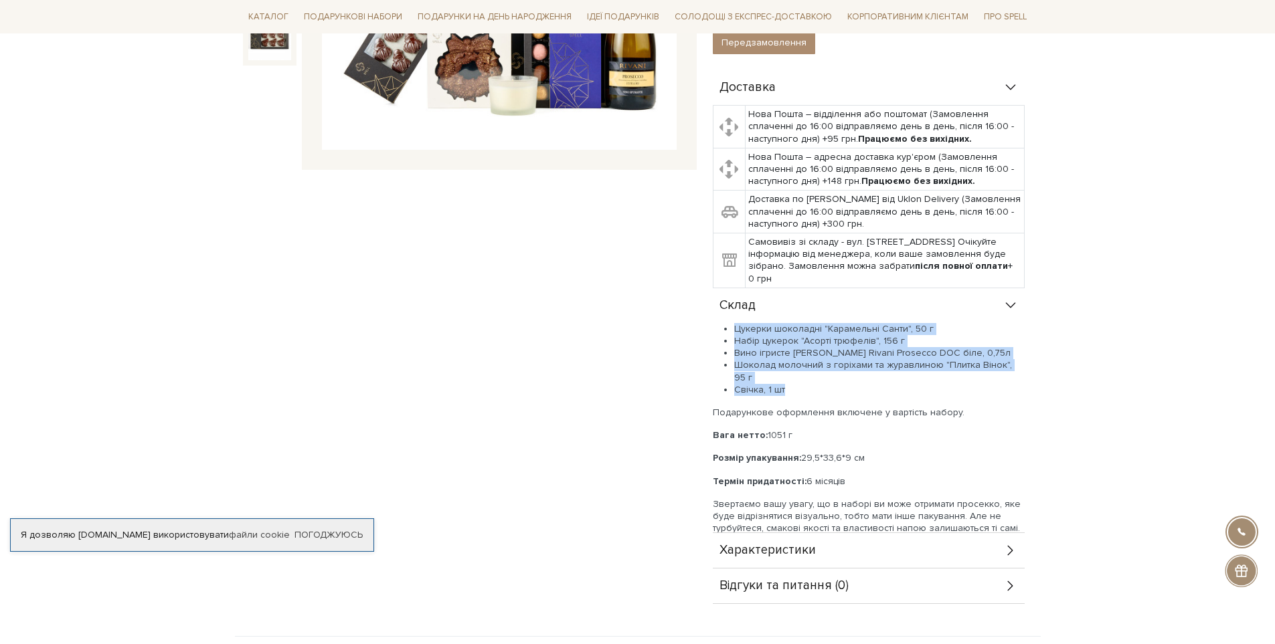
drag, startPoint x: 735, startPoint y: 313, endPoint x: 800, endPoint y: 365, distance: 83.7
click at [800, 365] on ul "Цукерки шоколадні "Карамельні Санти", 50 г Набір цукерок "Асорті трюфелів", 156…" at bounding box center [869, 359] width 312 height 73
copy ul "Цукерки шоколадні "Карамельні Санти", 50 г Набір цукерок "Асорті трюфелів", 156…"
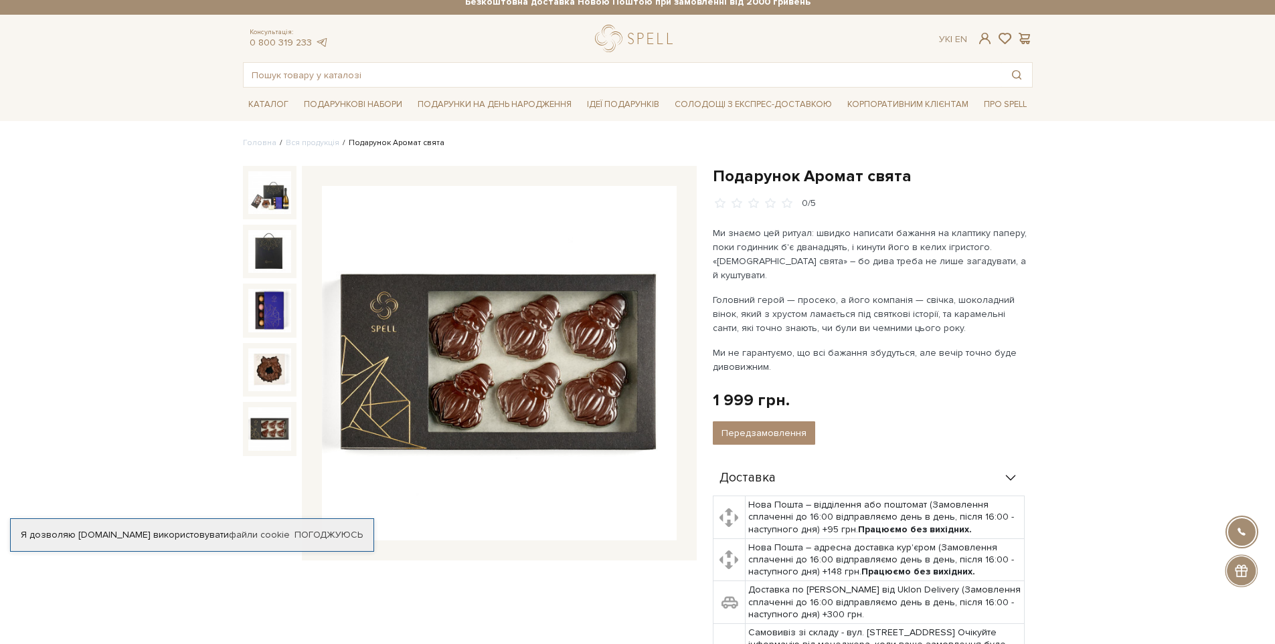
scroll to position [0, 0]
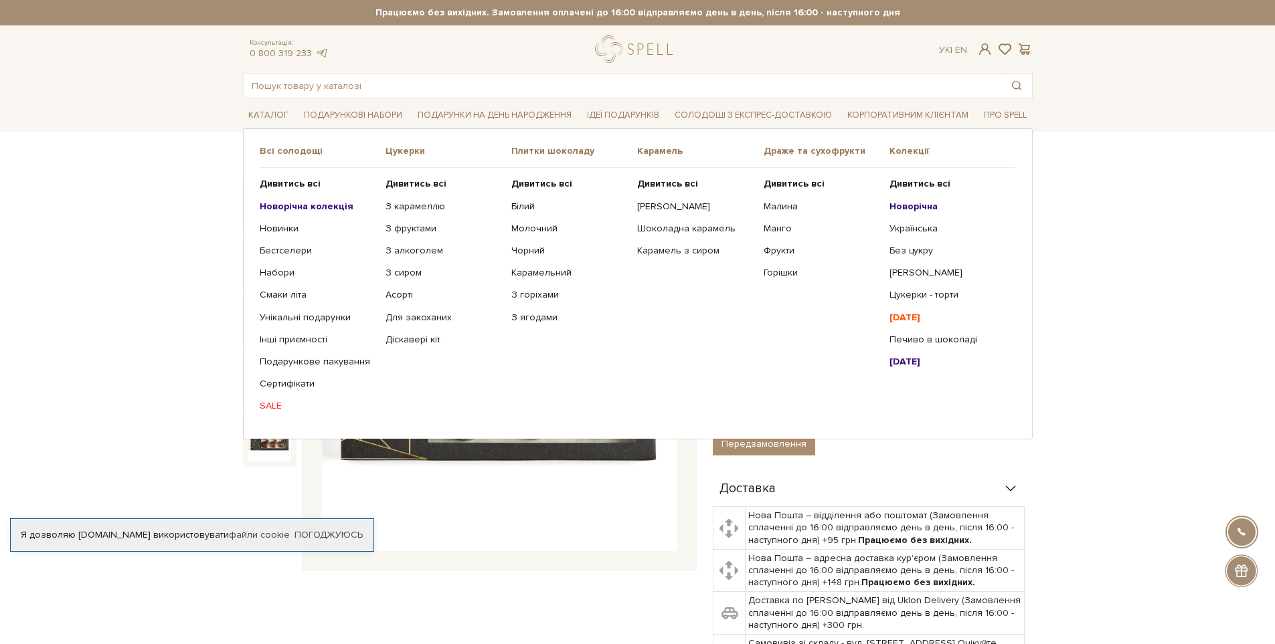
click at [321, 203] on b "Новорічна колекція" at bounding box center [307, 206] width 94 height 11
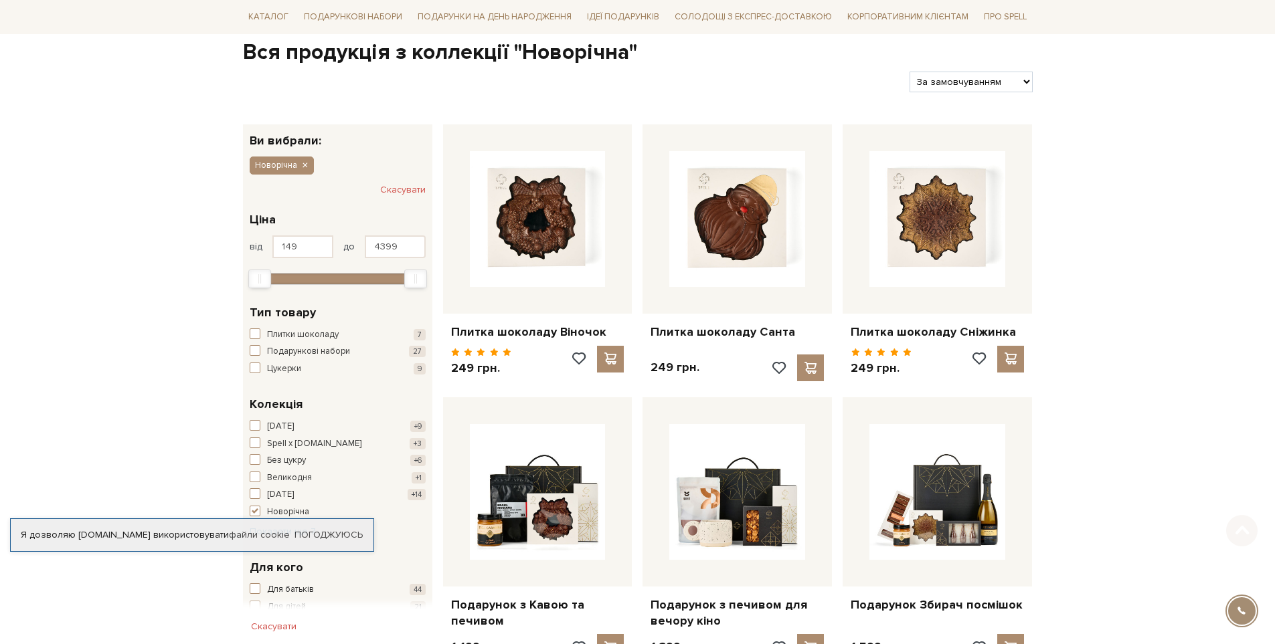
scroll to position [134, 0]
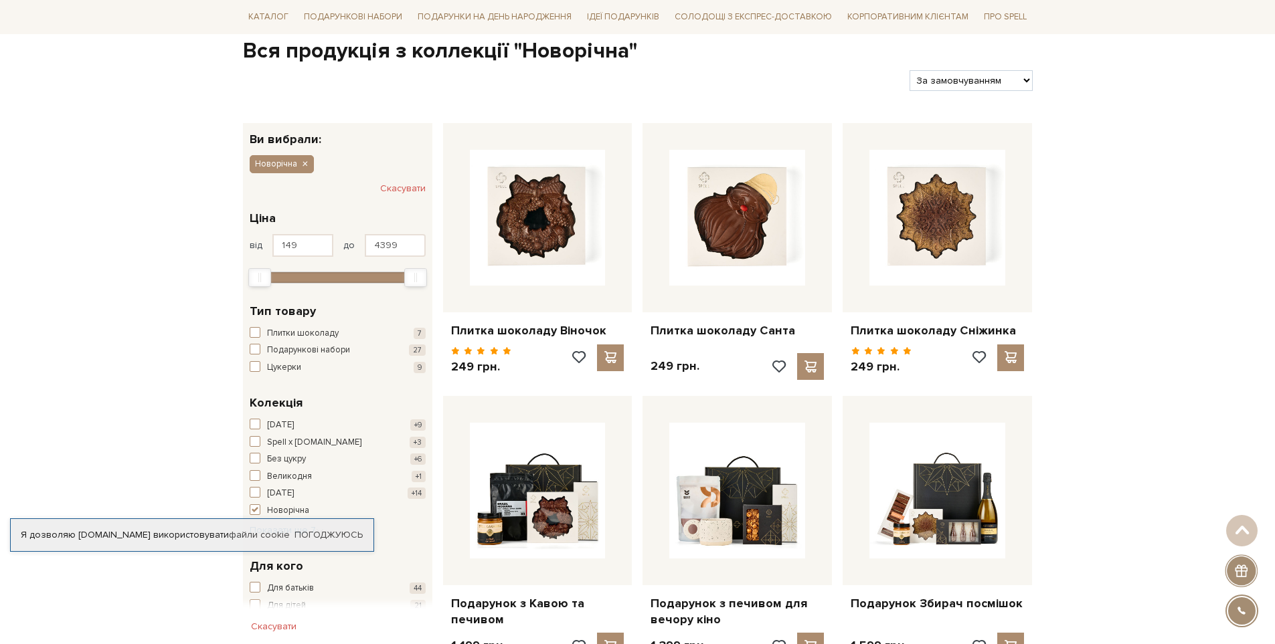
click at [990, 88] on select "За замовчуванням За Ціною (зростання) За Ціною (зменшення) Новинки За популярні…" at bounding box center [971, 80] width 122 height 21
select select "[URL][DOMAIN_NAME]"
click at [910, 70] on select "За замовчуванням За Ціною (зростання) За Ціною (зменшення) Новинки За популярні…" at bounding box center [971, 80] width 122 height 21
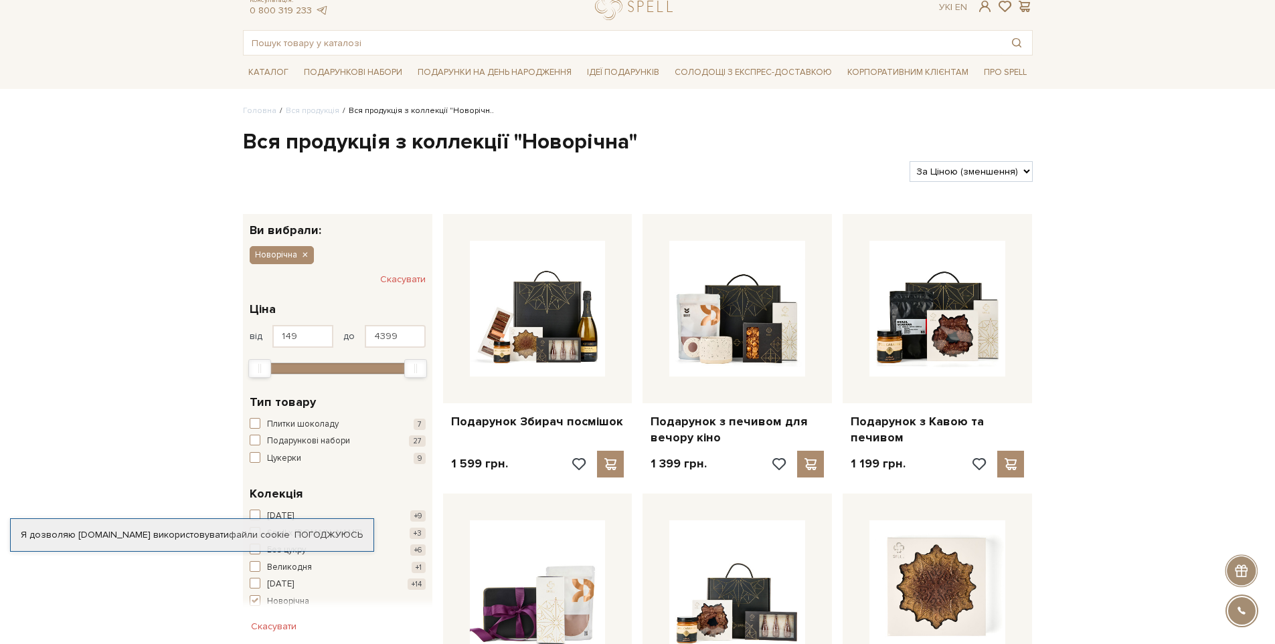
scroll to position [67, 0]
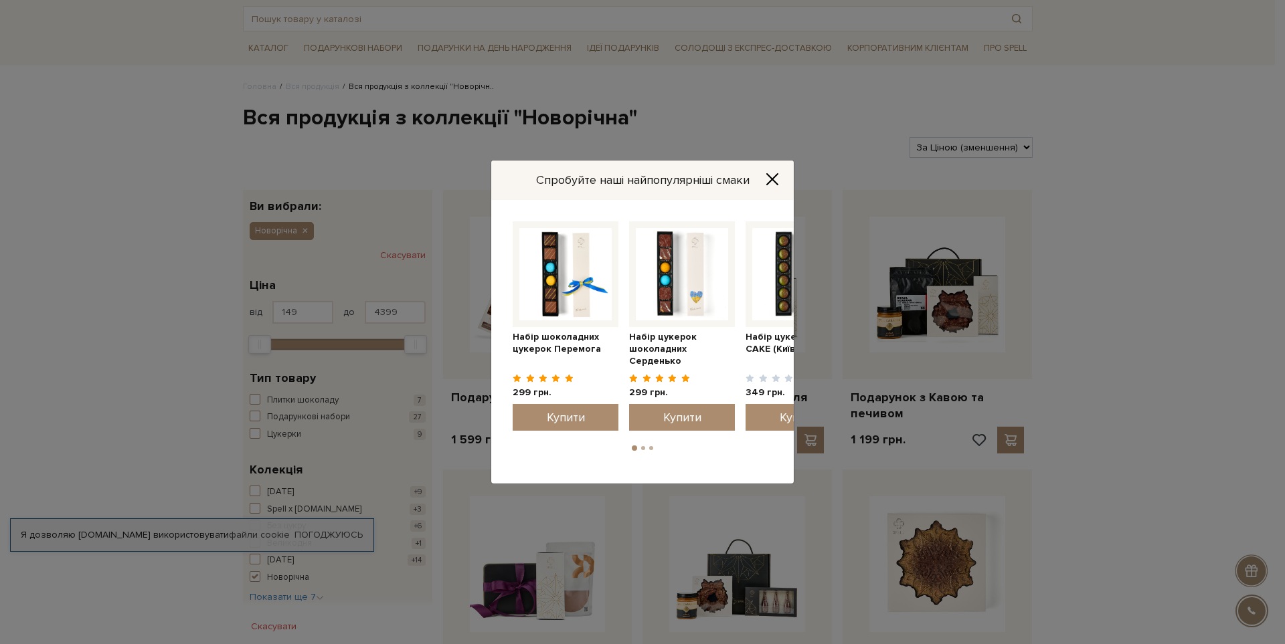
click at [775, 176] on icon "Close" at bounding box center [772, 179] width 11 height 11
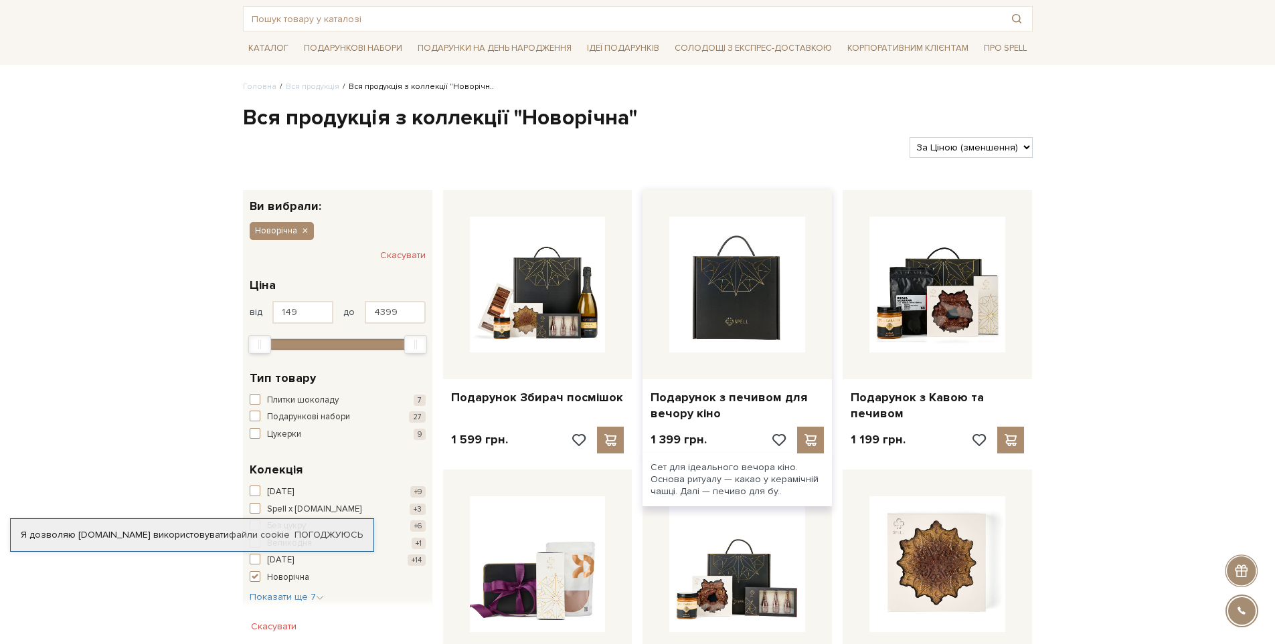
click at [753, 250] on img at bounding box center [737, 285] width 136 height 136
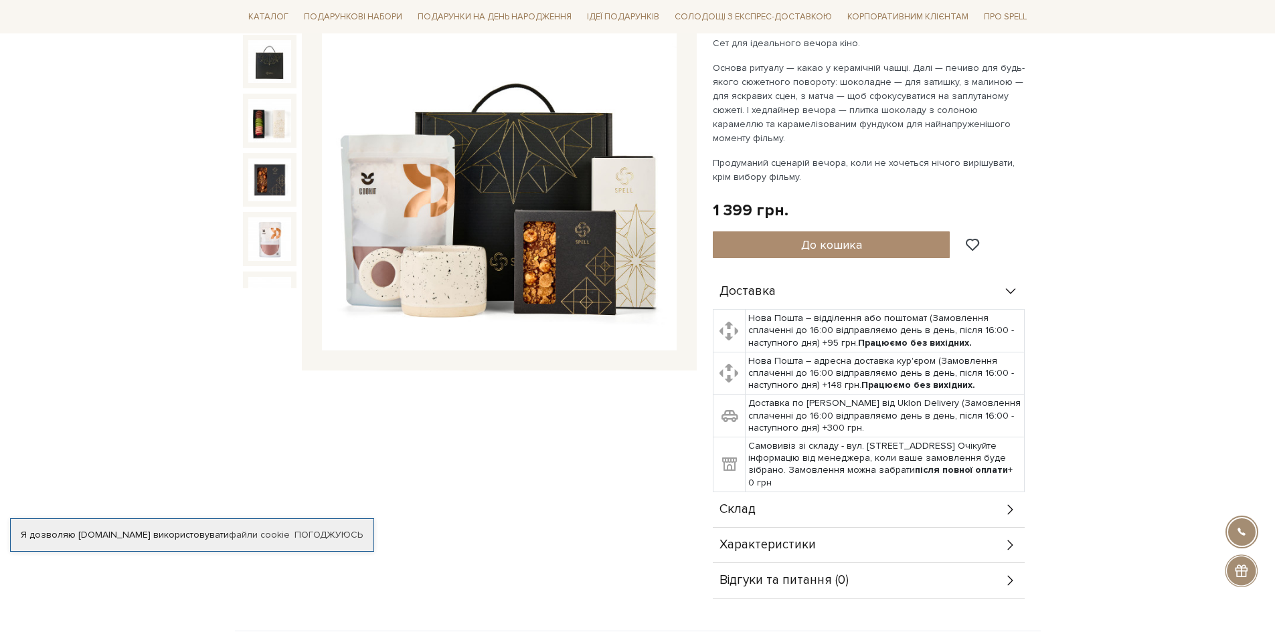
click at [756, 493] on div "Склад" at bounding box center [869, 510] width 312 height 35
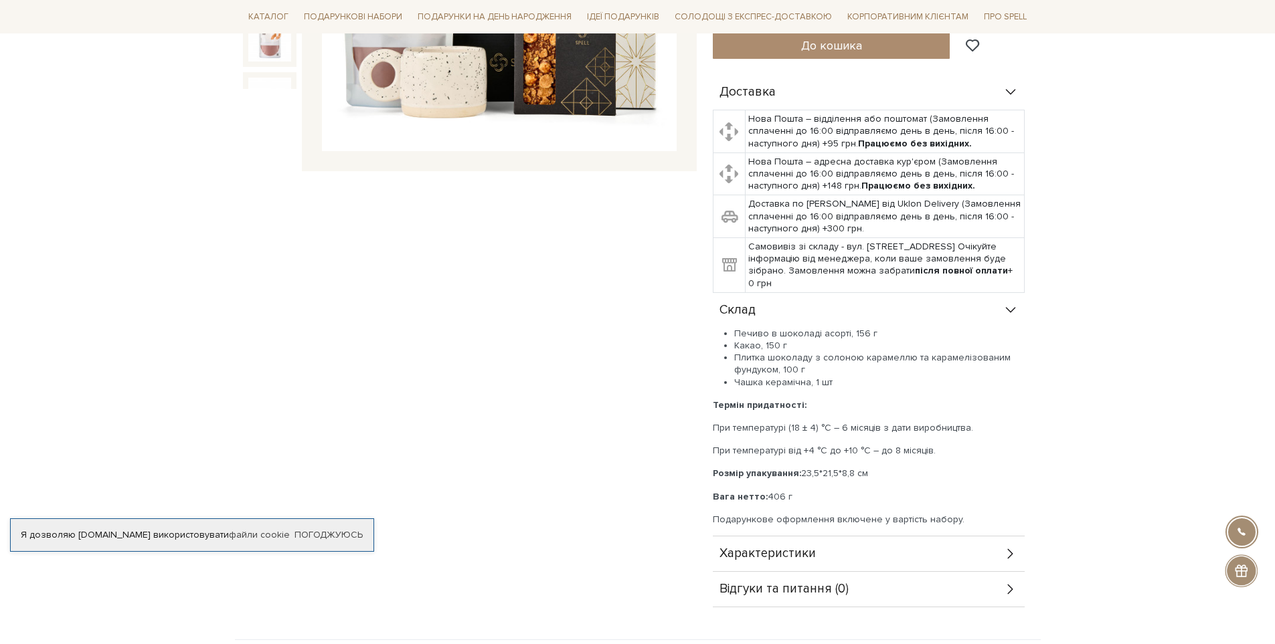
scroll to position [402, 0]
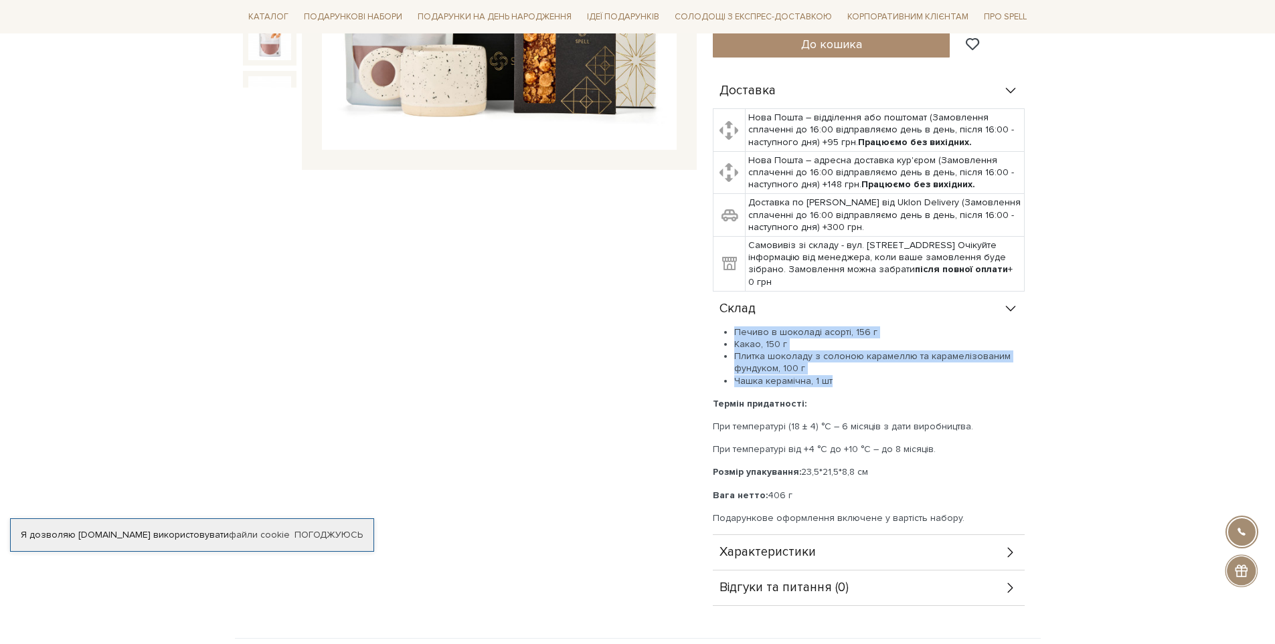
drag, startPoint x: 734, startPoint y: 315, endPoint x: 853, endPoint y: 371, distance: 130.8
click at [853, 371] on ul "Печиво в шоколаді асорті, 156 г Какао, 150 г Плитка шоколаду з солоною карамелл…" at bounding box center [869, 357] width 312 height 61
copy ul "Печиво в шоколаді асорті, 156 г Какао, 150 г Плитка шоколаду з солоною карамелл…"
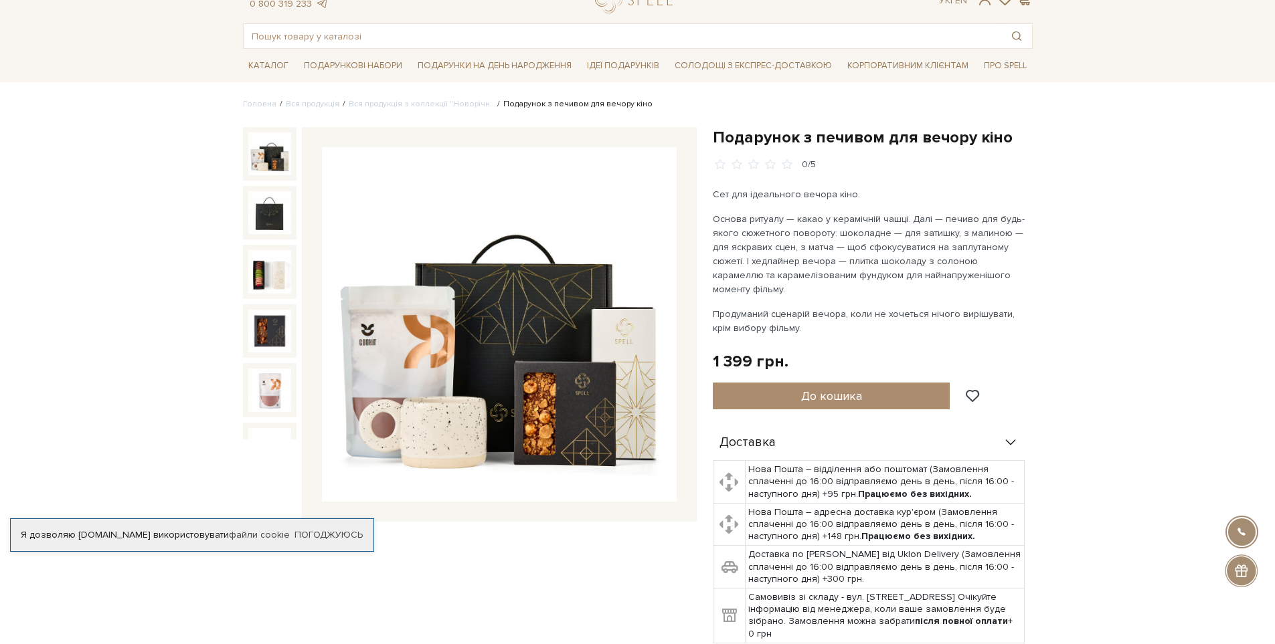
scroll to position [0, 0]
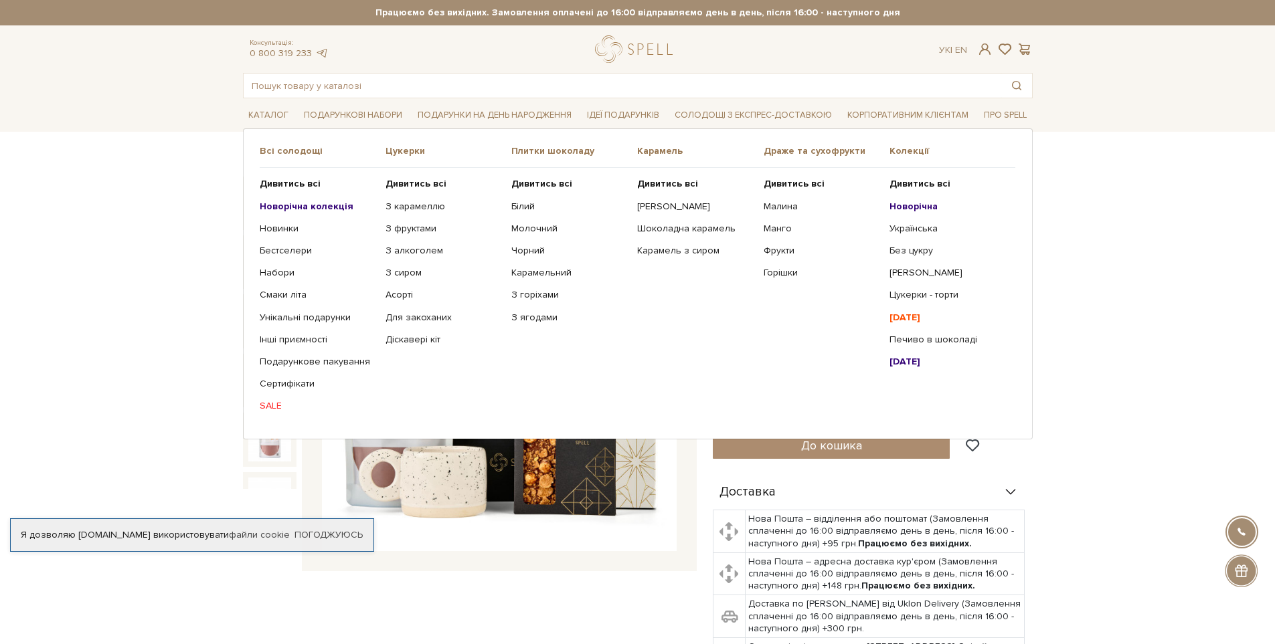
click at [325, 207] on b "Новорічна колекція" at bounding box center [307, 206] width 94 height 11
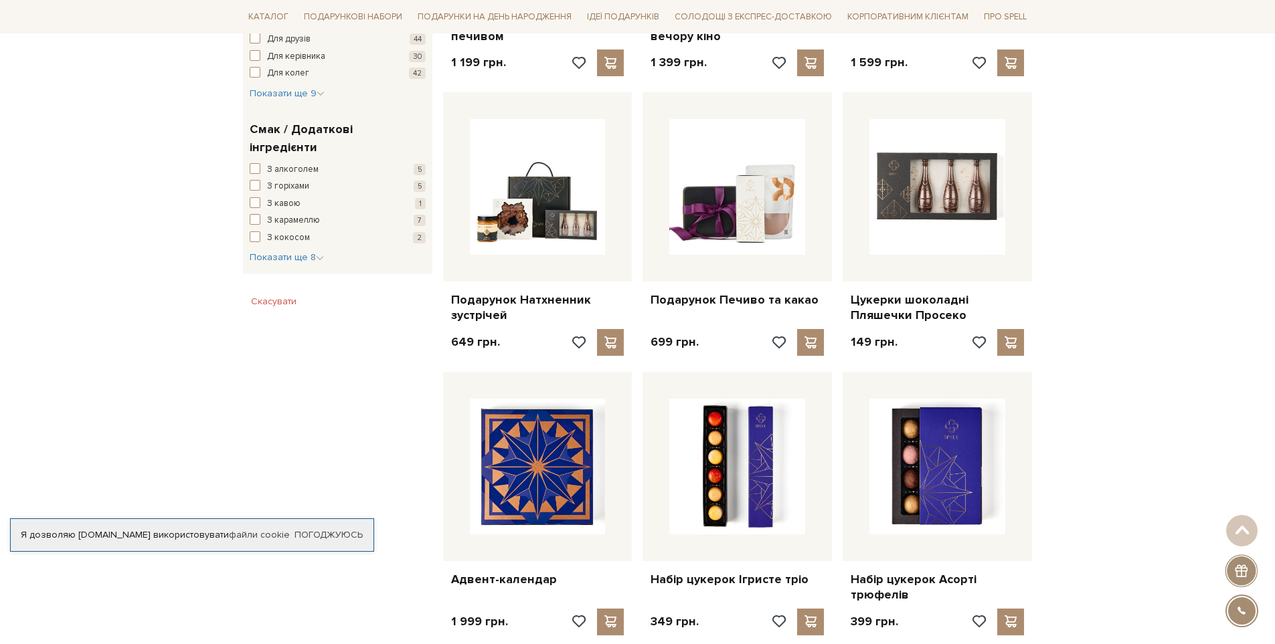
scroll to position [736, 0]
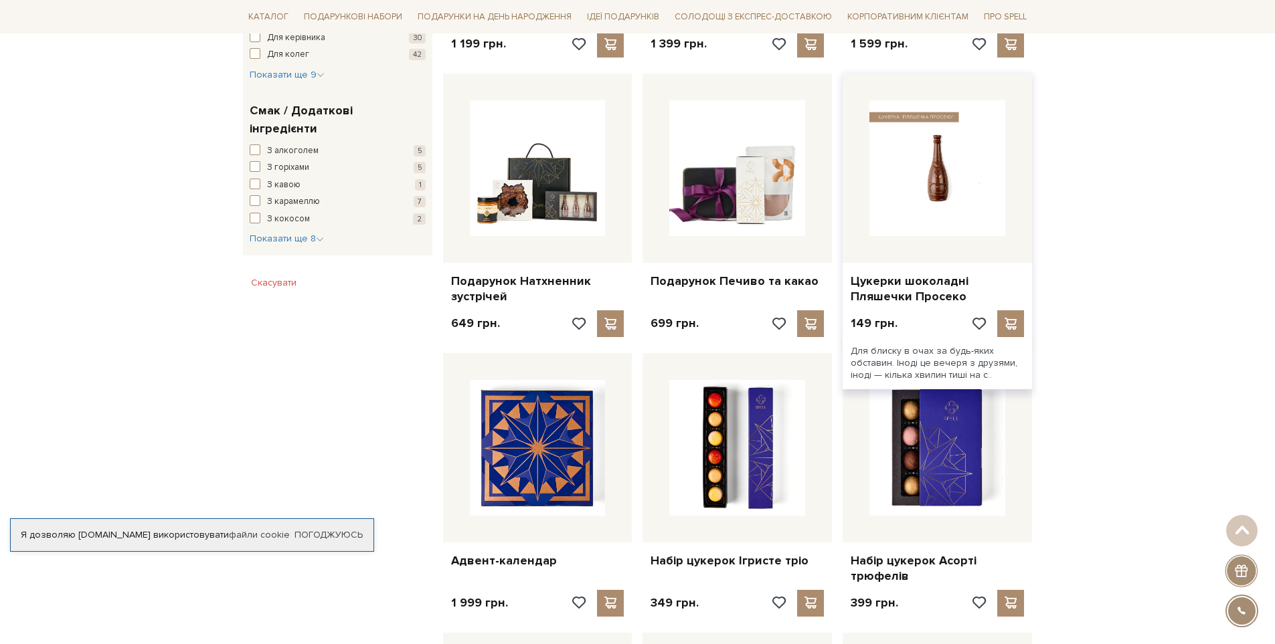
click at [967, 139] on img at bounding box center [937, 168] width 136 height 136
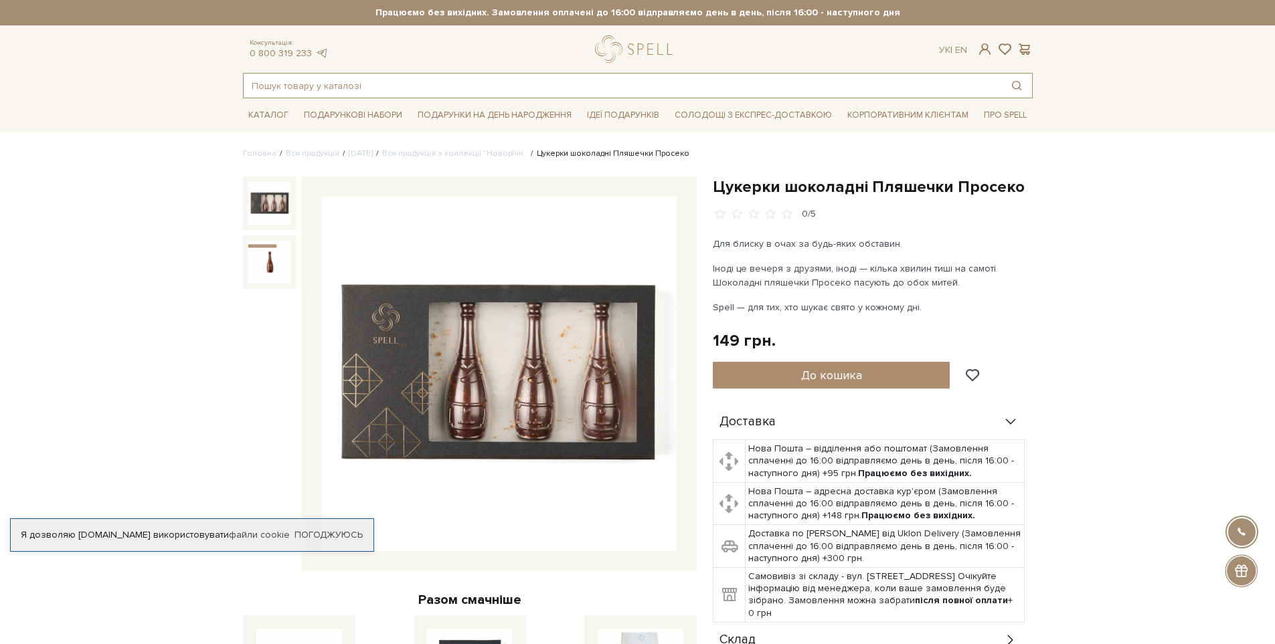
click at [401, 84] on input "text" at bounding box center [623, 86] width 758 height 24
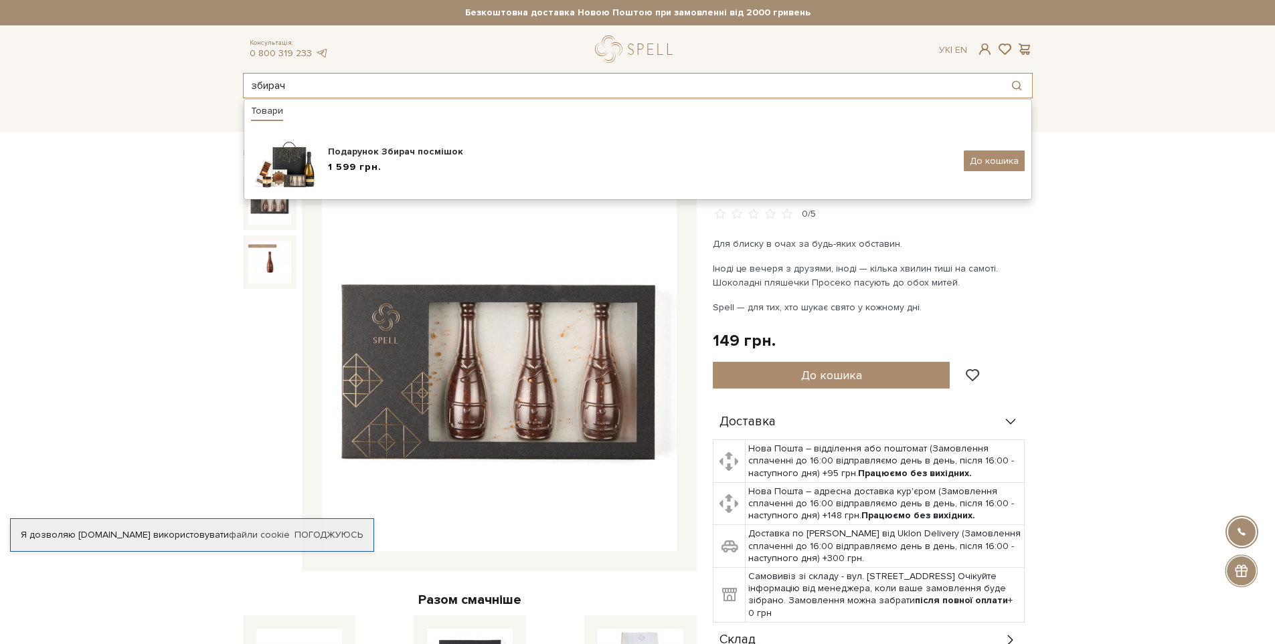
type input "збирач"
click at [256, 361] on div at bounding box center [270, 333] width 54 height 313
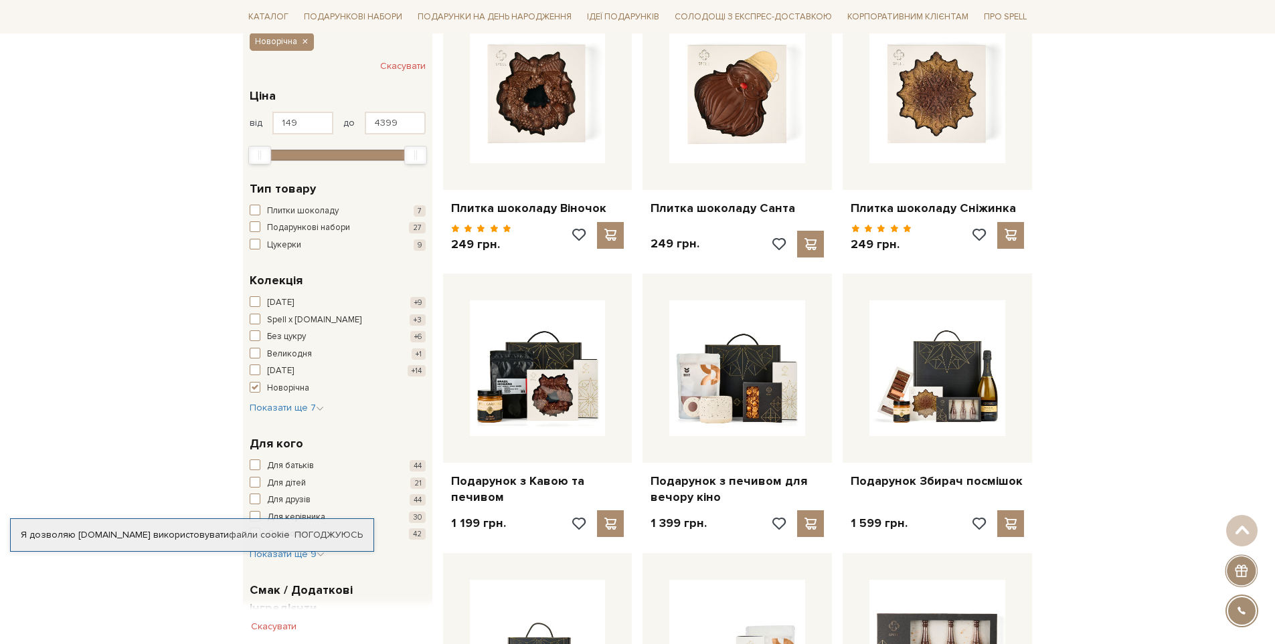
scroll to position [134, 0]
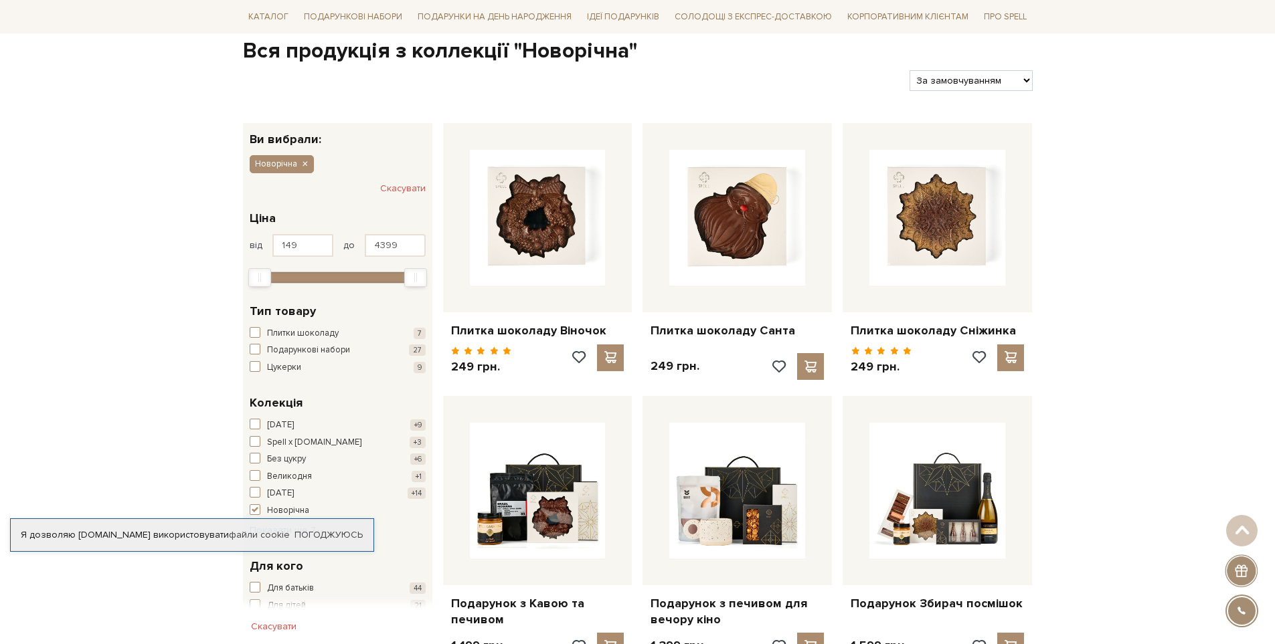
click at [988, 76] on select "За замовчуванням За Ціною (зростання) За Ціною (зменшення) Новинки За популярні…" at bounding box center [971, 80] width 122 height 21
select select "https://spellchocolate.com/our-productions/novorichna?sort=p.price&order=DESC"
click at [910, 70] on select "За замовчуванням За Ціною (зростання) За Ціною (зменшення) Новинки За популярні…" at bounding box center [971, 80] width 122 height 21
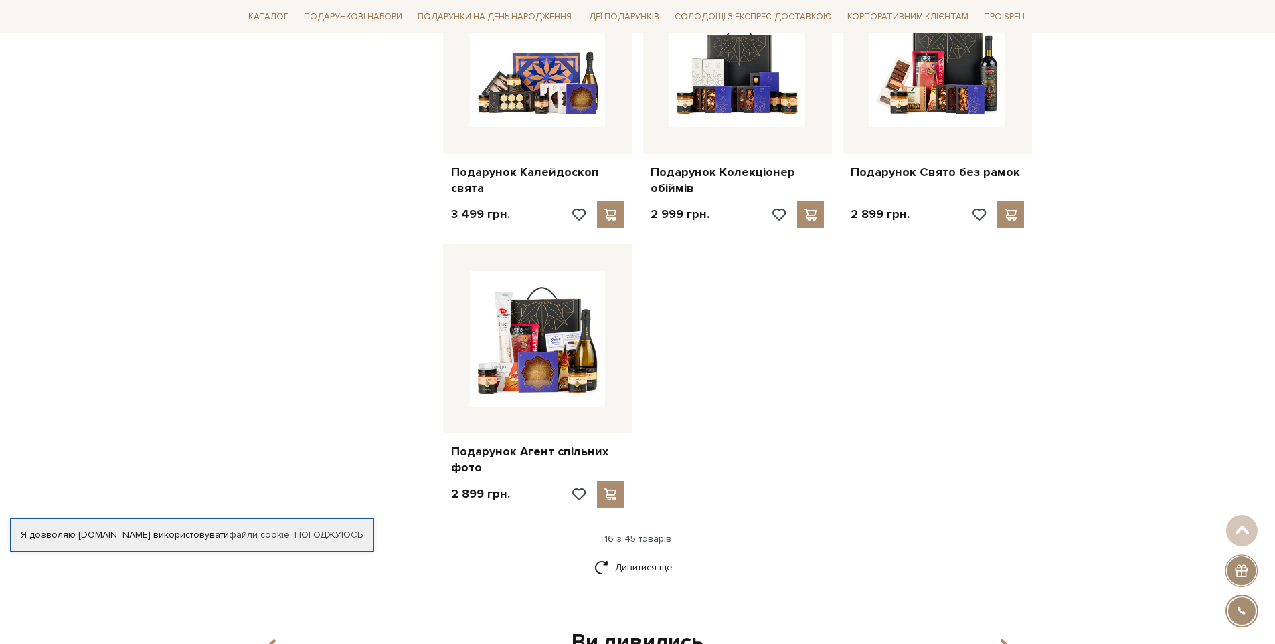
scroll to position [1539, 0]
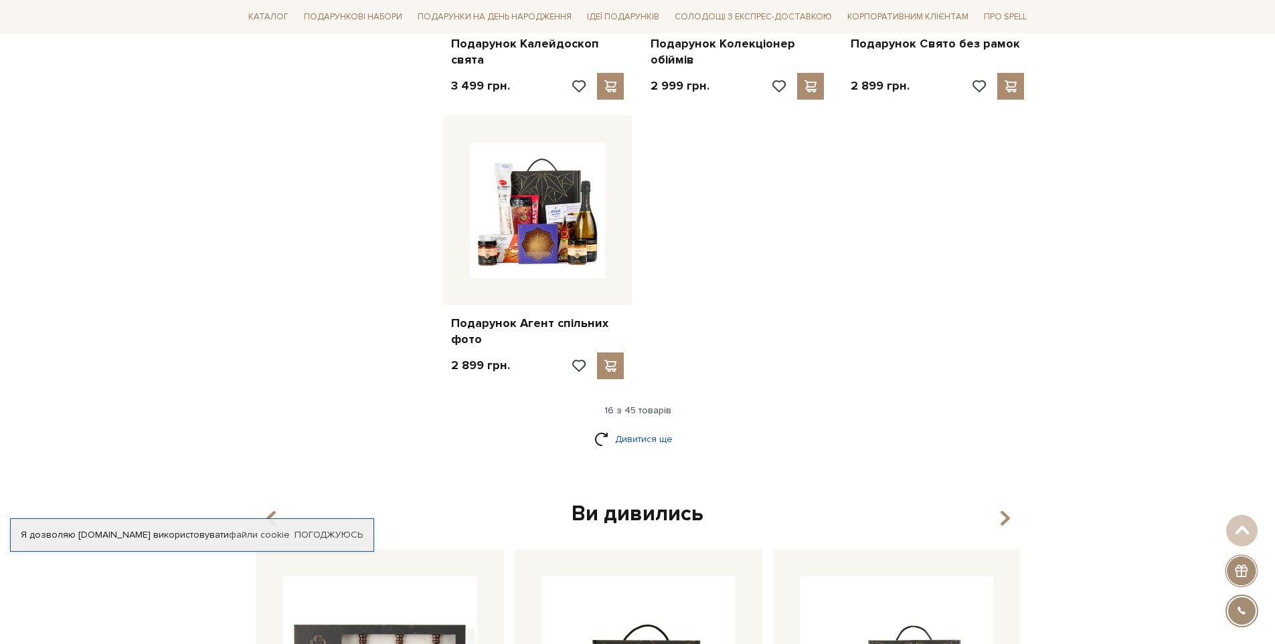
click at [617, 441] on link "Дивитися ще" at bounding box center [637, 439] width 87 height 23
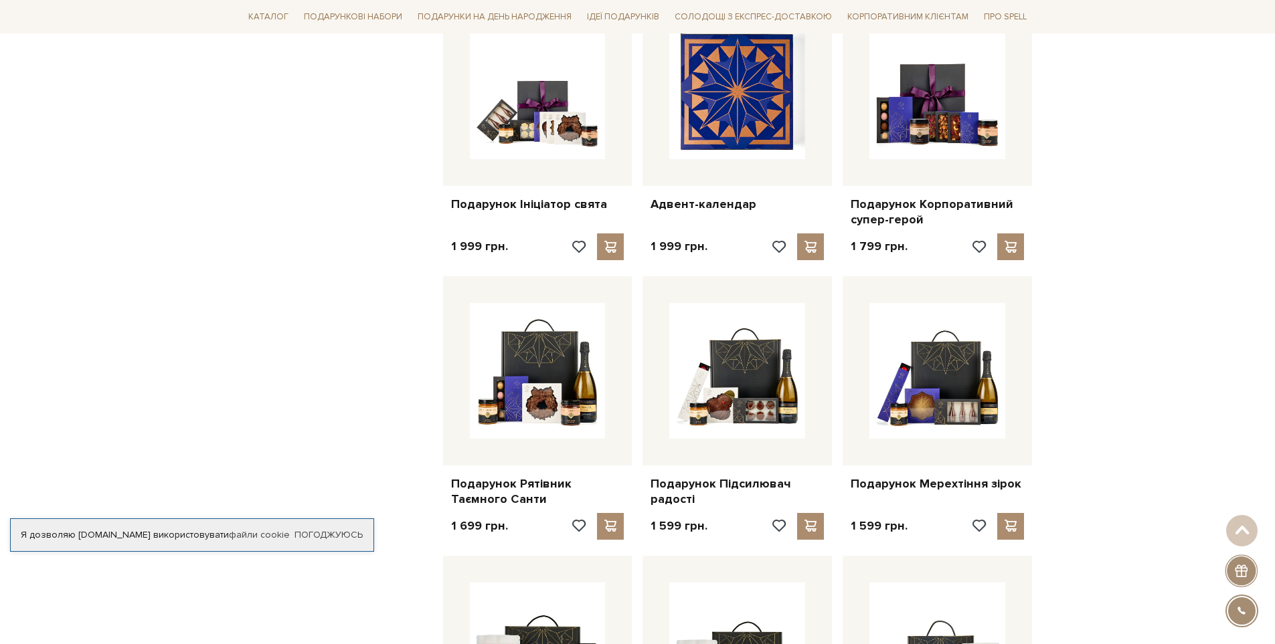
scroll to position [1941, 0]
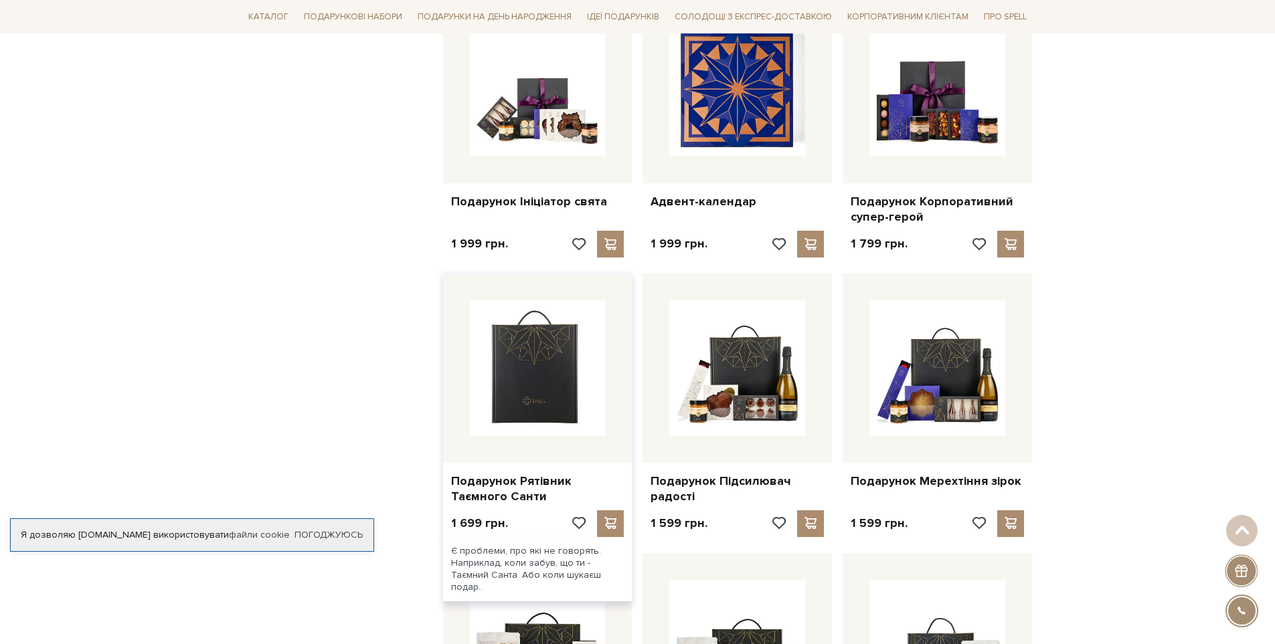
click at [527, 363] on img at bounding box center [538, 368] width 136 height 136
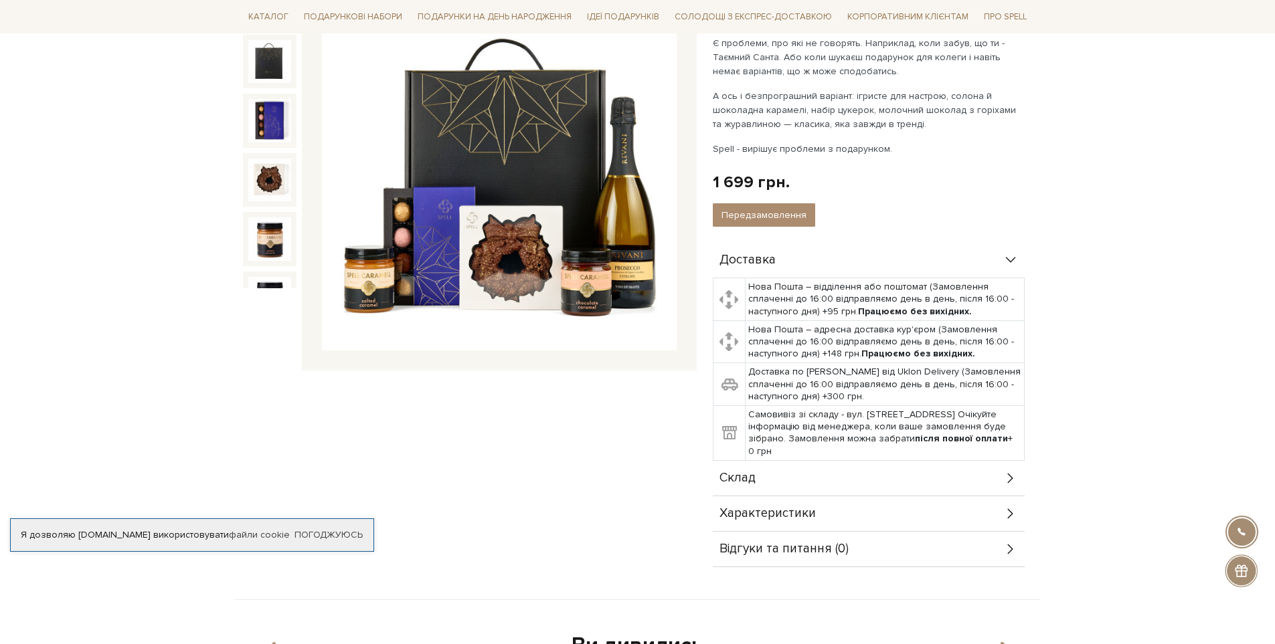
drag, startPoint x: 777, startPoint y: 467, endPoint x: 782, endPoint y: 455, distance: 12.9
click at [776, 468] on div "Склад" at bounding box center [869, 478] width 312 height 35
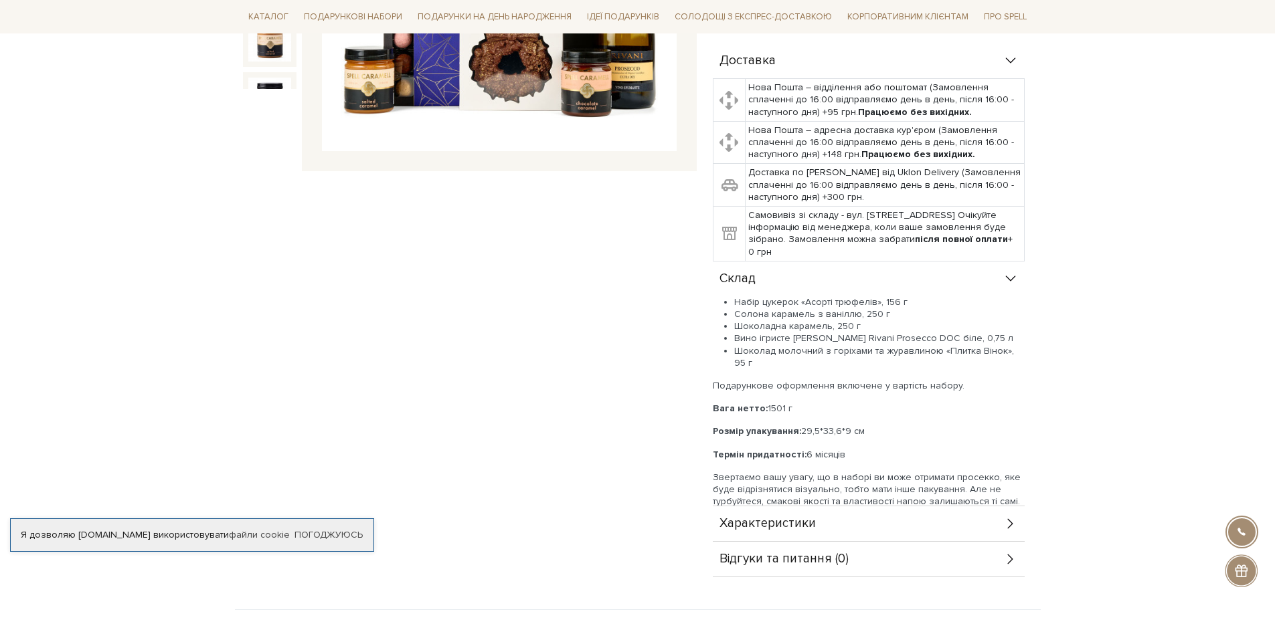
scroll to position [402, 0]
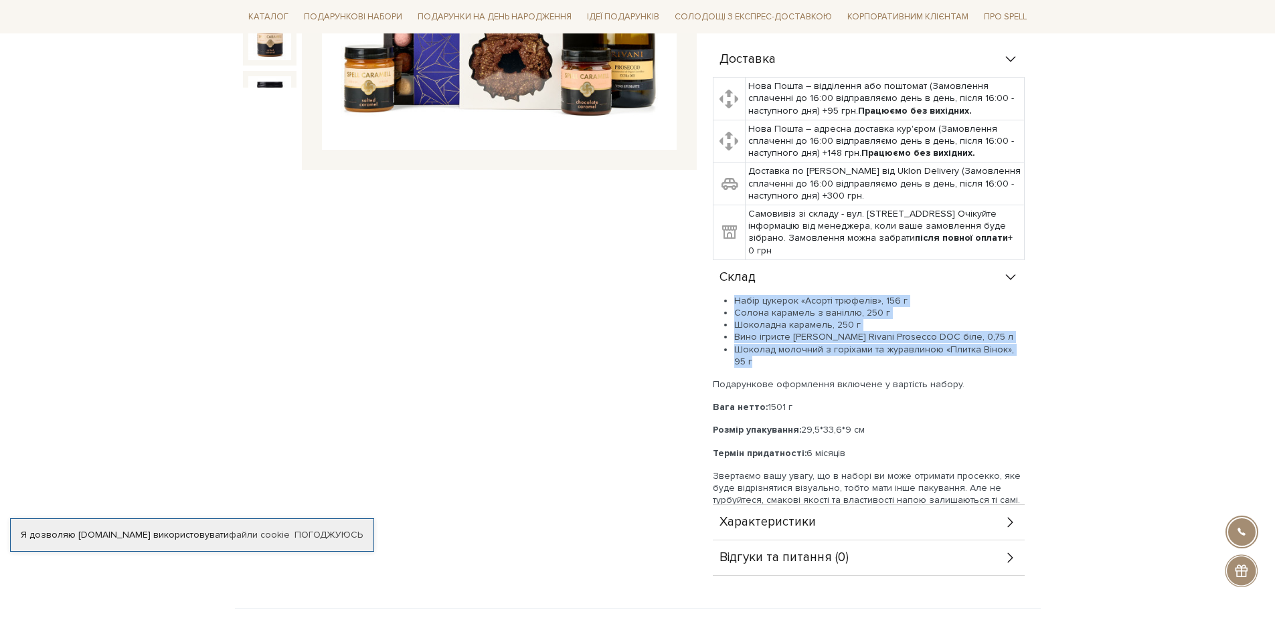
drag, startPoint x: 735, startPoint y: 302, endPoint x: 1029, endPoint y: 345, distance: 297.7
click at [1029, 345] on div "Доставка Нова Пошта – відділення або поштомат (Замовлення сплаченні до 16:00 ві…" at bounding box center [873, 309] width 320 height 534
copy ul "Набір цукерок «Асорті трюфелів», 156 г Солона карамель з ваніллю, 250 г Шоколад…"
